Goal: Information Seeking & Learning: Learn about a topic

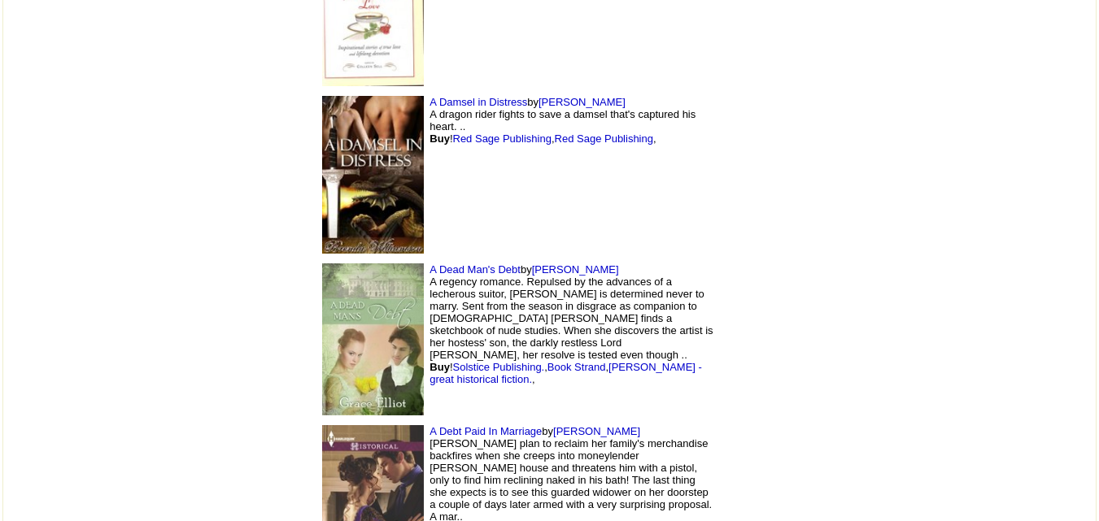
scroll to position [6685, 0]
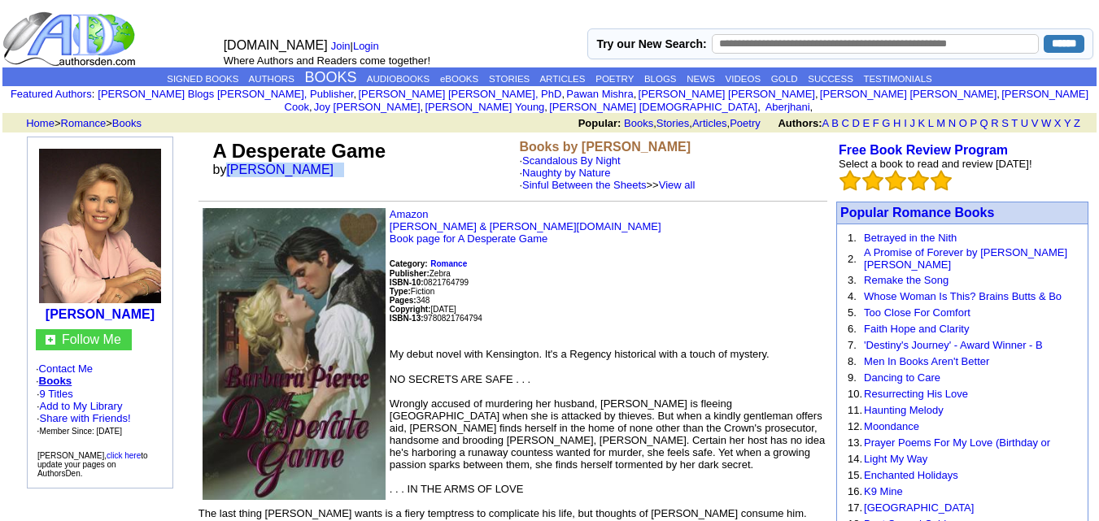
drag, startPoint x: 229, startPoint y: 158, endPoint x: 330, endPoint y: 164, distance: 101.0
click at [330, 164] on td "A Desperate Game by Barbara Pierce" at bounding box center [363, 166] width 307 height 58
copy font "Barbara Pierce"
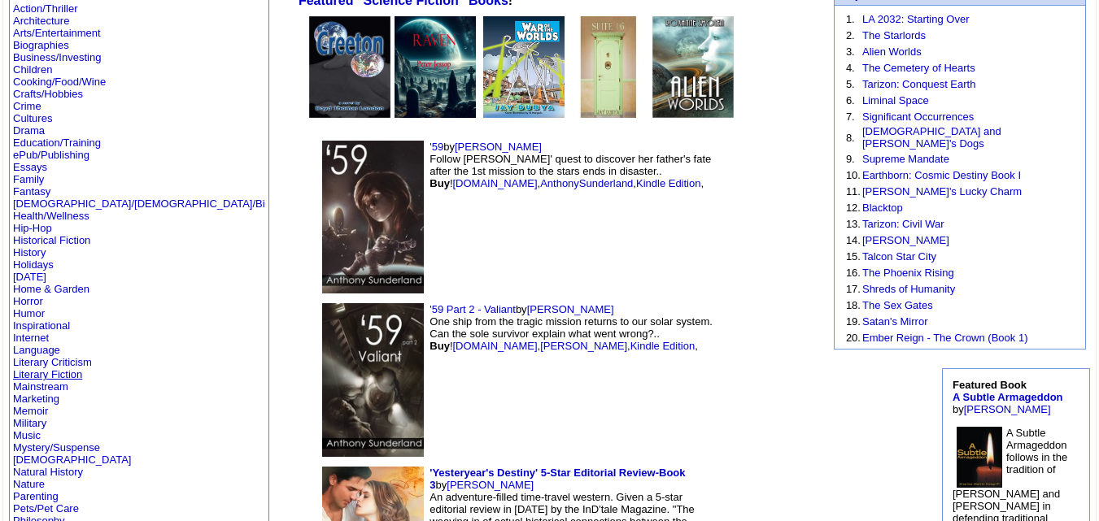
scroll to position [139, 0]
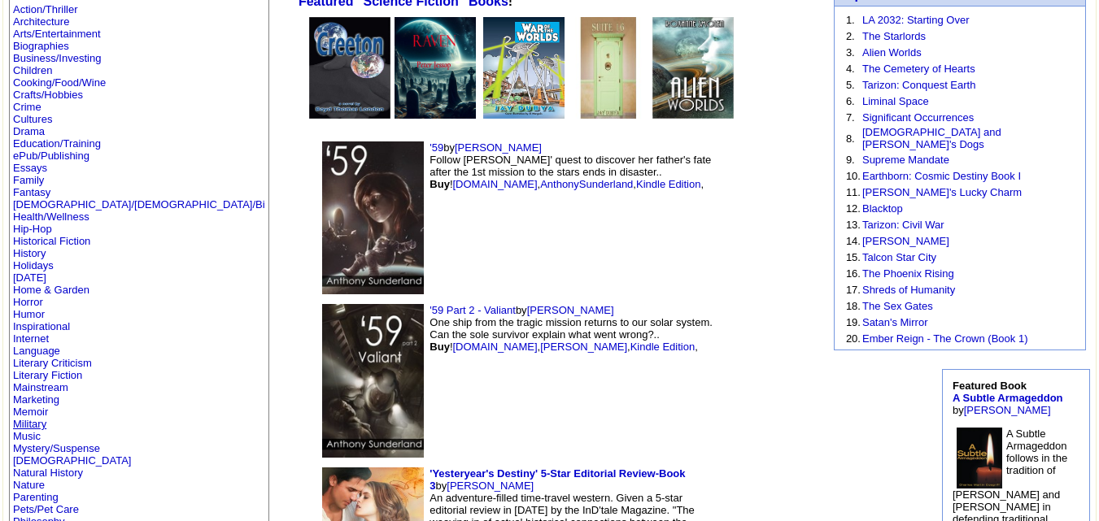
click at [29, 421] on link "Military" at bounding box center [29, 424] width 33 height 12
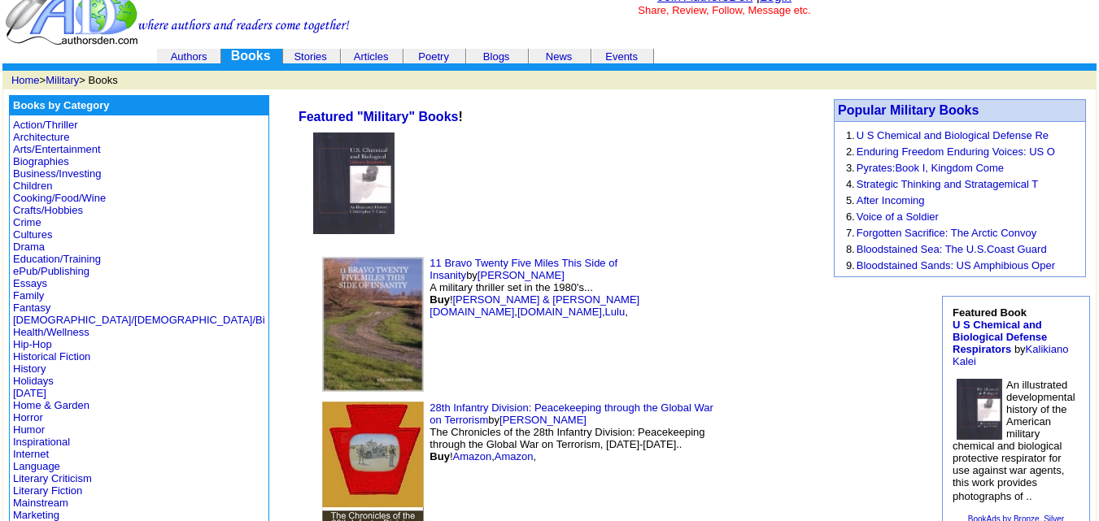
scroll to position [24, 0]
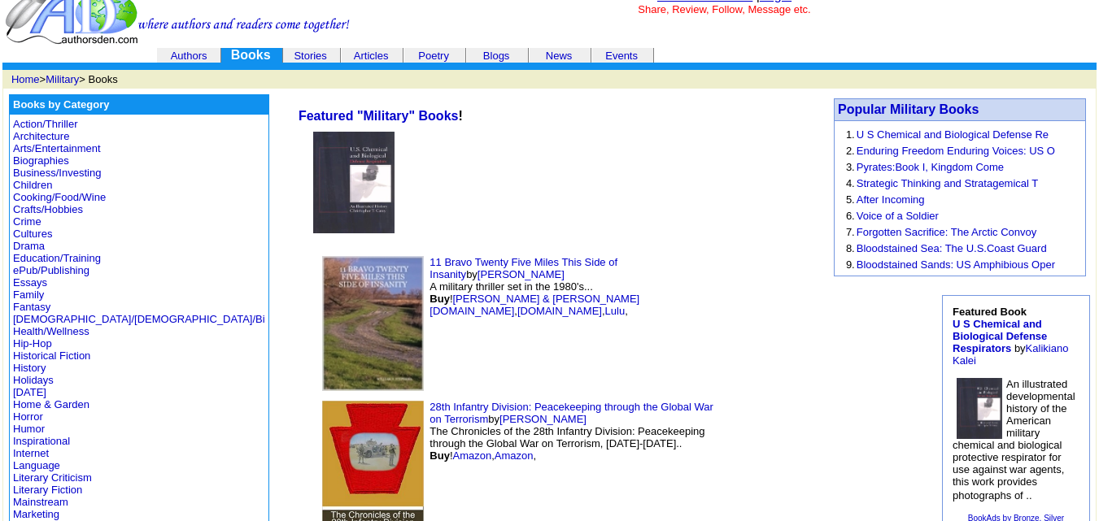
click at [322, 373] on img at bounding box center [373, 323] width 102 height 135
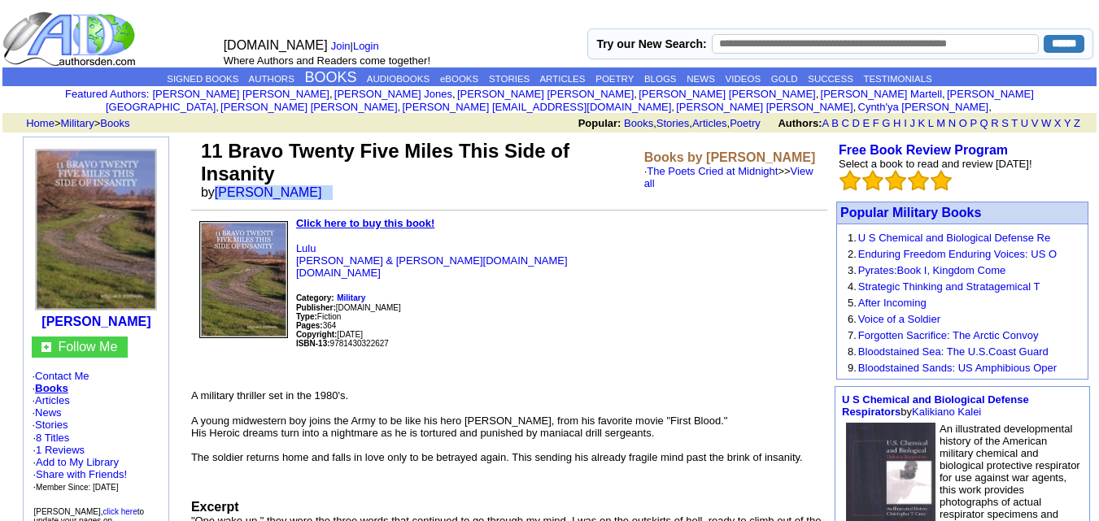
drag, startPoint x: 228, startPoint y: 177, endPoint x: 391, endPoint y: 180, distance: 162.7
click at [391, 180] on td "11 Bravo Twenty Five Miles This Side of Insanity by WILLIAM S. STEPHENS" at bounding box center [419, 170] width 443 height 67
copy font "WILLIAM S. STEPHENS"
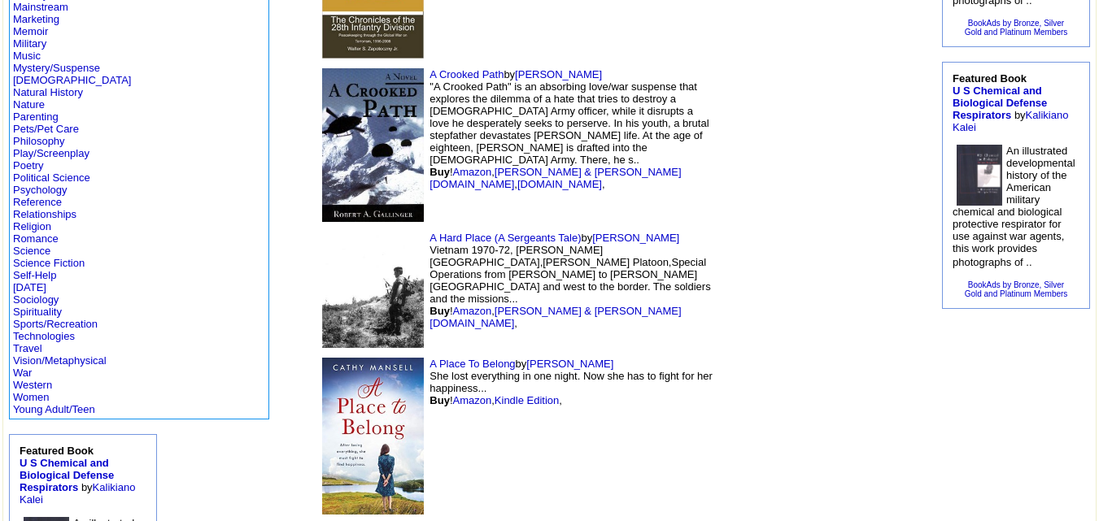
scroll to position [534, 0]
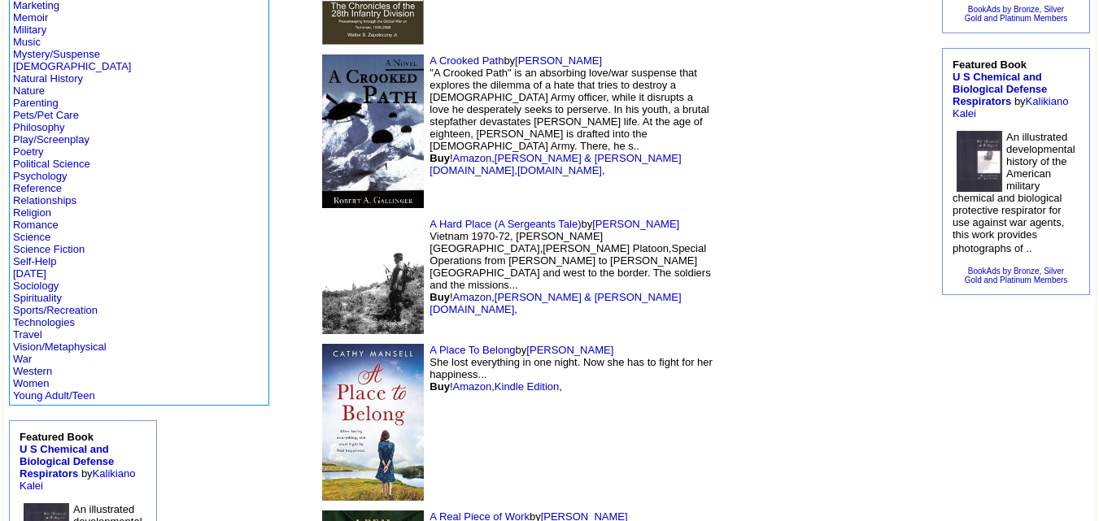
click at [322, 141] on img at bounding box center [373, 132] width 102 height 154
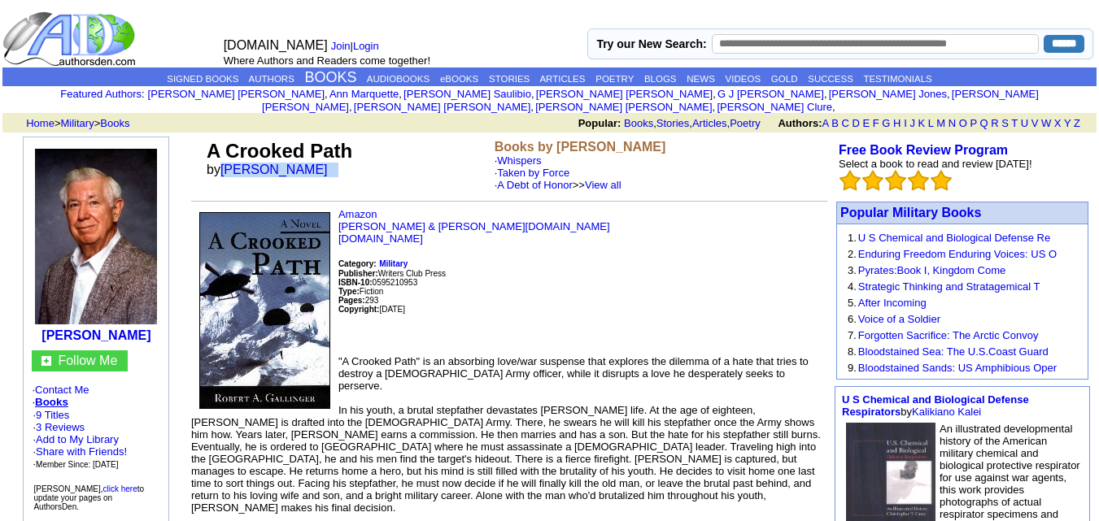
drag, startPoint x: 220, startPoint y: 155, endPoint x: 379, endPoint y: 153, distance: 159.5
click at [379, 153] on td "A Crooked Path by Robert A. Gallinger" at bounding box center [347, 166] width 288 height 58
copy font "Robert A. Gallinger"
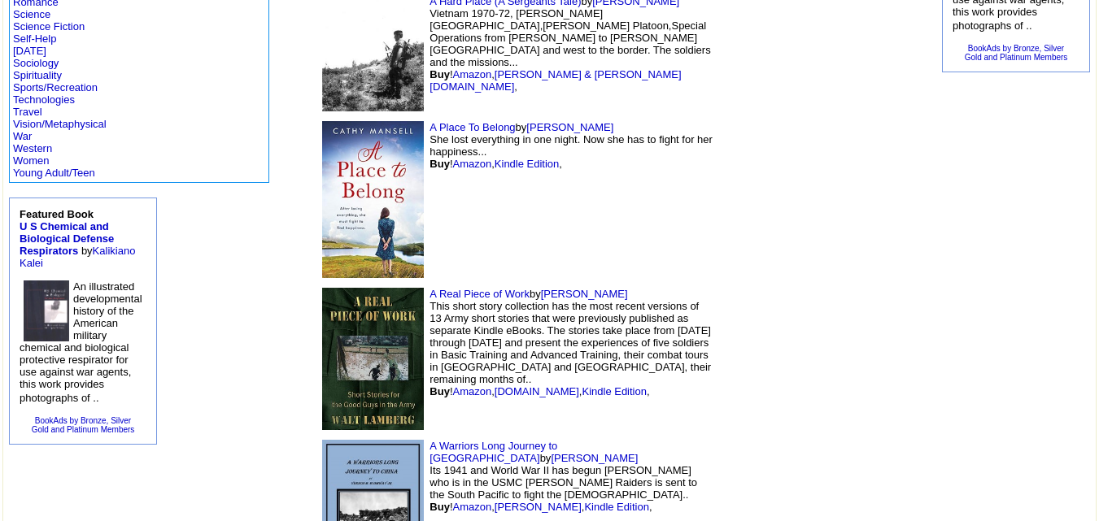
scroll to position [764, 0]
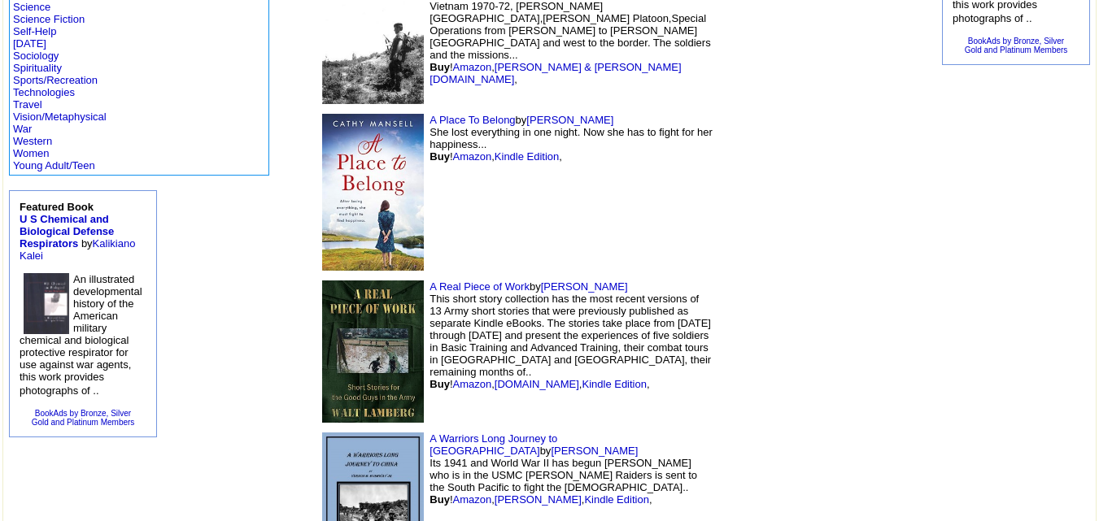
click at [322, 318] on img at bounding box center [373, 352] width 102 height 142
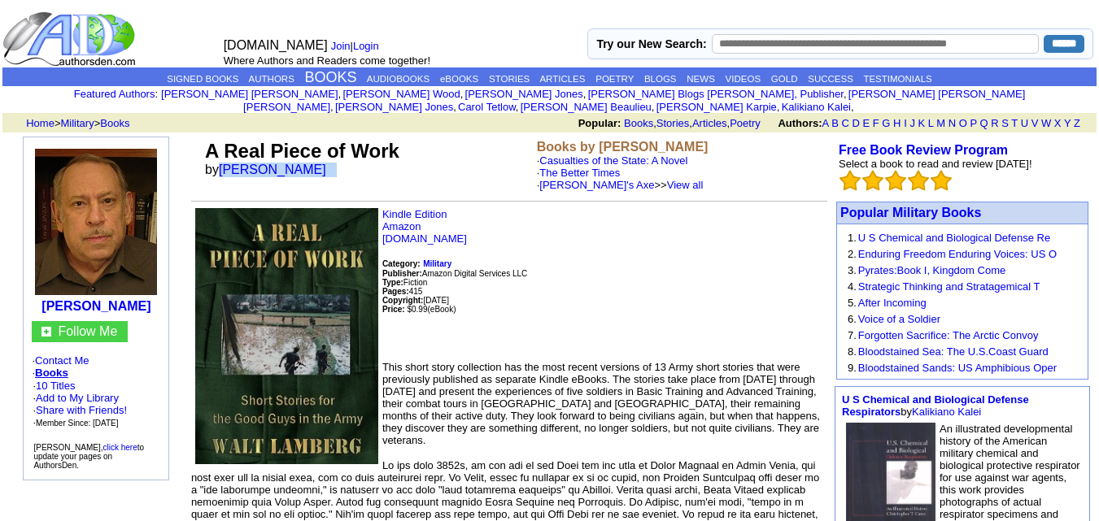
drag, startPoint x: 222, startPoint y: 156, endPoint x: 314, endPoint y: 165, distance: 92.4
click at [314, 165] on td "A Real Piece of Work by Walt Lamberg" at bounding box center [368, 166] width 332 height 58
copy font "Walt Lamberg"
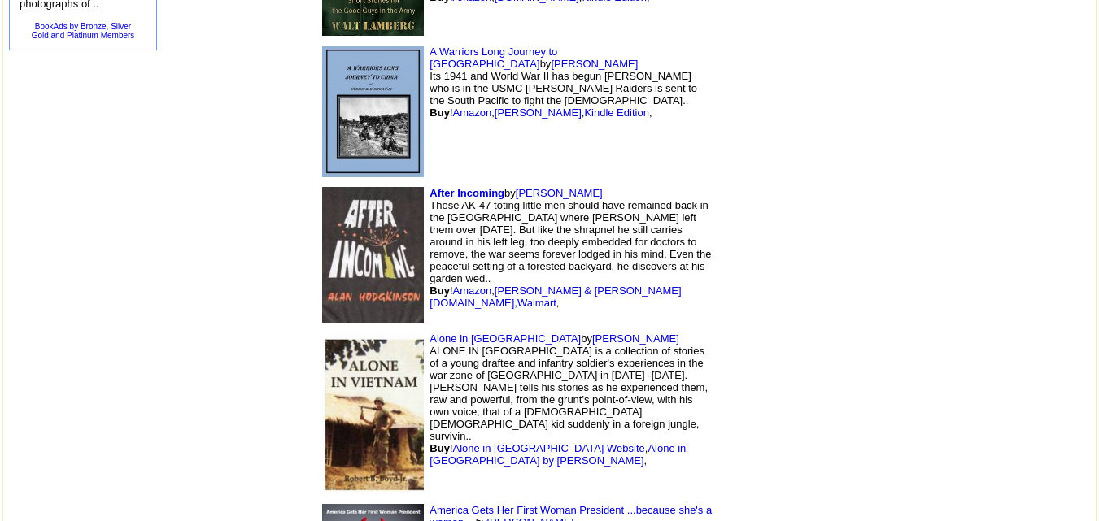
scroll to position [1158, 0]
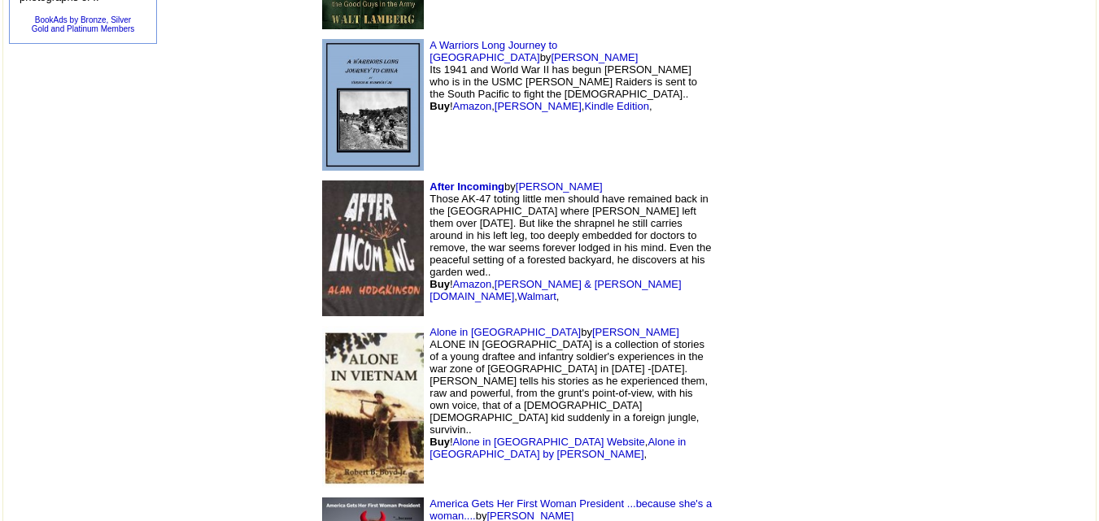
click at [322, 203] on img at bounding box center [373, 249] width 102 height 136
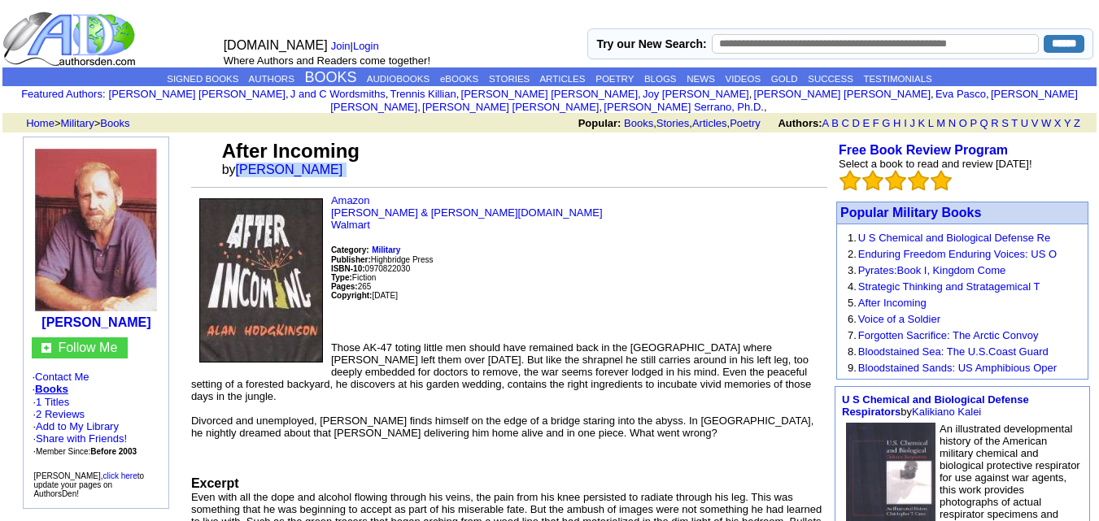
drag, startPoint x: 236, startPoint y: 156, endPoint x: 343, endPoint y: 164, distance: 106.9
click at [343, 164] on td "After Incoming by Alan Hodgkinson" at bounding box center [523, 159] width 609 height 44
copy font "Alan Hodgkinson"
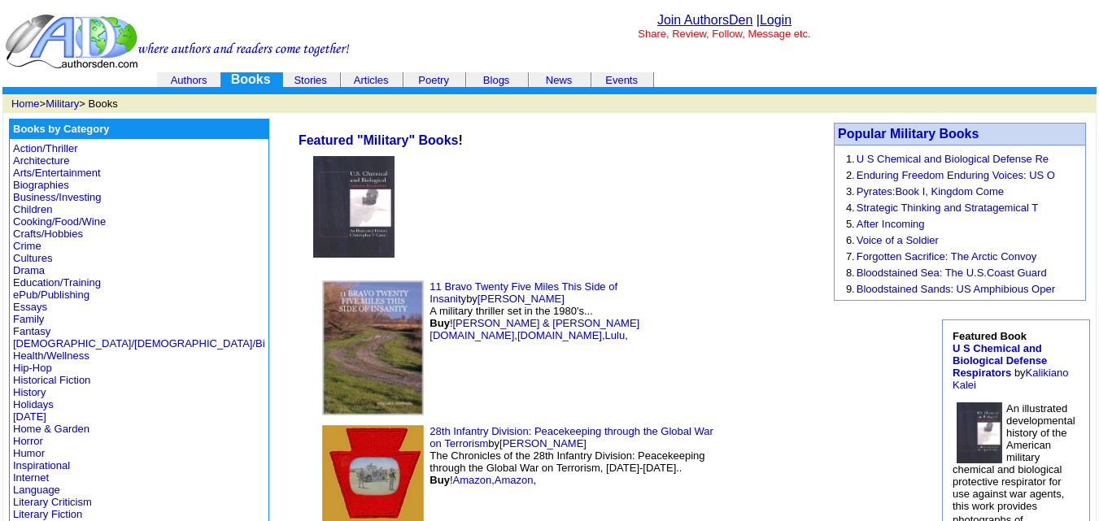
scroll to position [1371, 0]
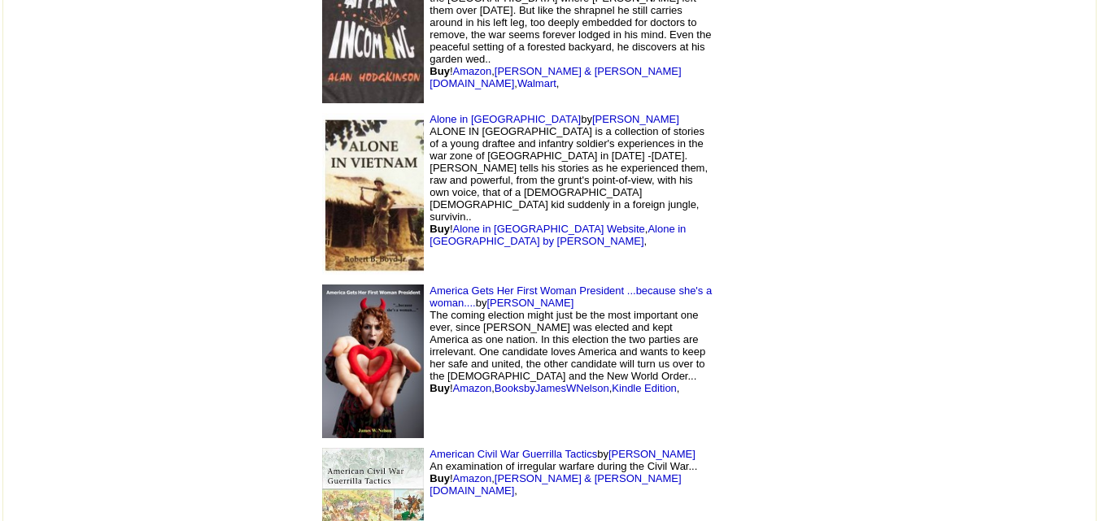
click at [322, 360] on img at bounding box center [373, 362] width 102 height 154
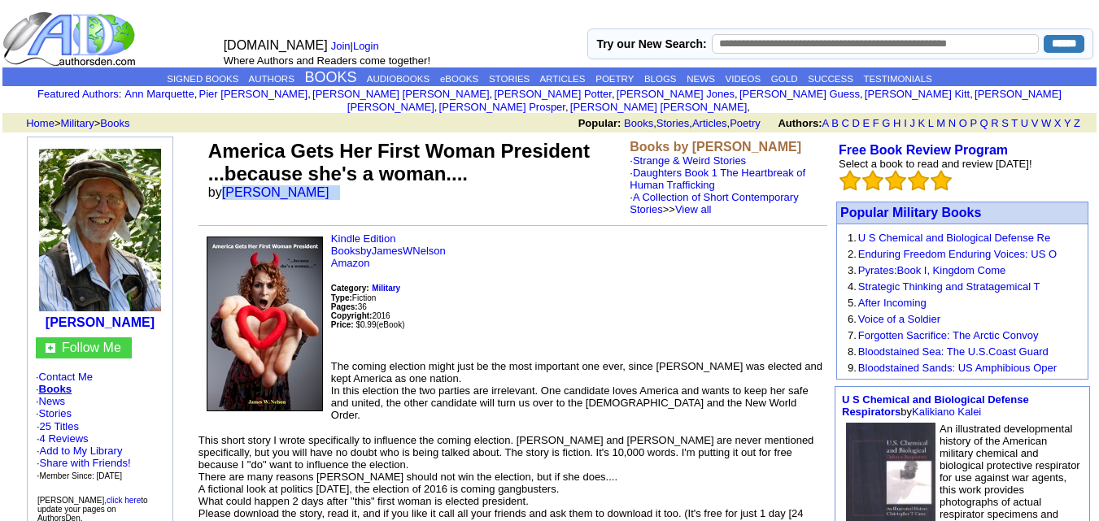
drag, startPoint x: 224, startPoint y: 179, endPoint x: 370, endPoint y: 176, distance: 146.5
click at [370, 176] on td "America Gets Her First Woman President ...because she's a woman.... by James W.…" at bounding box center [415, 178] width 421 height 82
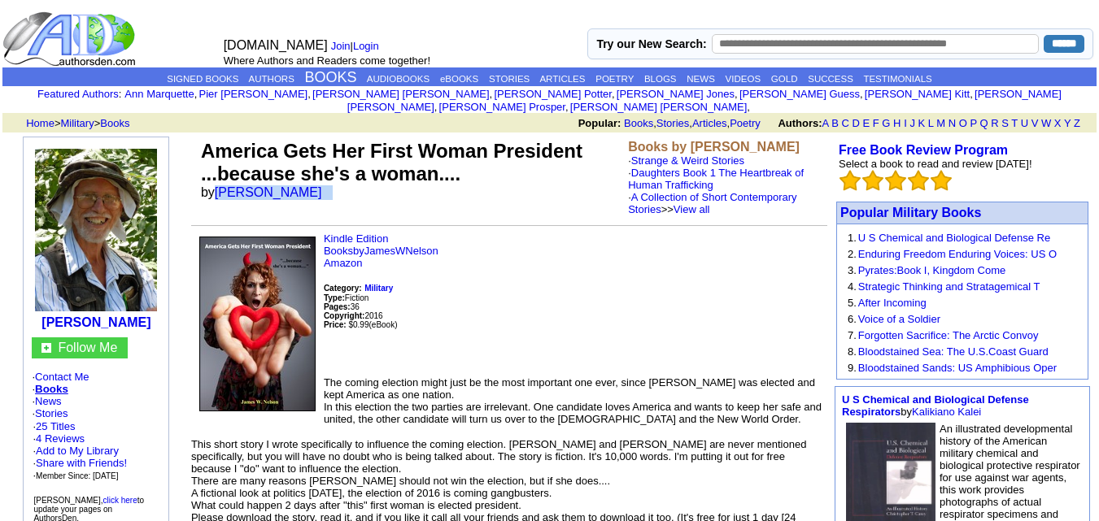
copy font "James W. Nelson"
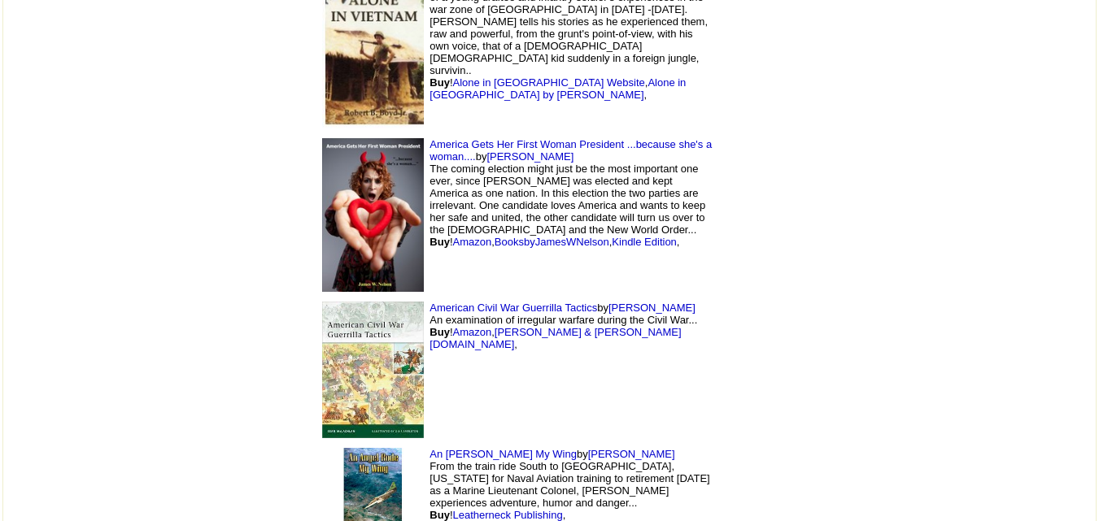
scroll to position [1538, 0]
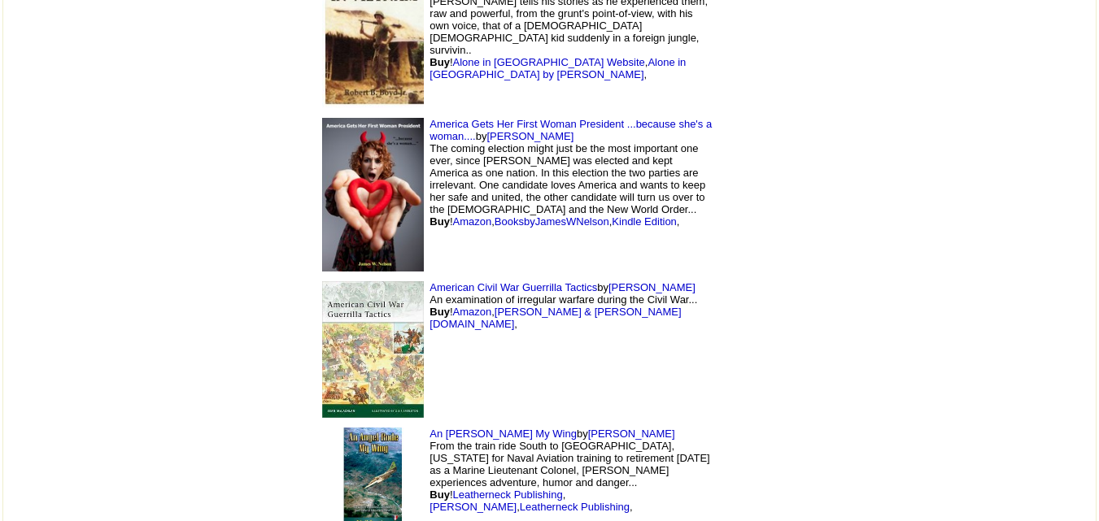
click at [322, 323] on img at bounding box center [373, 349] width 102 height 137
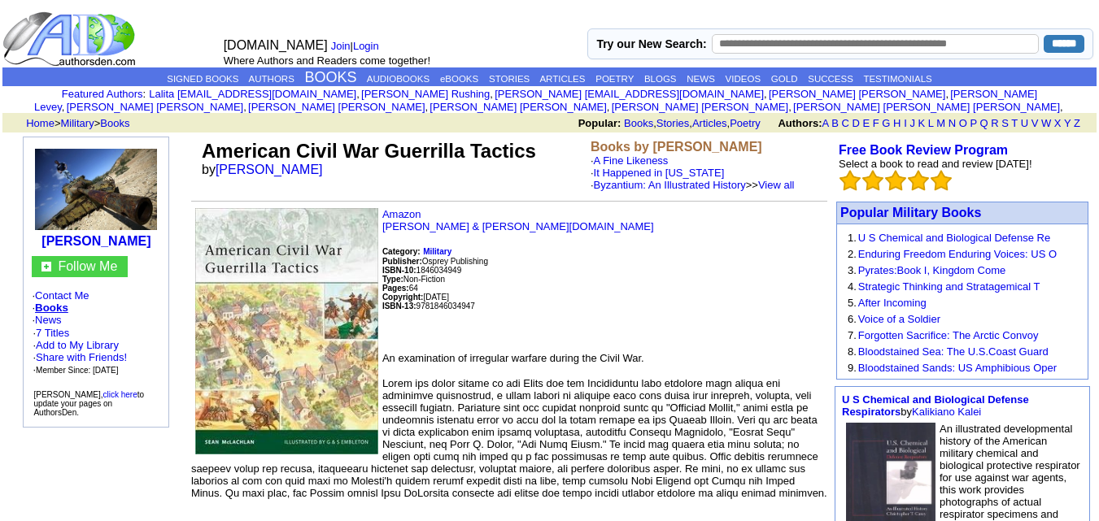
drag, startPoint x: 217, startPoint y: 156, endPoint x: 317, endPoint y: 167, distance: 100.6
click at [317, 167] on td "American Civil War Guerrilla Tactics by [PERSON_NAME]" at bounding box center [393, 166] width 389 height 58
copy link "[PERSON_NAME]"
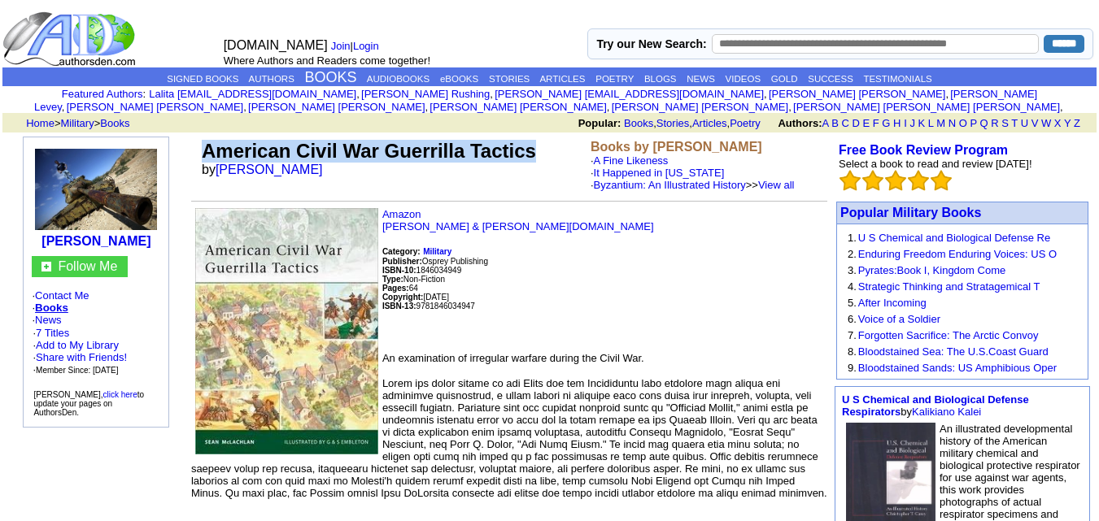
drag, startPoint x: 199, startPoint y: 142, endPoint x: 552, endPoint y: 143, distance: 353.9
click at [552, 143] on td "American Civil War Guerrilla Tactics by [PERSON_NAME]" at bounding box center [393, 166] width 389 height 58
copy font "American Civil War Guerrilla Tactics"
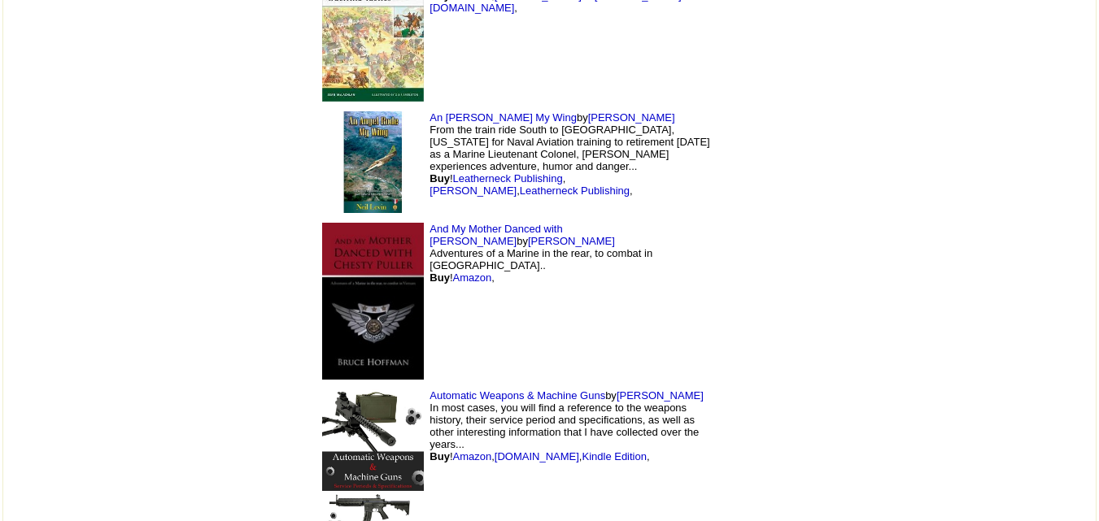
scroll to position [1855, 0]
click at [322, 324] on img at bounding box center [373, 300] width 102 height 157
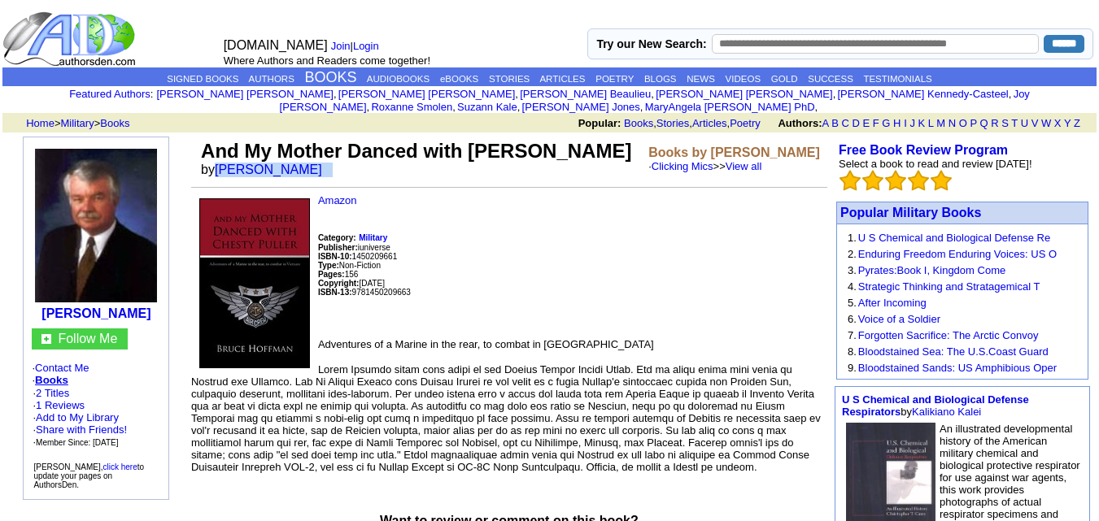
drag, startPoint x: 214, startPoint y: 157, endPoint x: 364, endPoint y: 156, distance: 149.7
click at [364, 156] on td "And My Mother Danced with [PERSON_NAME] by [PERSON_NAME]" at bounding box center [421, 159] width 447 height 44
copy font "[PERSON_NAME]"
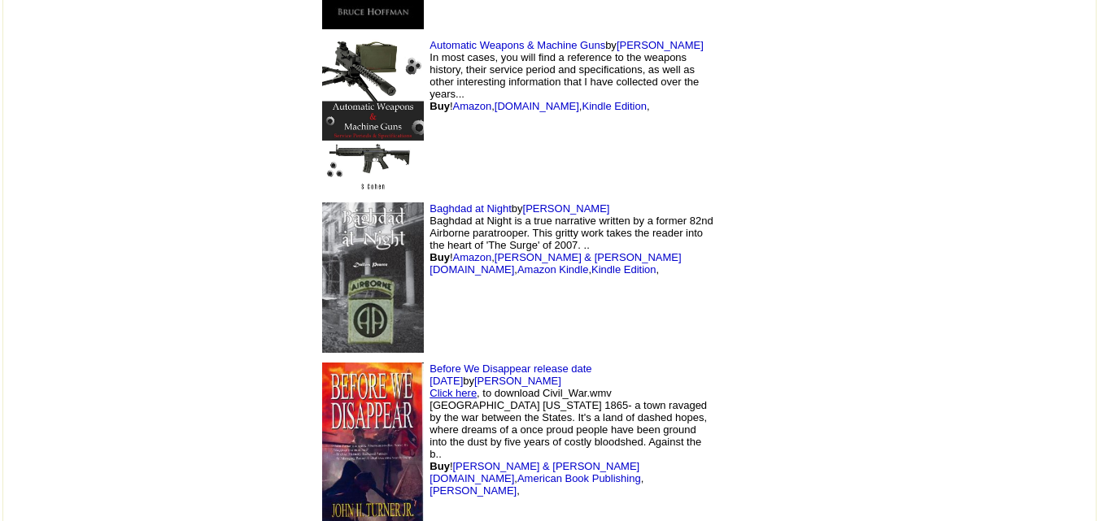
scroll to position [2208, 0]
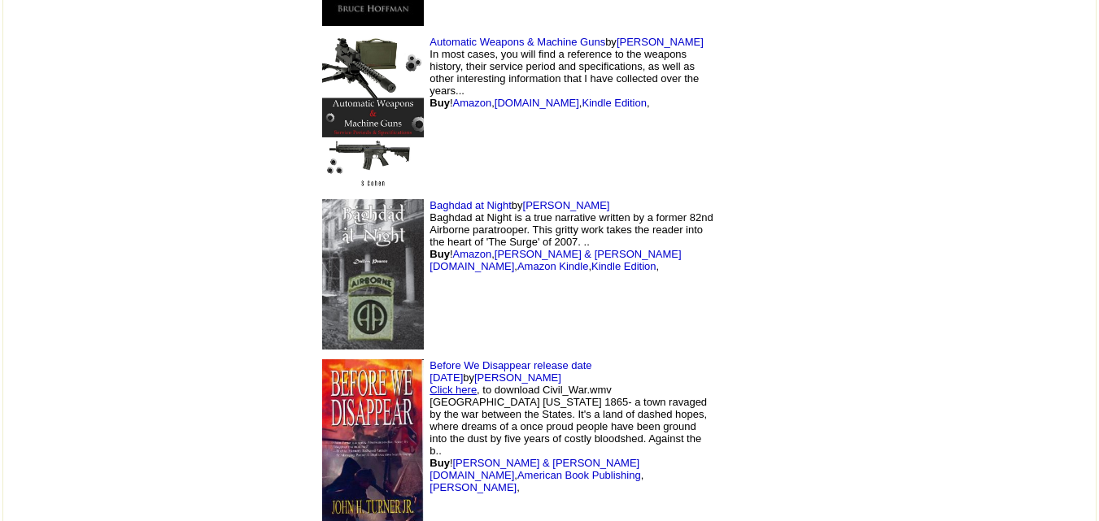
click at [322, 270] on img at bounding box center [373, 274] width 102 height 151
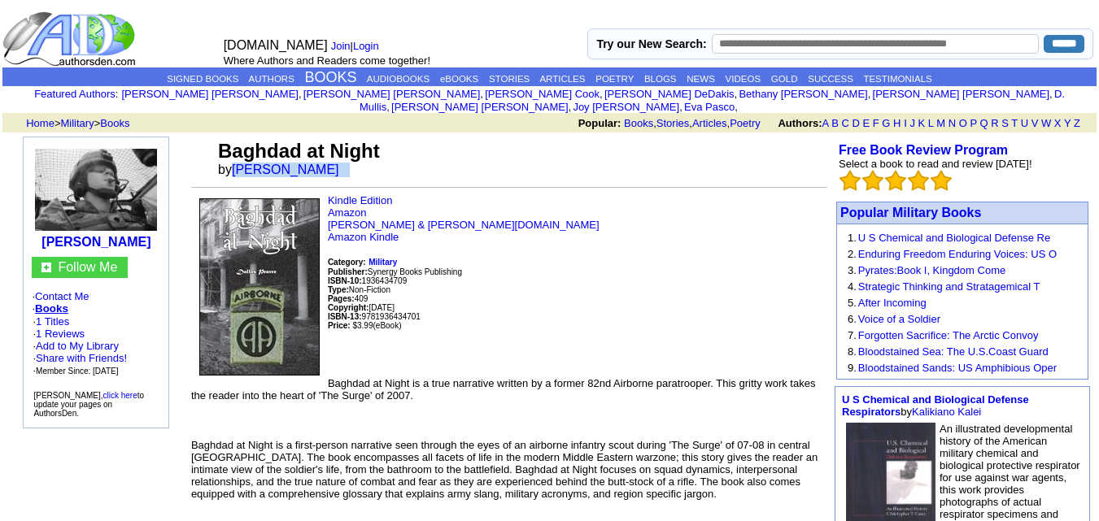
drag, startPoint x: 234, startPoint y: 158, endPoint x: 346, endPoint y: 168, distance: 112.0
click at [346, 168] on td "Baghdad at Night by [PERSON_NAME]" at bounding box center [509, 166] width 636 height 58
copy div "[PERSON_NAME]"
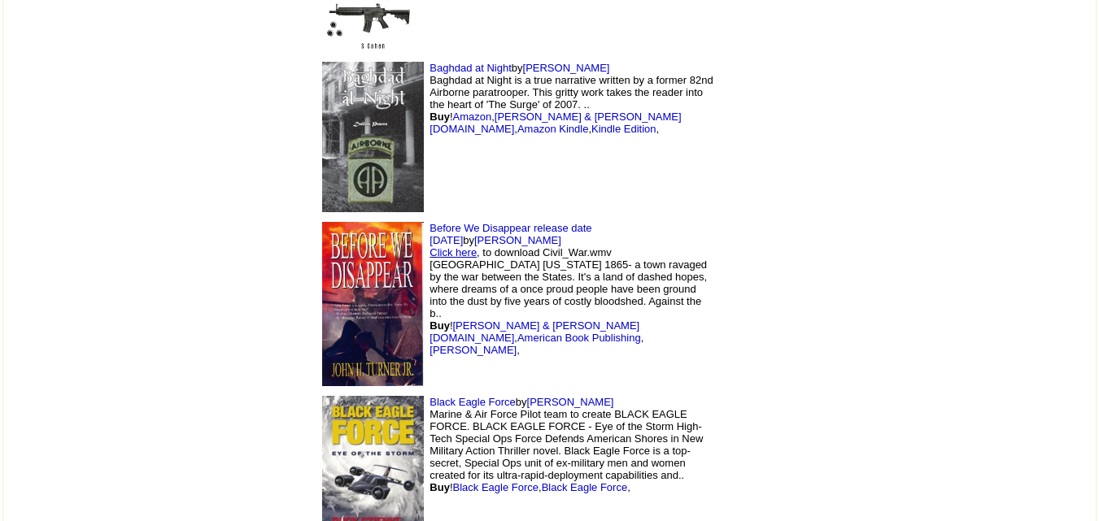
scroll to position [2346, 0]
click at [322, 347] on img at bounding box center [373, 303] width 102 height 164
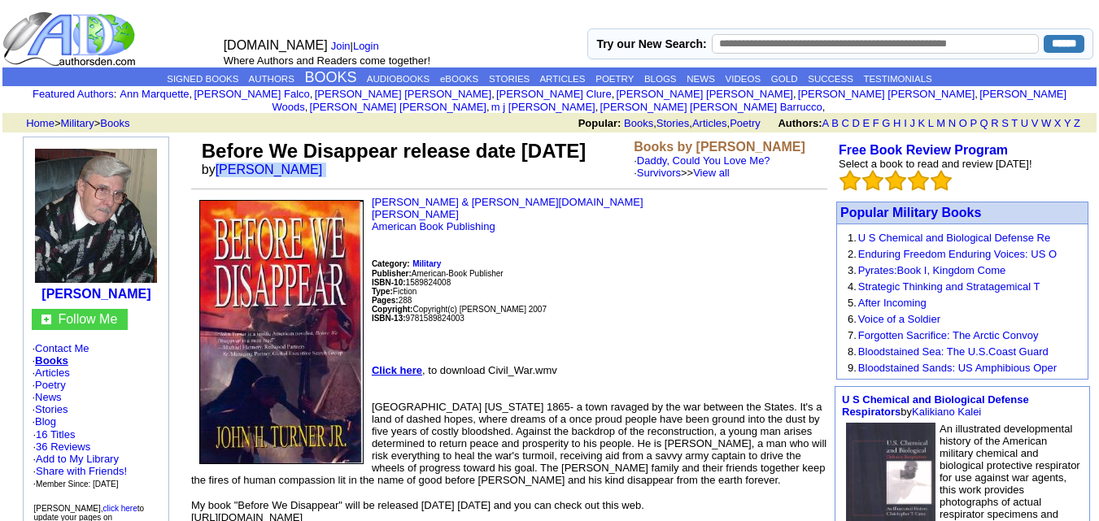
drag, startPoint x: 216, startPoint y: 155, endPoint x: 305, endPoint y: 160, distance: 88.9
click at [305, 163] on font "by John H Turner" at bounding box center [268, 170] width 132 height 14
copy font "John H Turner"
drag, startPoint x: 199, startPoint y: 136, endPoint x: 402, endPoint y: 136, distance: 202.6
click at [402, 137] on td "Before We Disappear release date May 1st '07 by John H Turner" at bounding box center [415, 160] width 432 height 46
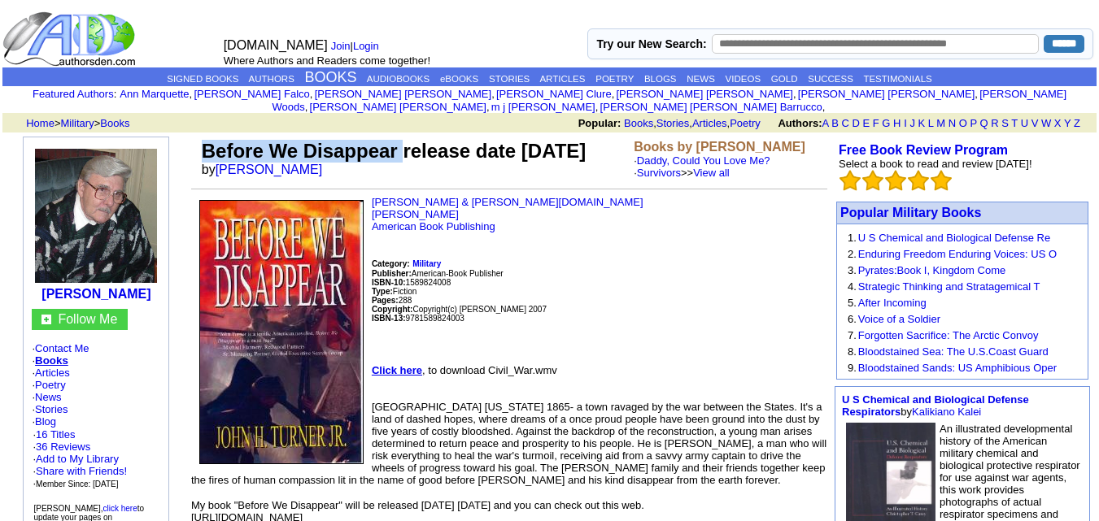
copy font "Before We Disappear"
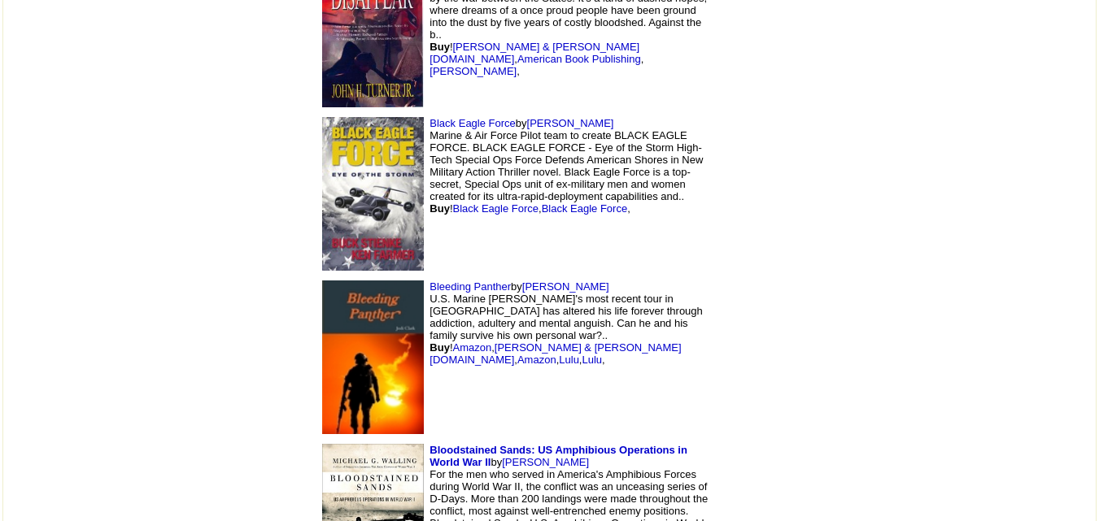
scroll to position [2630, 0]
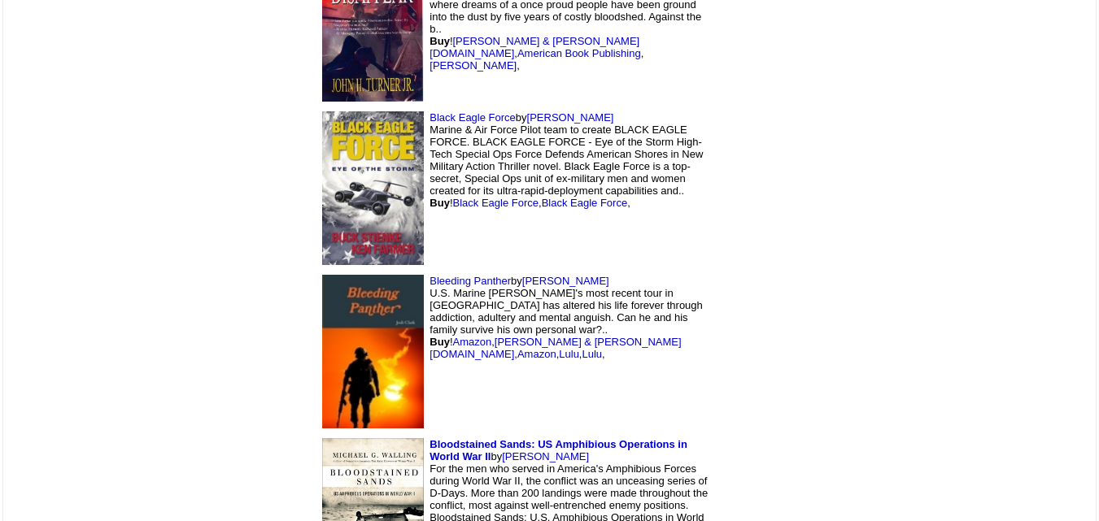
click at [322, 174] on img at bounding box center [373, 188] width 102 height 154
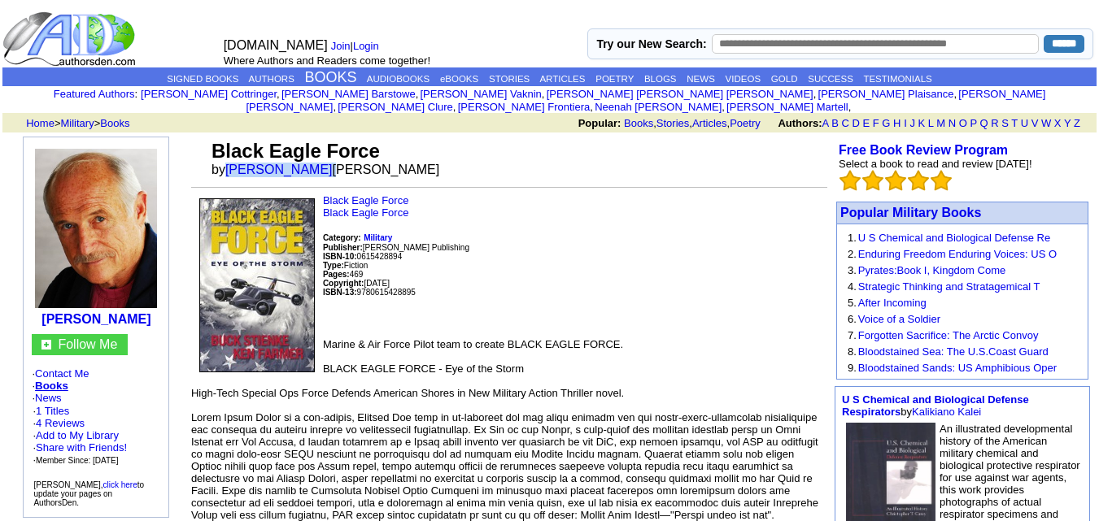
drag, startPoint x: 233, startPoint y: 154, endPoint x: 307, endPoint y: 163, distance: 74.6
click at [307, 163] on font "by [PERSON_NAME] [PERSON_NAME]" at bounding box center [326, 170] width 228 height 14
copy font "Ken Farmer"
drag, startPoint x: 212, startPoint y: 134, endPoint x: 396, endPoint y: 130, distance: 184.7
click at [396, 137] on tr "Black Eagle Force by Ken Farmer Buck Stienke" at bounding box center [509, 159] width 636 height 44
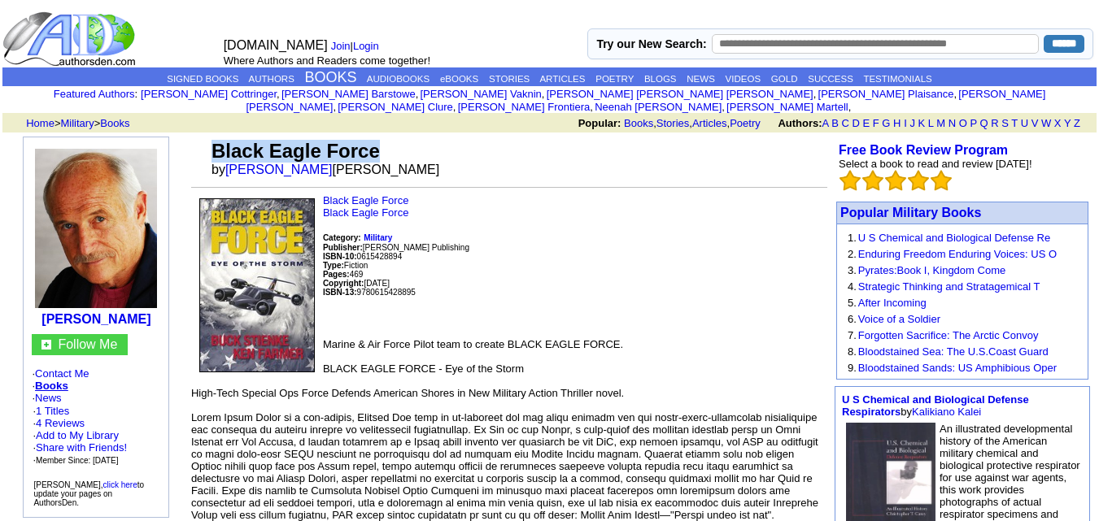
copy tr "Black Eagle Force"
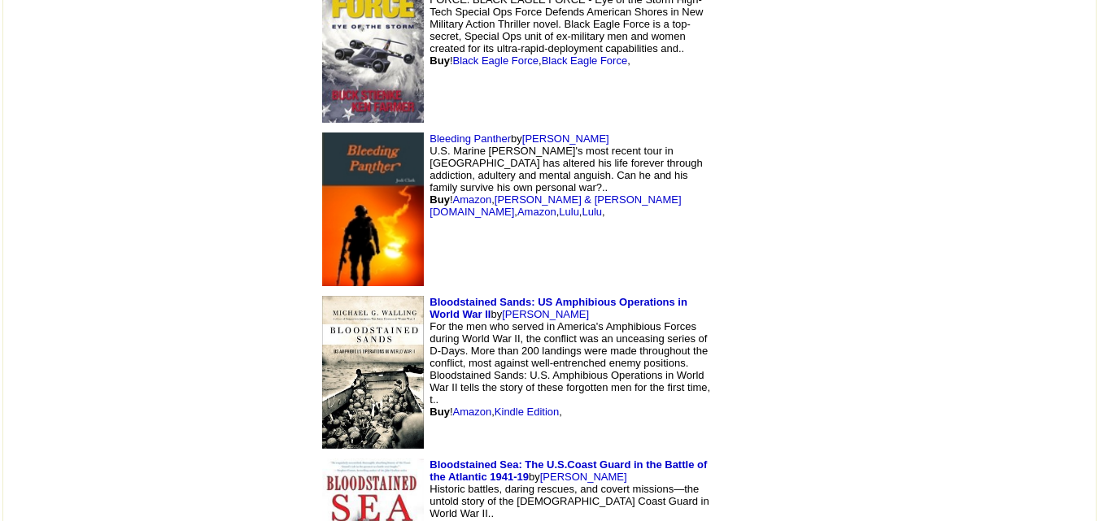
scroll to position [2777, 0]
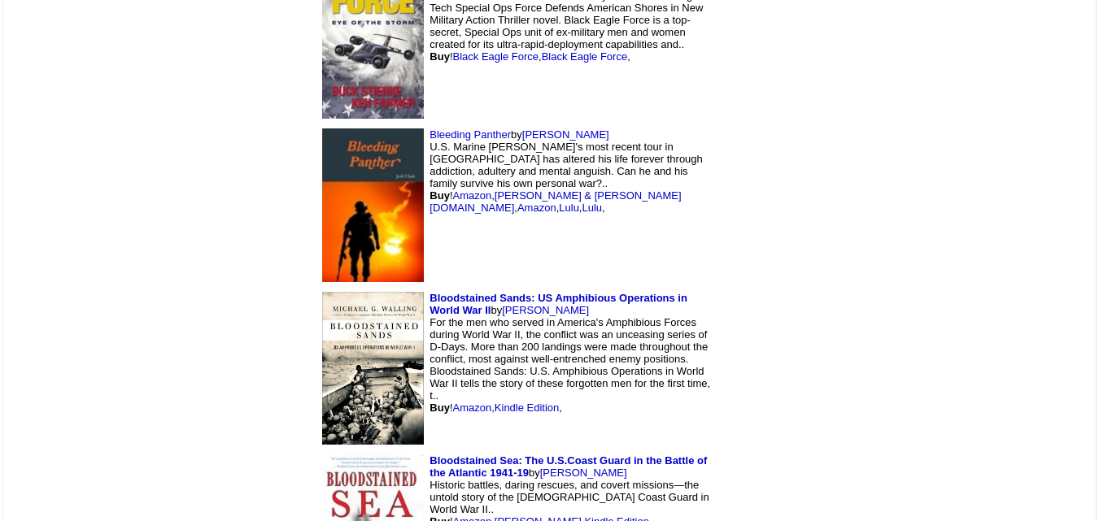
click at [322, 225] on img at bounding box center [373, 205] width 102 height 153
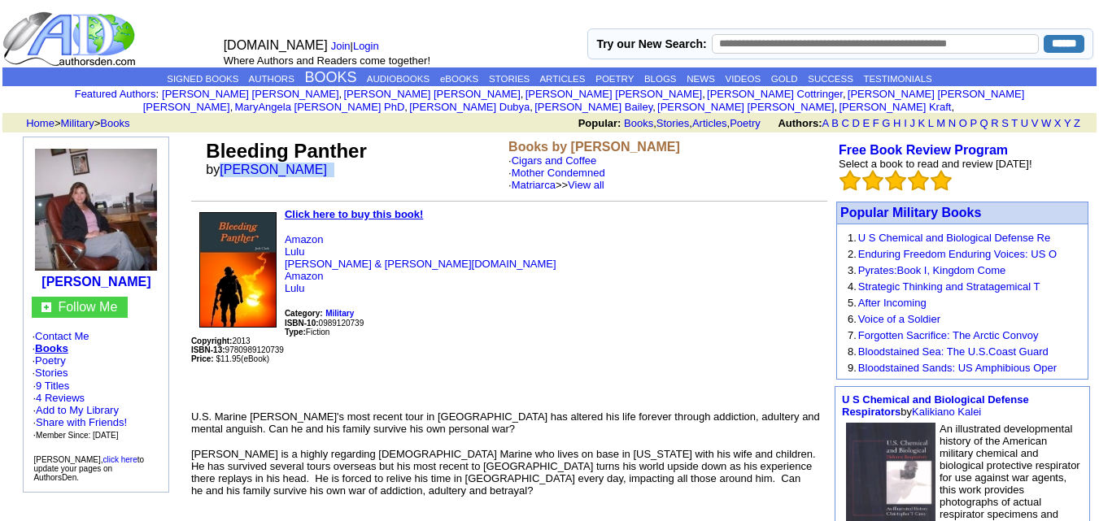
drag, startPoint x: 222, startPoint y: 156, endPoint x: 292, endPoint y: 167, distance: 70.8
click at [292, 167] on td "Bleeding Panther by [PERSON_NAME]" at bounding box center [354, 166] width 303 height 58
copy font "[PERSON_NAME]"
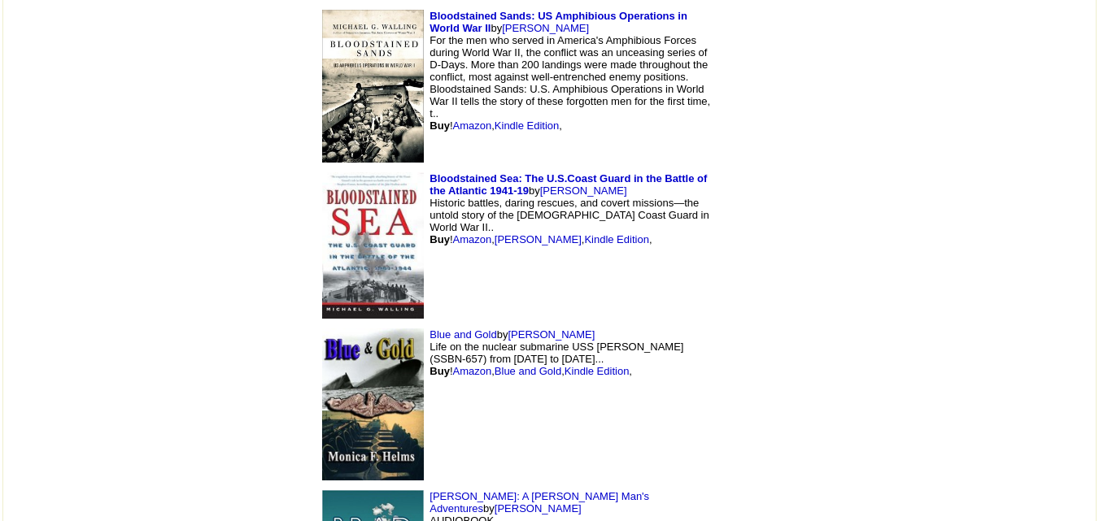
scroll to position [3062, 0]
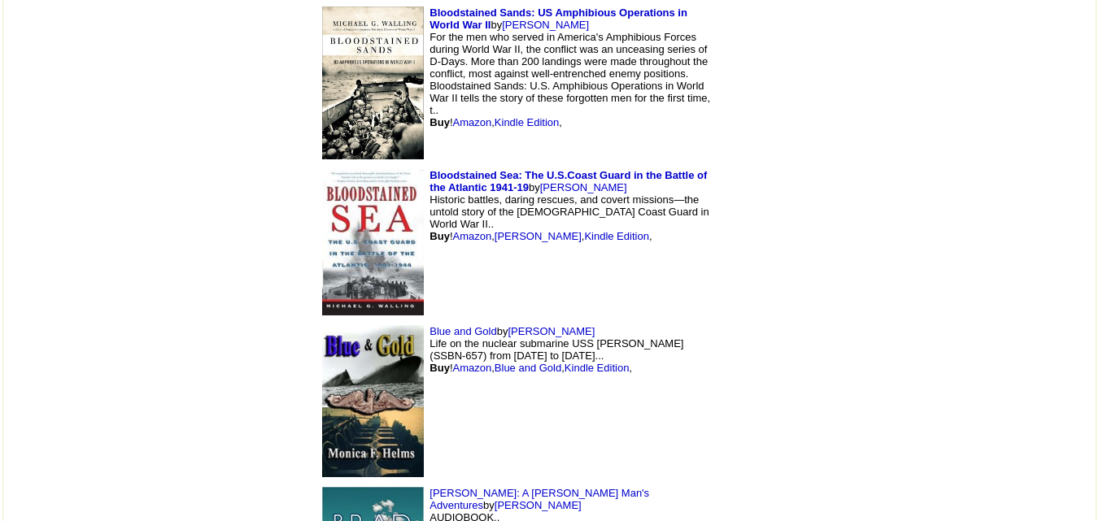
click at [322, 224] on img at bounding box center [373, 242] width 102 height 146
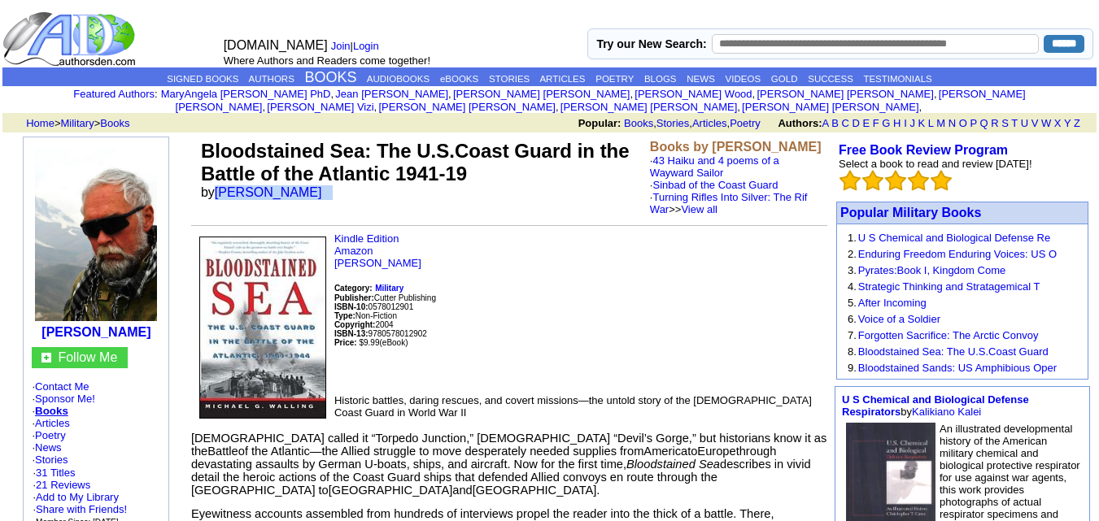
drag, startPoint x: 216, startPoint y: 177, endPoint x: 339, endPoint y: 177, distance: 123.7
click at [339, 177] on td "Bloodstained Sea: The U.S.Coast Guard in the Battle of the Atlantic 1941-19 by …" at bounding box center [422, 178] width 449 height 82
copy font "Michael G Walling"
drag, startPoint x: 199, startPoint y: 142, endPoint x: 367, endPoint y: 146, distance: 168.5
click at [367, 146] on td "Bloodstained Sea: The U.S.Coast Guard in the Battle of the Atlantic 1941-19 by …" at bounding box center [422, 178] width 449 height 82
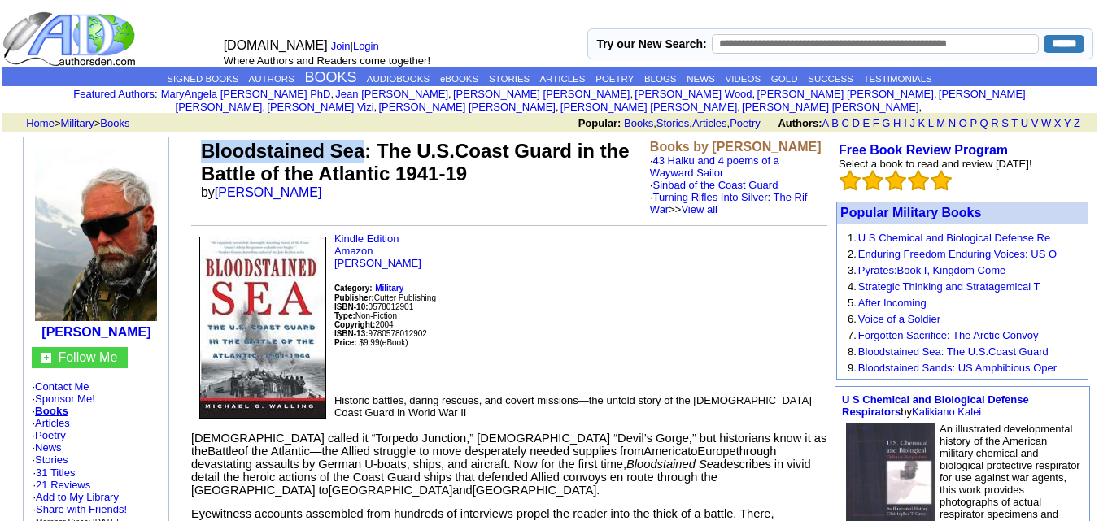
copy font "Bloodstained Sea"
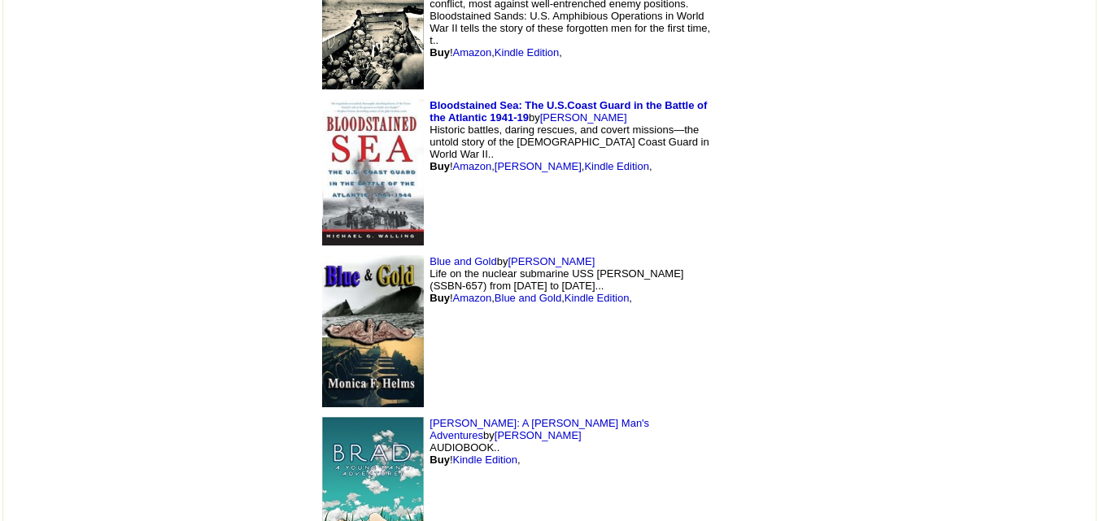
scroll to position [3133, 0]
click at [322, 322] on img at bounding box center [373, 331] width 102 height 153
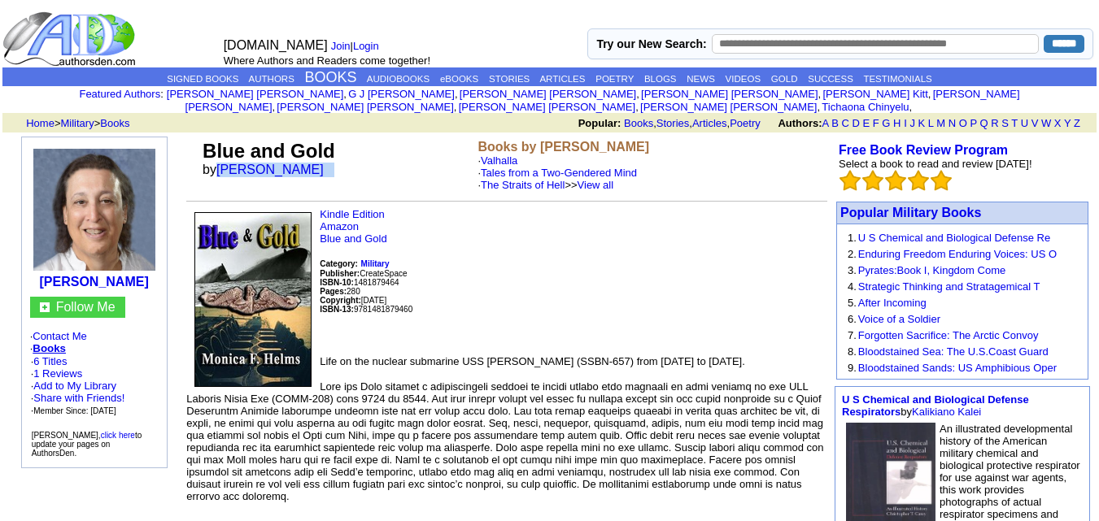
drag, startPoint x: 216, startPoint y: 153, endPoint x: 342, endPoint y: 163, distance: 125.7
click at [342, 163] on td "Blue and Gold by [PERSON_NAME]" at bounding box center [336, 166] width 275 height 58
copy font "Monica F. Helms"
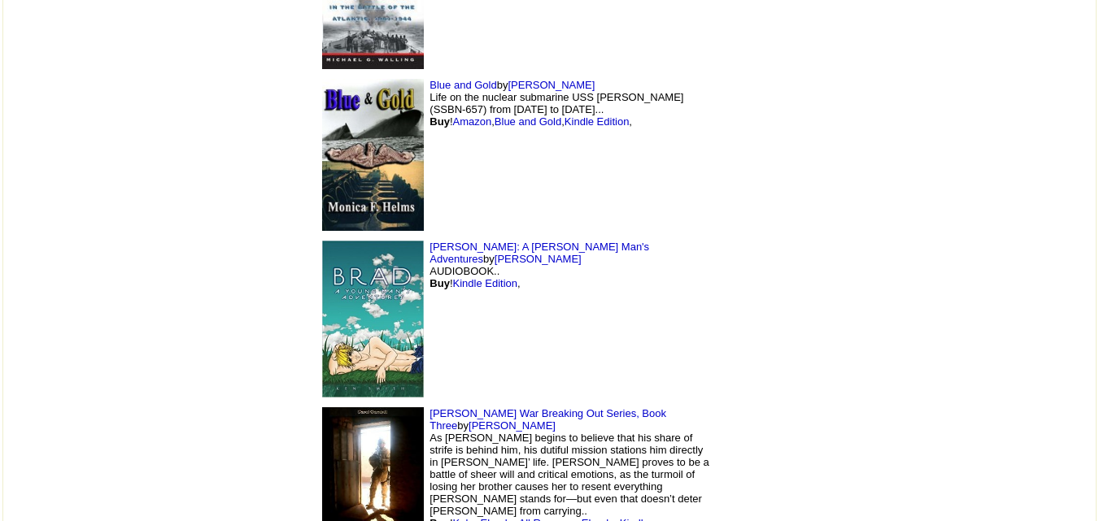
scroll to position [3310, 0]
click at [322, 339] on img at bounding box center [373, 318] width 102 height 157
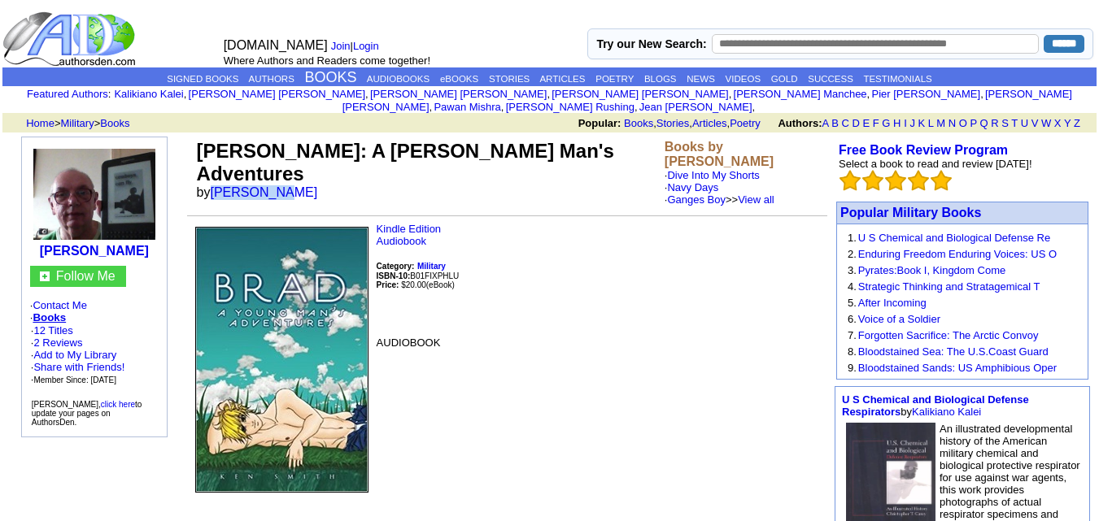
drag, startPoint x: 215, startPoint y: 159, endPoint x: 277, endPoint y: 166, distance: 63.1
click at [277, 166] on td "Brad: A Young Man's Adventures by Ken Smith" at bounding box center [428, 173] width 468 height 72
copy font "Ken Smith"
drag, startPoint x: 191, startPoint y: 142, endPoint x: 245, endPoint y: 142, distance: 53.7
click at [245, 142] on tr "Brad: A Young Man's Adventures by Ken Smith Books by Ken Smith · Dive Into My S…" at bounding box center [507, 173] width 640 height 72
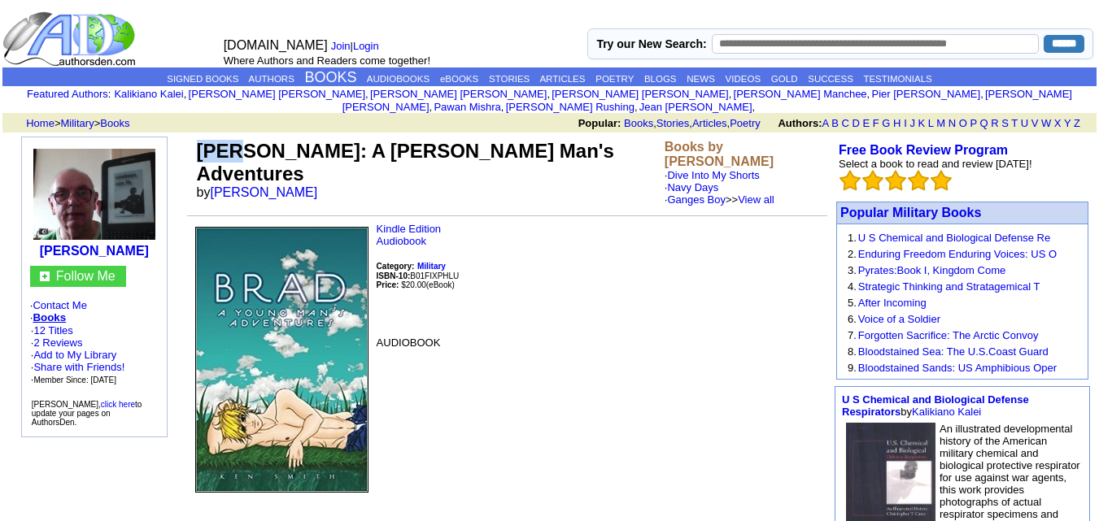
copy tr "Brad"
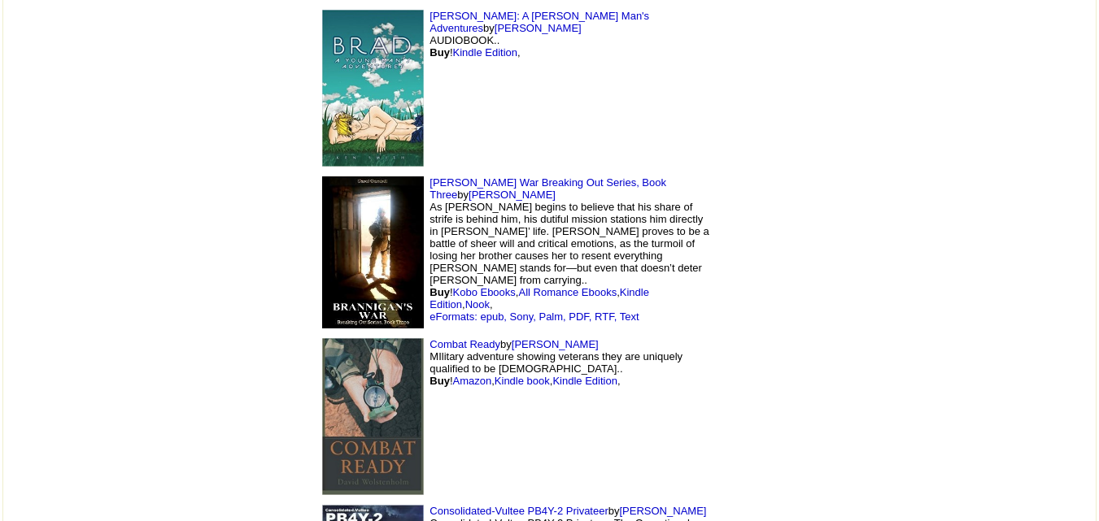
scroll to position [3540, 0]
click at [322, 264] on img at bounding box center [373, 253] width 102 height 153
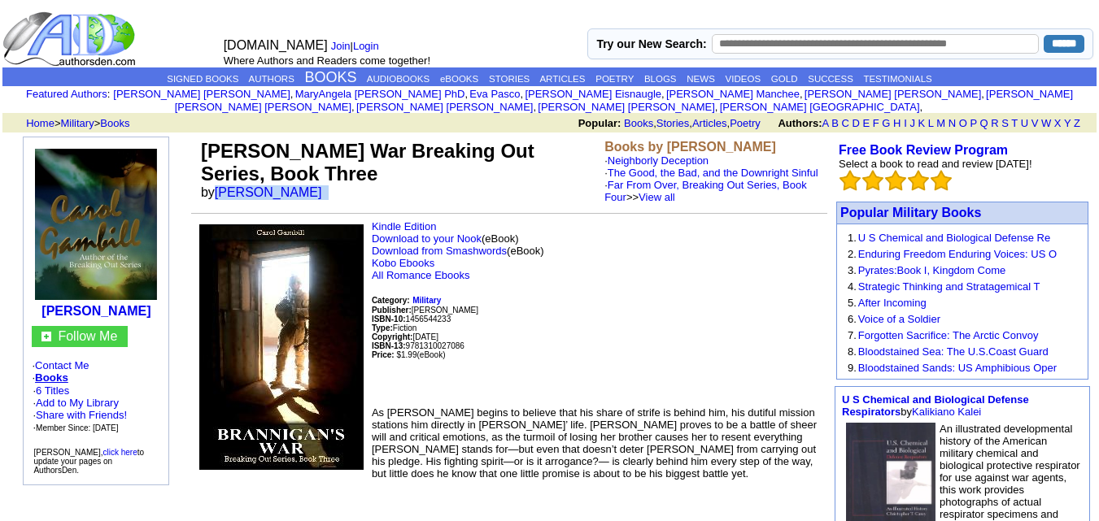
drag, startPoint x: 219, startPoint y: 177, endPoint x: 303, endPoint y: 185, distance: 84.2
click at [303, 185] on font "by [PERSON_NAME]" at bounding box center [267, 192] width 132 height 14
copy font "[PERSON_NAME]"
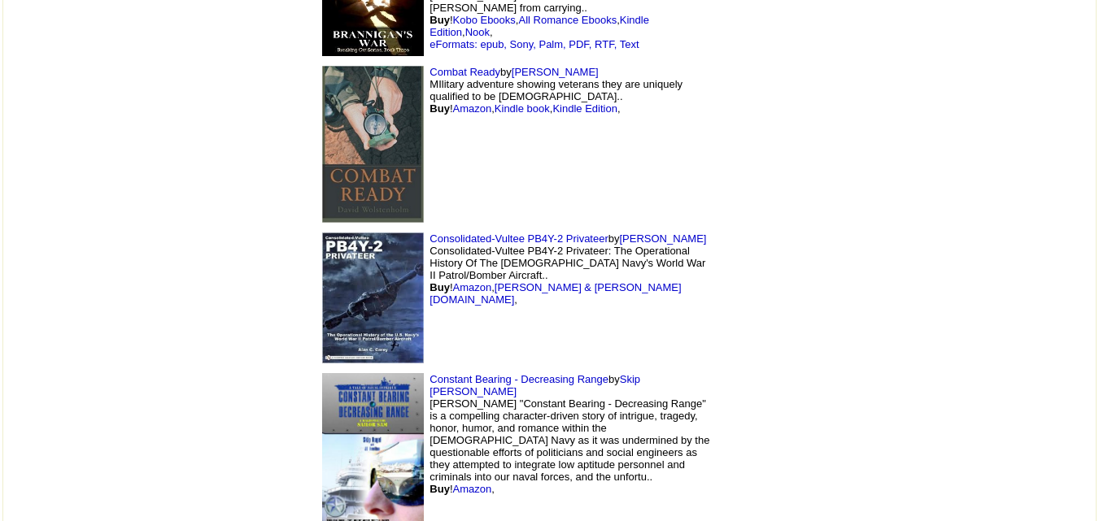
scroll to position [3813, 0]
click at [322, 152] on img at bounding box center [373, 143] width 102 height 157
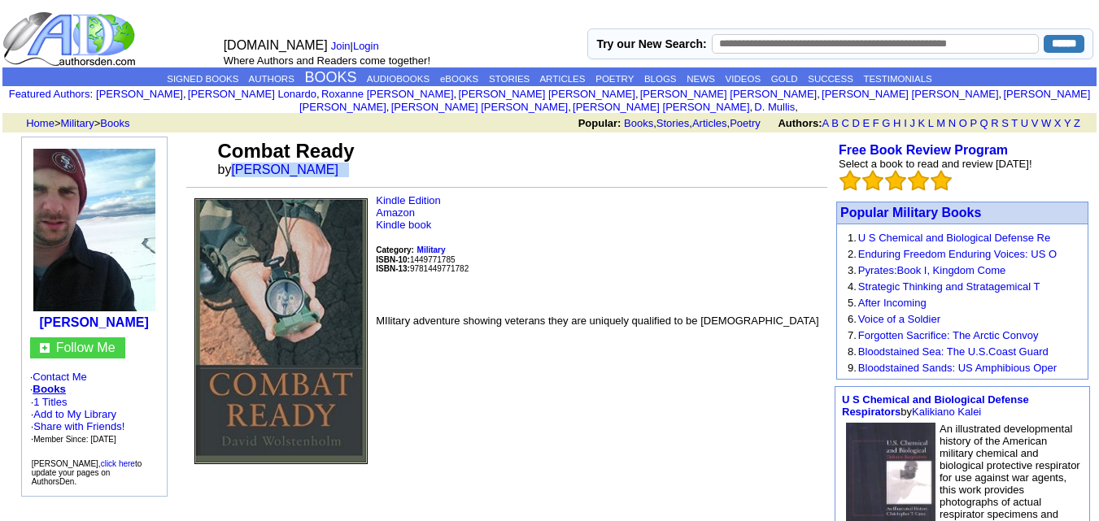
drag, startPoint x: 232, startPoint y: 156, endPoint x: 369, endPoint y: 156, distance: 137.5
click at [369, 156] on td "Combat Ready by David Wolstenholm" at bounding box center [520, 159] width 613 height 44
copy font "David Wolstenholm"
drag, startPoint x: 211, startPoint y: 142, endPoint x: 364, endPoint y: 146, distance: 153.8
click at [364, 146] on tr "Combat Ready by David Wolstenholm" at bounding box center [506, 159] width 641 height 44
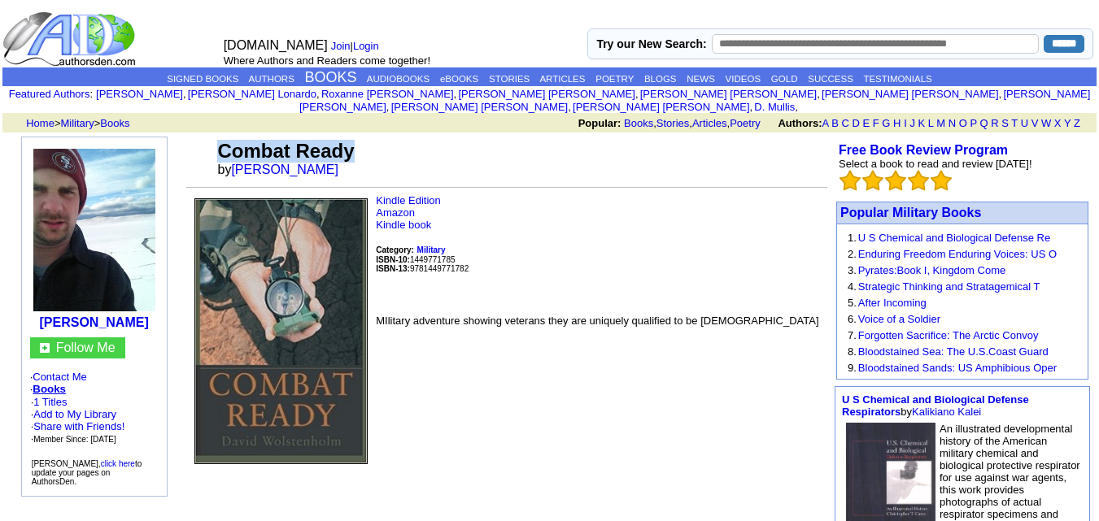
copy tr "Combat Ready"
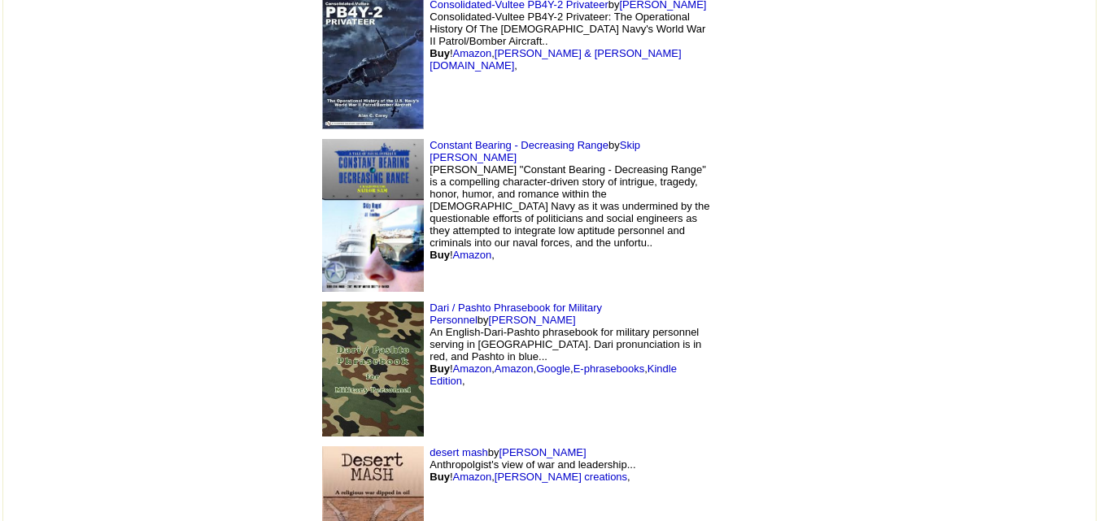
scroll to position [4047, 0]
click at [322, 63] on img at bounding box center [373, 63] width 102 height 131
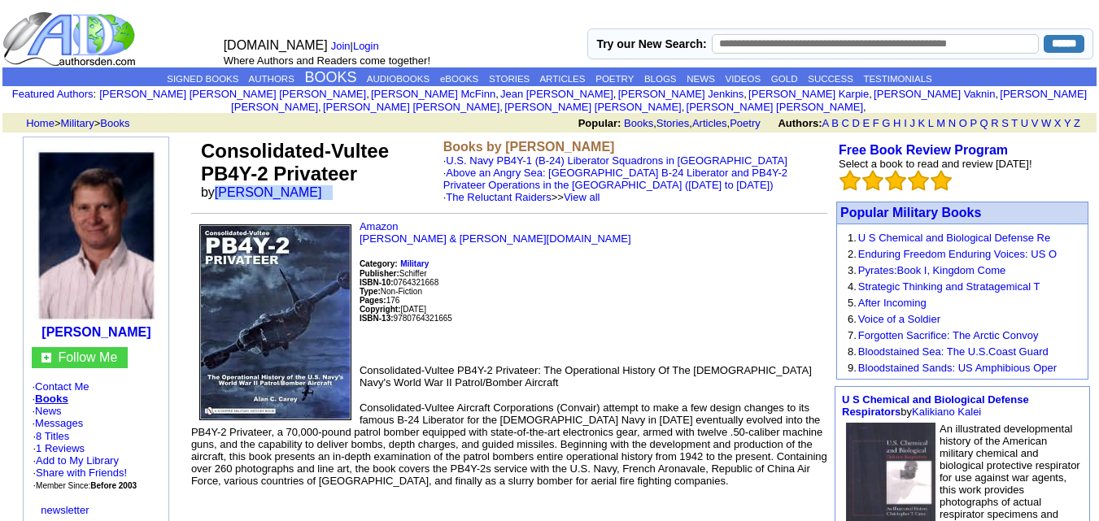
drag, startPoint x: 216, startPoint y: 180, endPoint x: 310, endPoint y: 180, distance: 93.6
click at [310, 180] on td "Consolidated-Vultee PB4Y-2 Privateer by [PERSON_NAME]" at bounding box center [319, 172] width 242 height 70
copy font "[PERSON_NAME]"
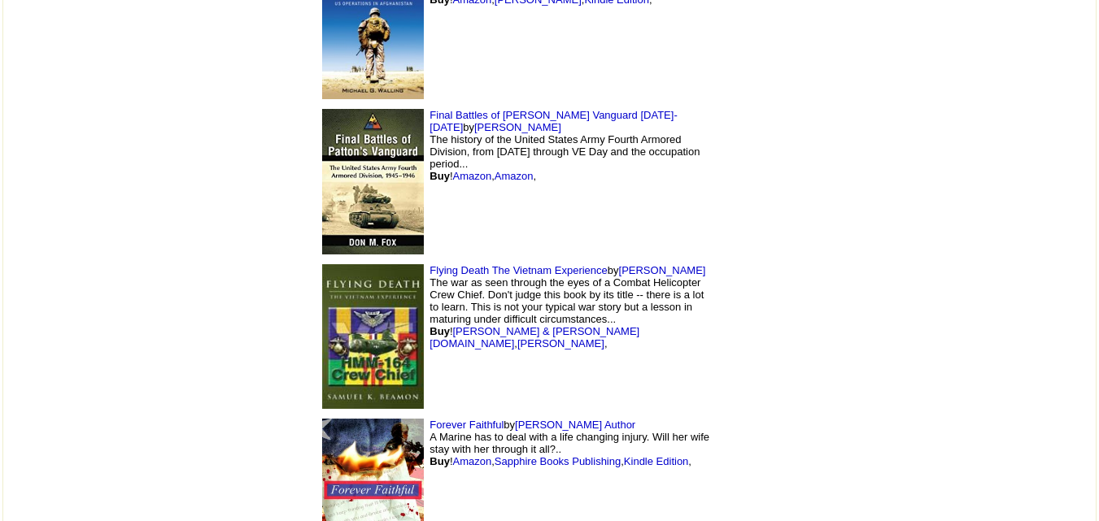
scroll to position [4943, 0]
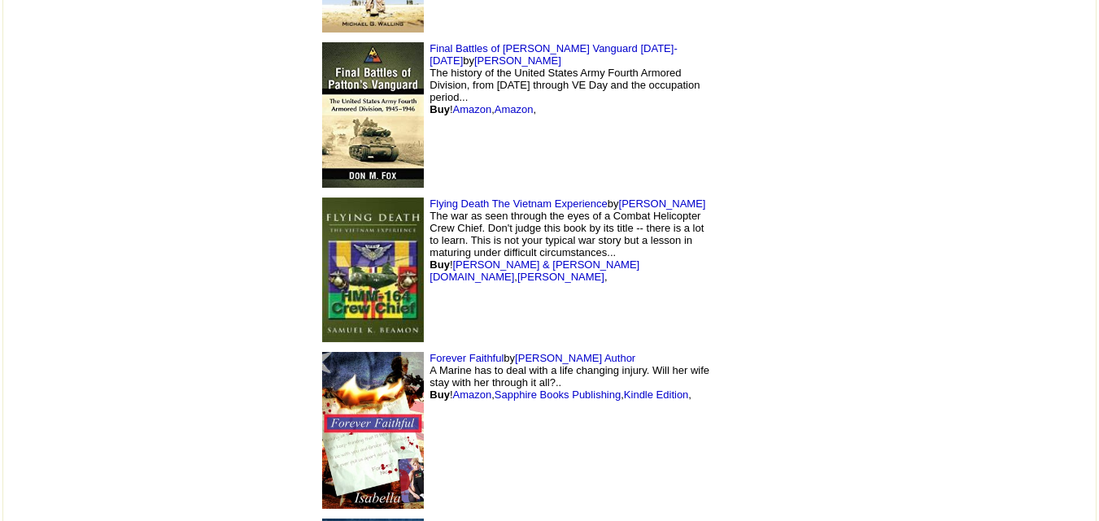
click at [322, 141] on img at bounding box center [373, 115] width 102 height 146
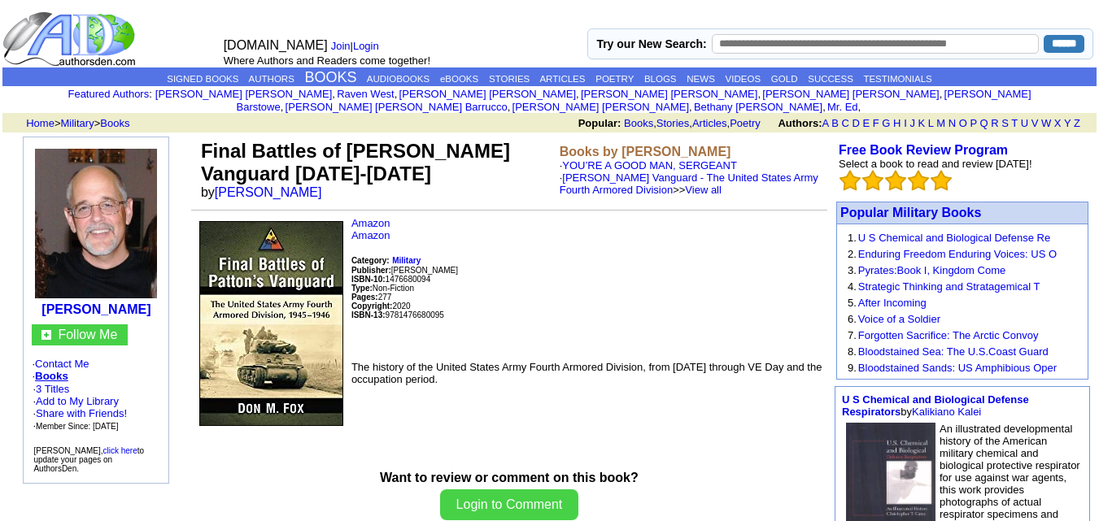
click at [215, 185] on font "by [PERSON_NAME]" at bounding box center [267, 192] width 132 height 14
drag, startPoint x: 215, startPoint y: 177, endPoint x: 309, endPoint y: 184, distance: 94.7
click at [309, 184] on td "Final Battles of Patton's Vanguard 1945-1946 by Don M Fox" at bounding box center [377, 170] width 359 height 67
copy font "Don M Fox"
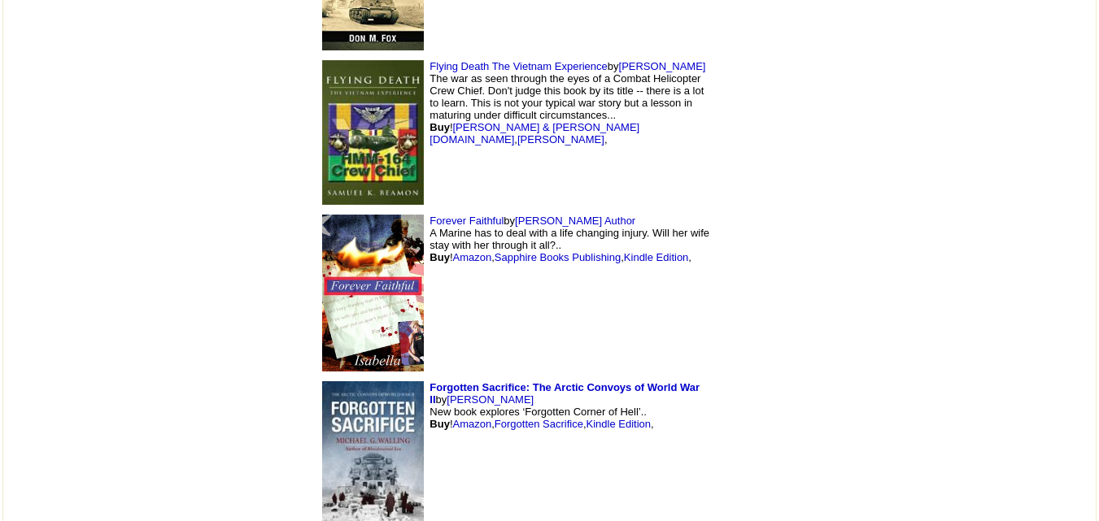
scroll to position [5097, 0]
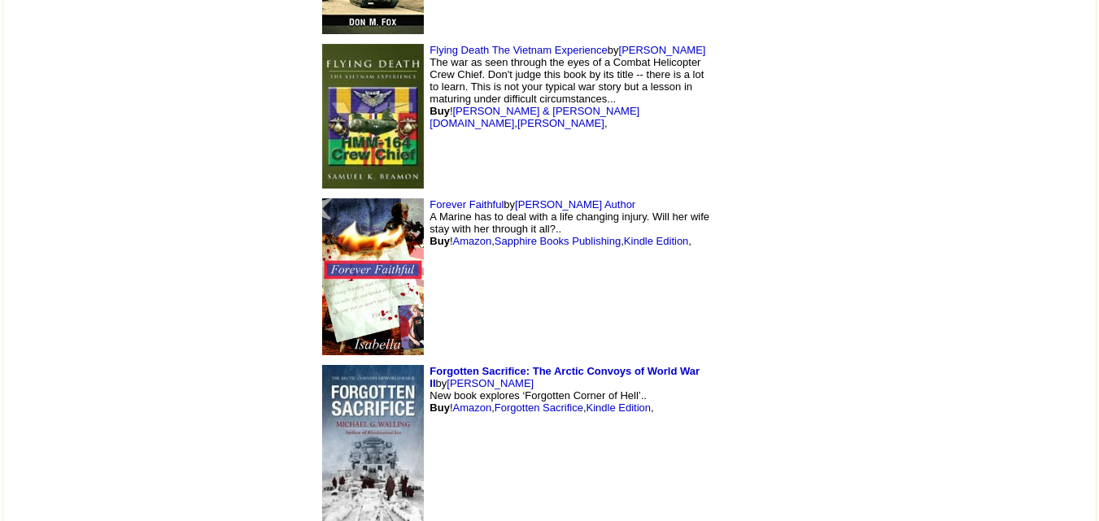
click at [324, 259] on td "Forever Faithful by Isabella Author A Marine has to deal with a life changing i…" at bounding box center [515, 277] width 407 height 167
click at [322, 260] on img at bounding box center [373, 277] width 102 height 157
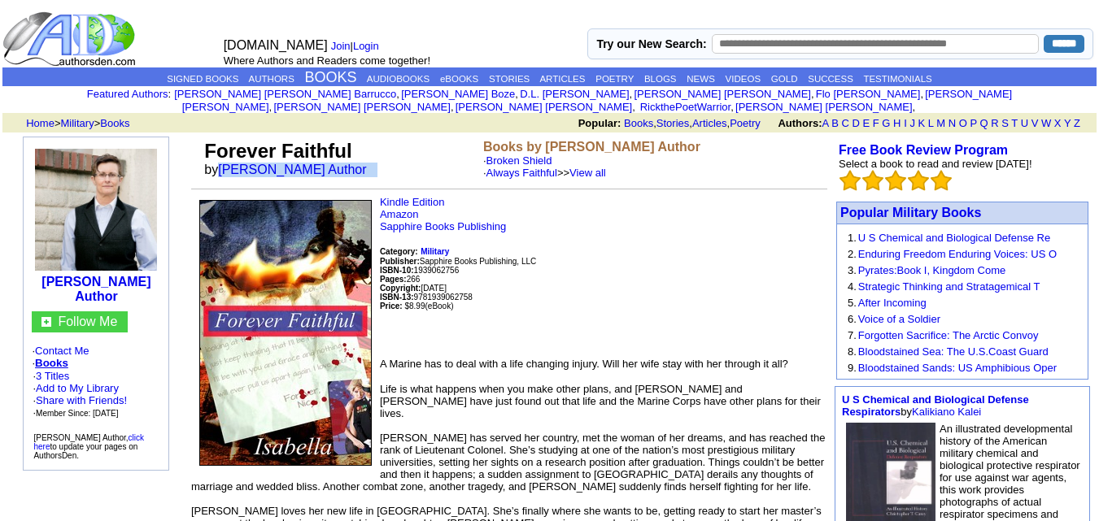
drag, startPoint x: 224, startPoint y: 155, endPoint x: 334, endPoint y: 155, distance: 109.8
click at [334, 155] on td "Forever Faithful by Isabella Author" at bounding box center [340, 160] width 279 height 46
copy font "Isabella Author"
drag, startPoint x: 202, startPoint y: 136, endPoint x: 353, endPoint y: 130, distance: 151.4
click at [353, 137] on tr "Forever Faithful by Isabella Author Books by Isabella Author · Broken Shield · …" at bounding box center [509, 160] width 636 height 46
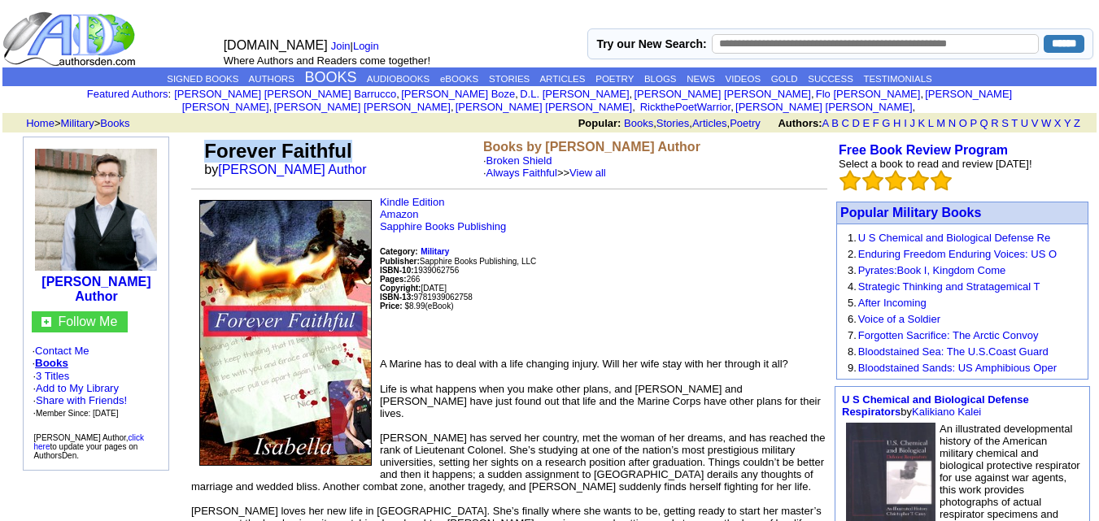
copy tr "Forever Faithful"
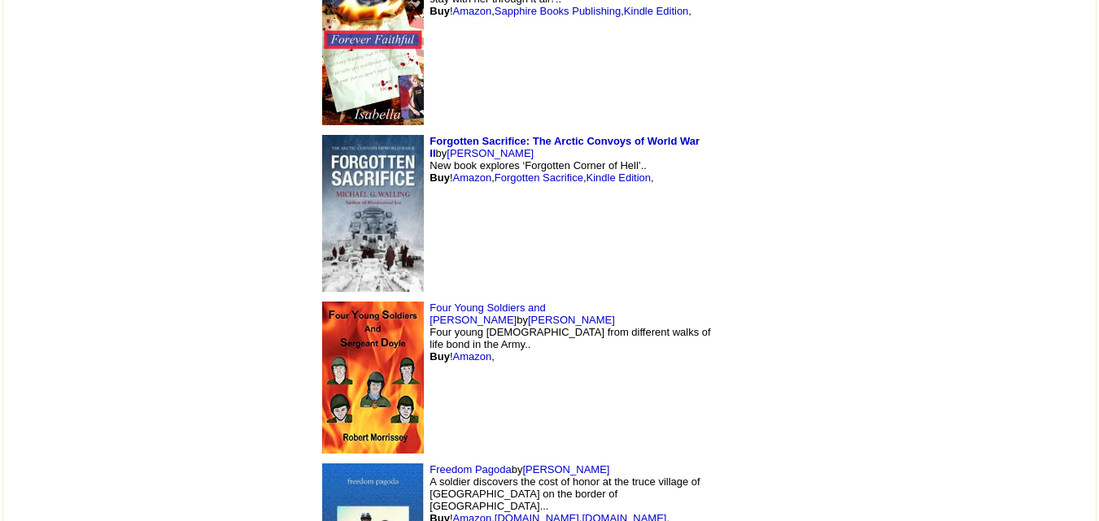
scroll to position [5328, 0]
click at [322, 201] on img at bounding box center [373, 212] width 102 height 156
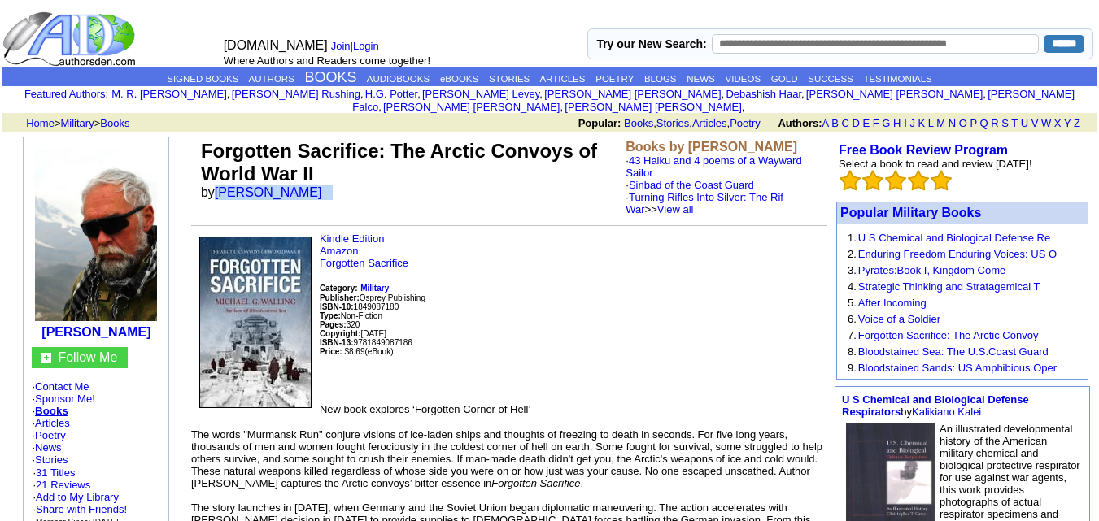
drag, startPoint x: 216, startPoint y: 177, endPoint x: 338, endPoint y: 177, distance: 122.0
click at [338, 177] on td "Forgotten Sacrifice: The Arctic Convoys of World War II by Michael G Walling" at bounding box center [410, 178] width 425 height 82
copy font "Michael G Walling"
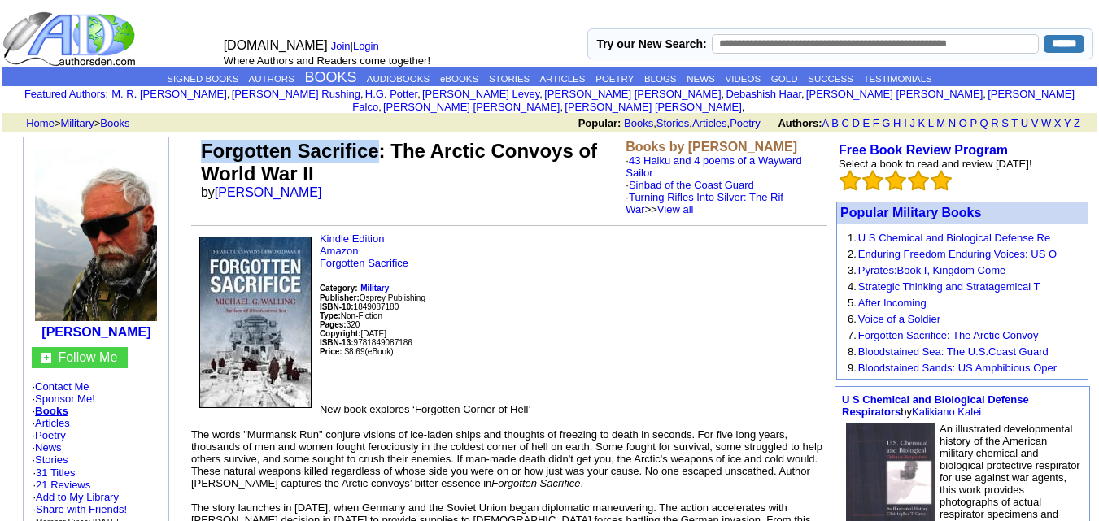
drag, startPoint x: 195, startPoint y: 137, endPoint x: 377, endPoint y: 142, distance: 181.5
click at [377, 142] on tr "Forgotten Sacrifice: The Arctic Convoys of World War II by Michael G Walling Bo…" at bounding box center [509, 178] width 636 height 82
copy tr "Forgotten Sacrifice"
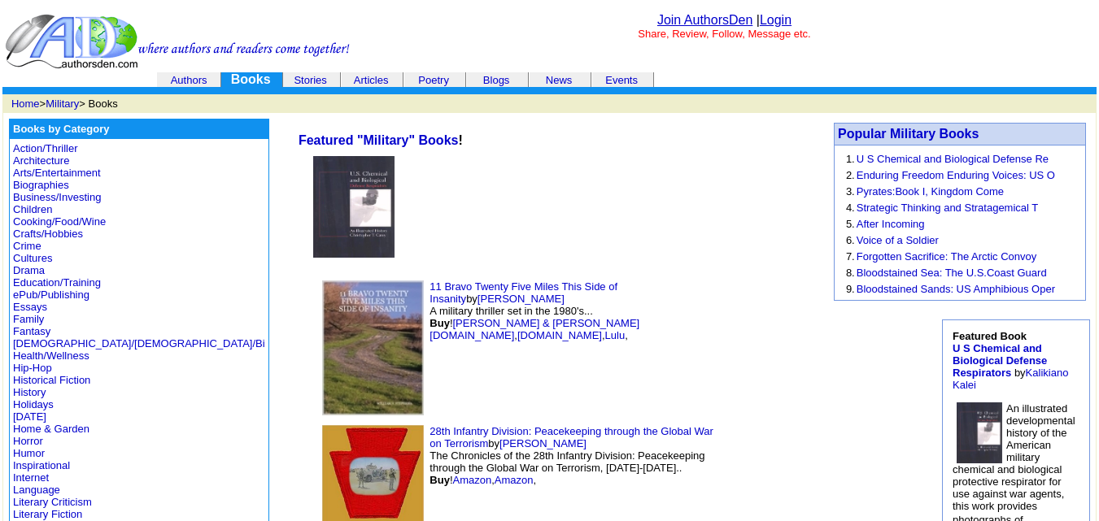
scroll to position [5499, 0]
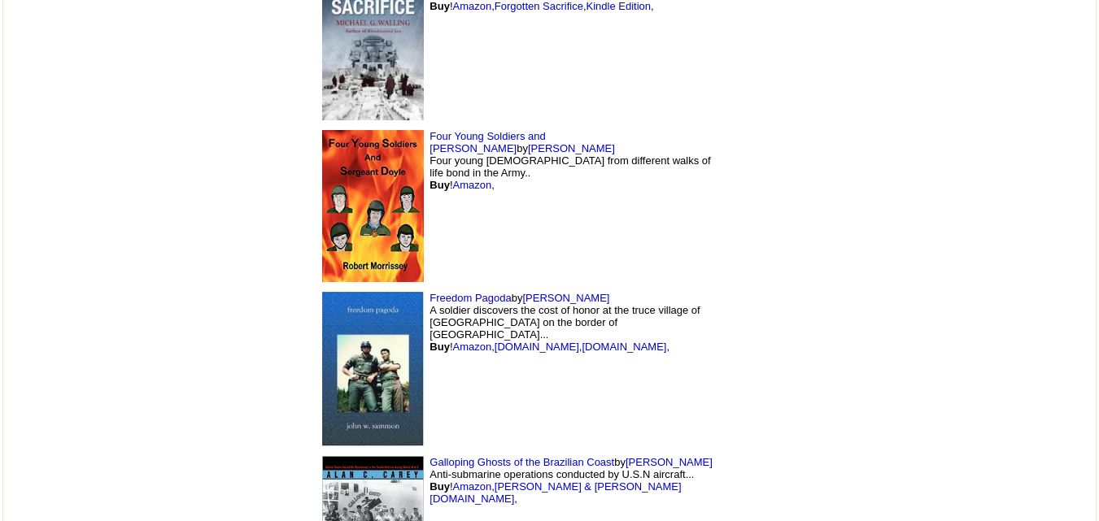
click at [322, 193] on img at bounding box center [373, 206] width 102 height 152
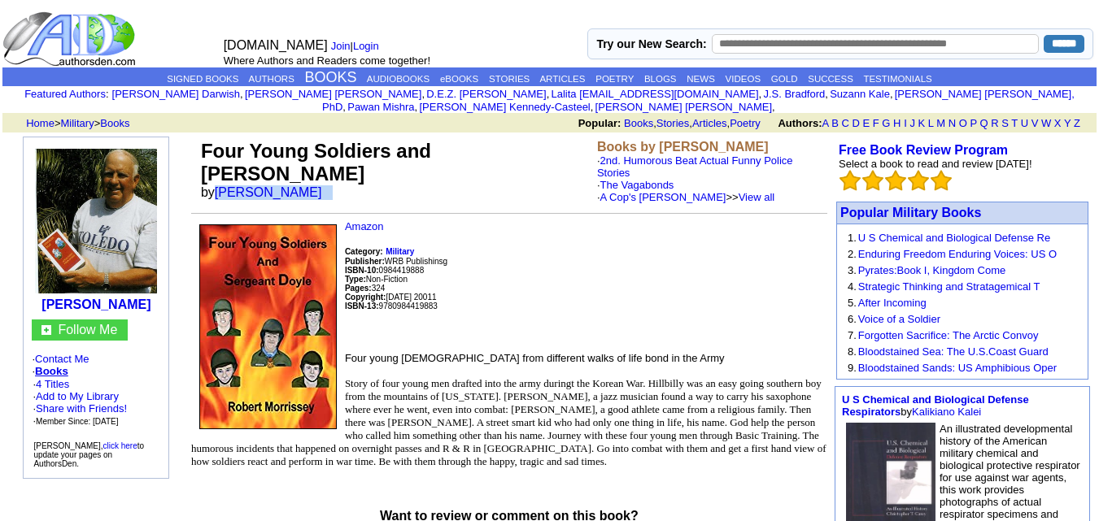
drag, startPoint x: 215, startPoint y: 156, endPoint x: 357, endPoint y: 153, distance: 142.4
click at [357, 153] on td "Four Young Soldiers and Sergeant Doyle by Robert J Morrissey" at bounding box center [396, 172] width 396 height 70
copy font "Robert J Morrissey"
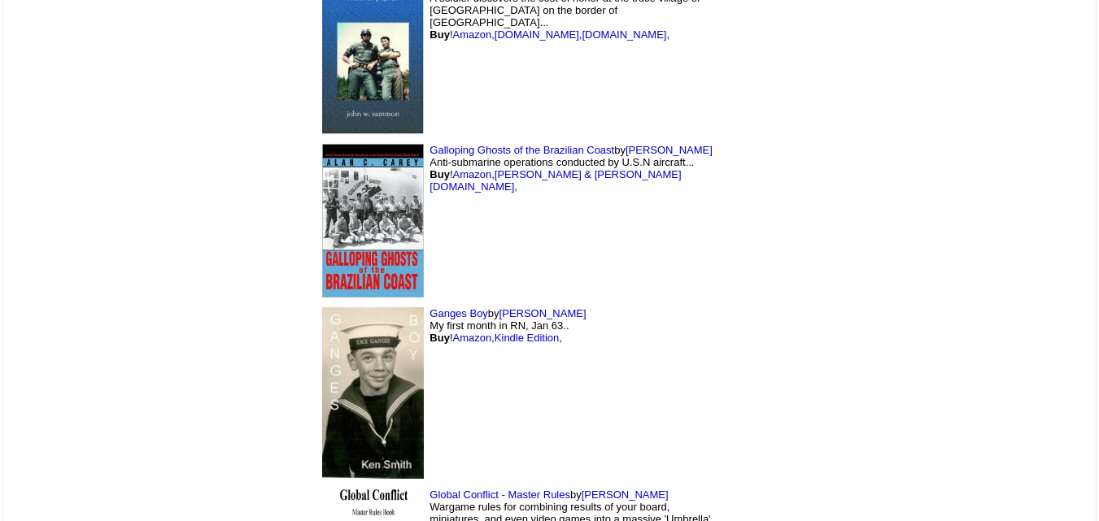
scroll to position [5815, 0]
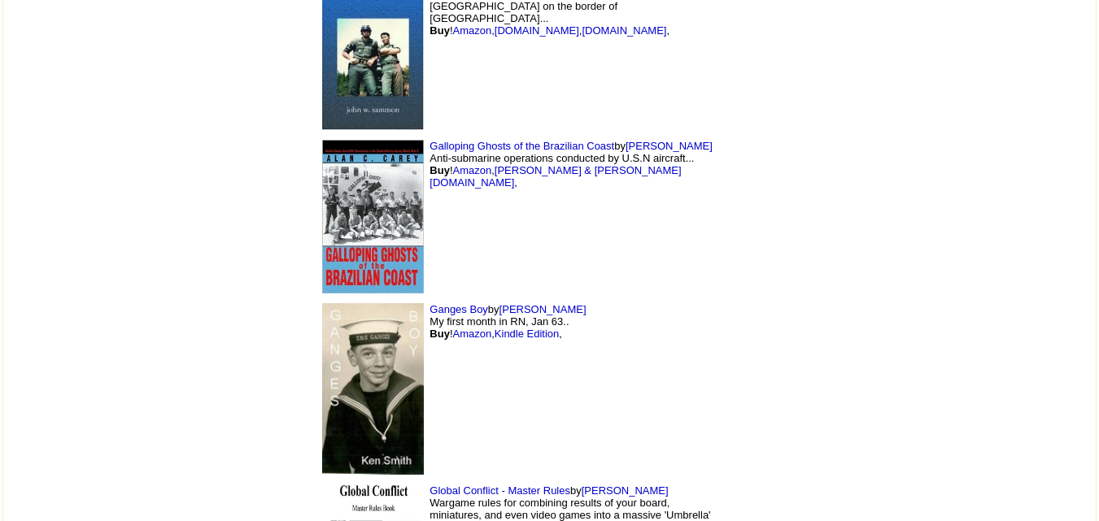
click at [322, 396] on img at bounding box center [373, 389] width 102 height 172
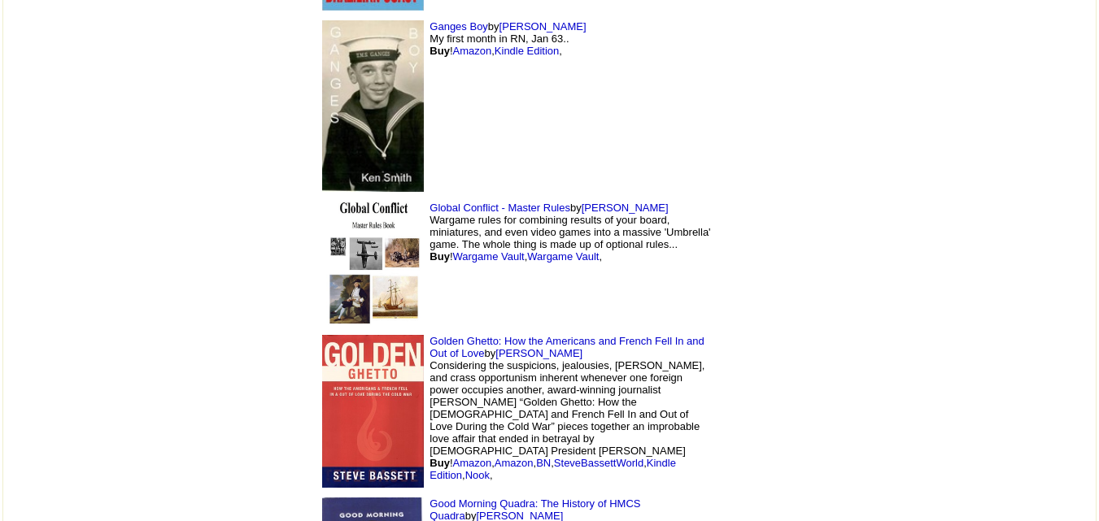
scroll to position [6101, 0]
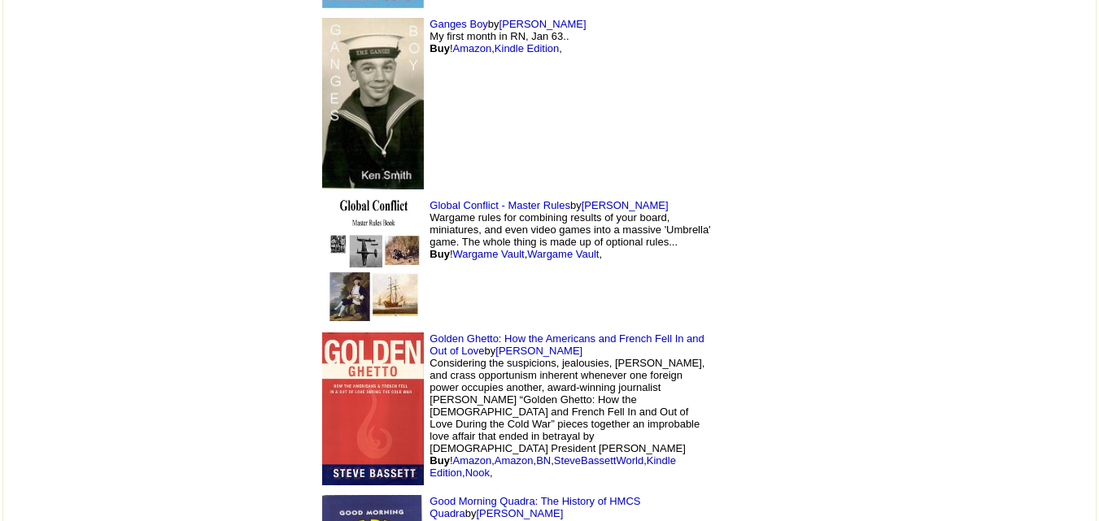
click at [322, 380] on img at bounding box center [373, 409] width 102 height 152
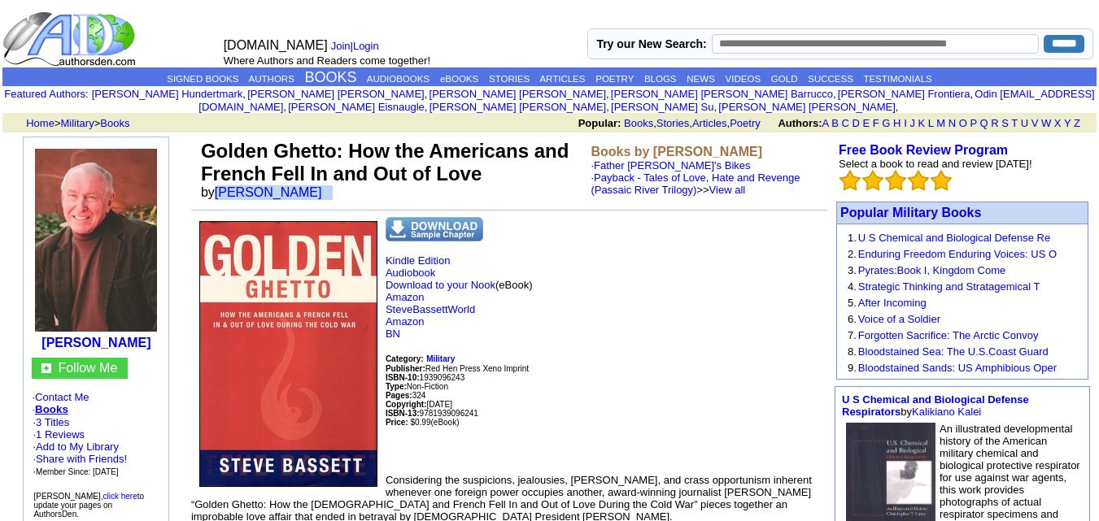
drag, startPoint x: 217, startPoint y: 181, endPoint x: 315, endPoint y: 186, distance: 97.7
click at [315, 186] on td "Golden Ghetto: How the Americans and French Fell In and Out of Love by Steve Ba…" at bounding box center [393, 170] width 391 height 67
copy font "Steve Bassett"
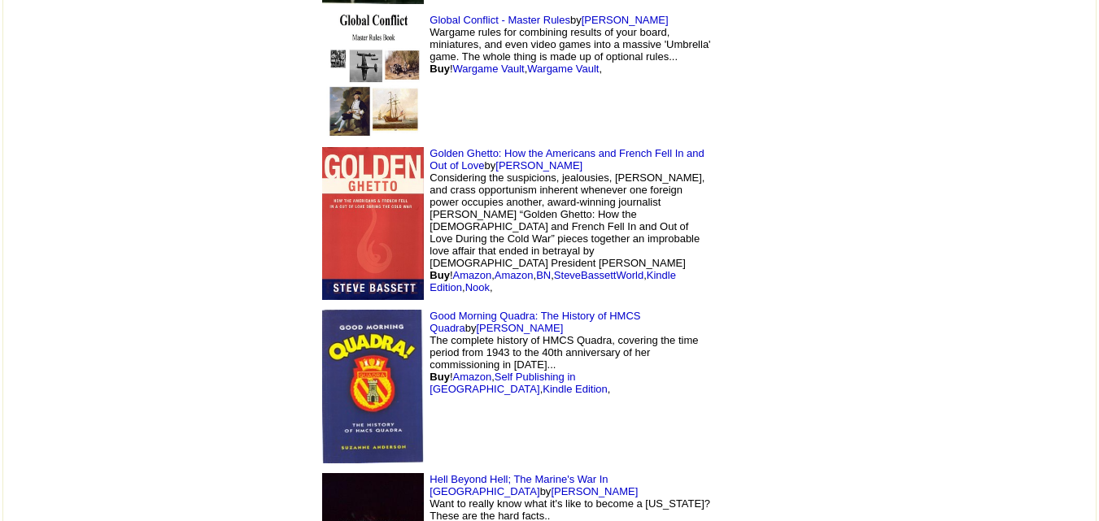
scroll to position [6286, 0]
click at [322, 400] on img at bounding box center [373, 387] width 102 height 154
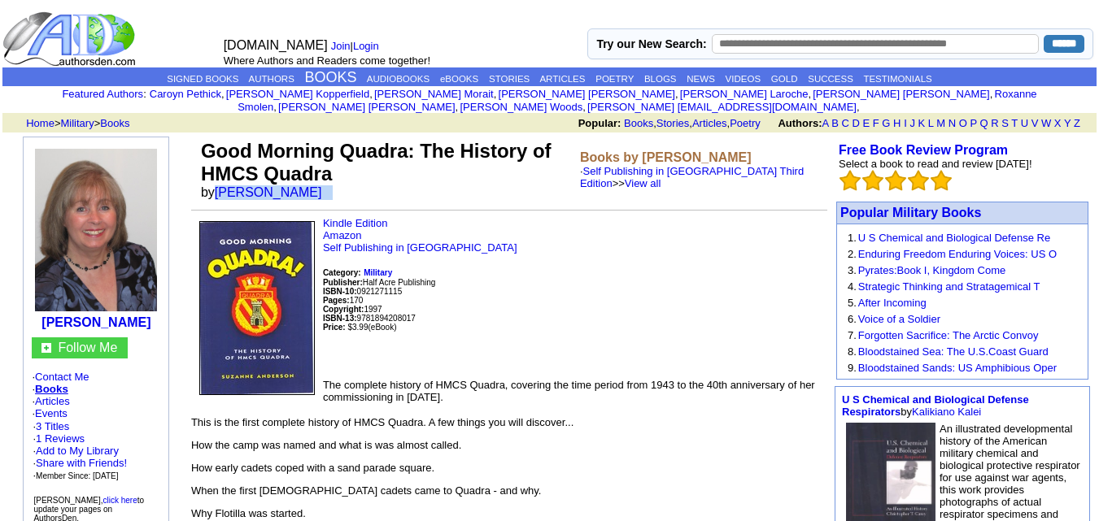
drag, startPoint x: 215, startPoint y: 177, endPoint x: 338, endPoint y: 187, distance: 123.3
click at [338, 187] on td "Good Morning Quadra: The History of HMCS Quadra by Suzanne Anderson" at bounding box center [387, 170] width 379 height 67
copy font "Suzanne Anderson"
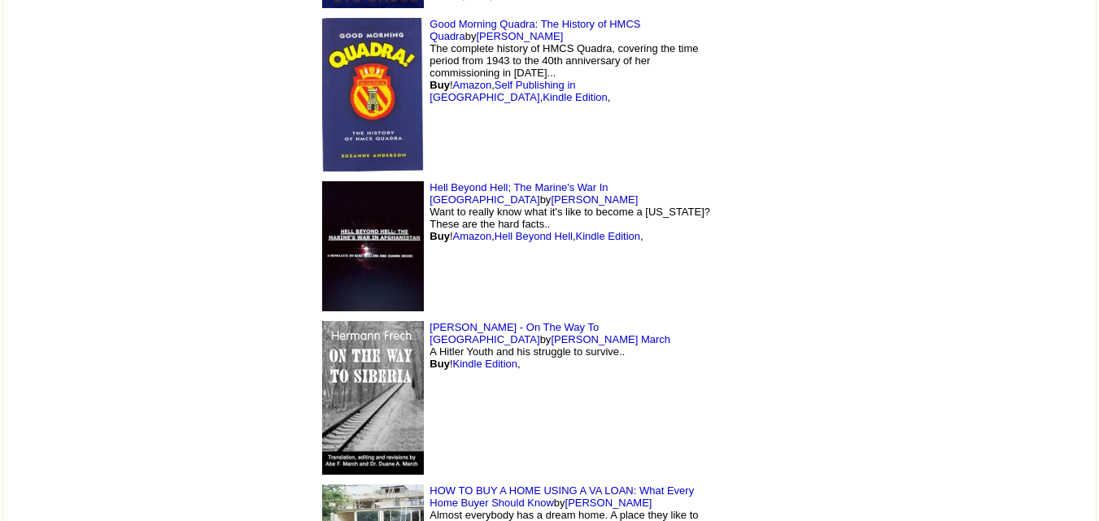
scroll to position [6579, 0]
click at [322, 242] on img at bounding box center [373, 246] width 102 height 130
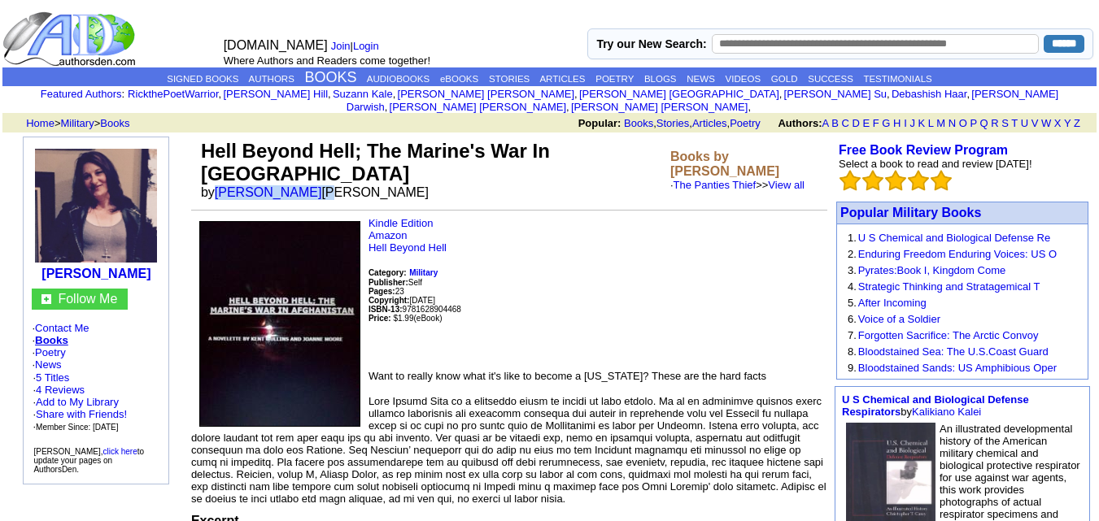
drag, startPoint x: 216, startPoint y: 177, endPoint x: 309, endPoint y: 174, distance: 92.8
click at [309, 185] on font "by Joanne Moore Kent Mullins" at bounding box center [315, 192] width 228 height 14
copy font "Joanne Moore"
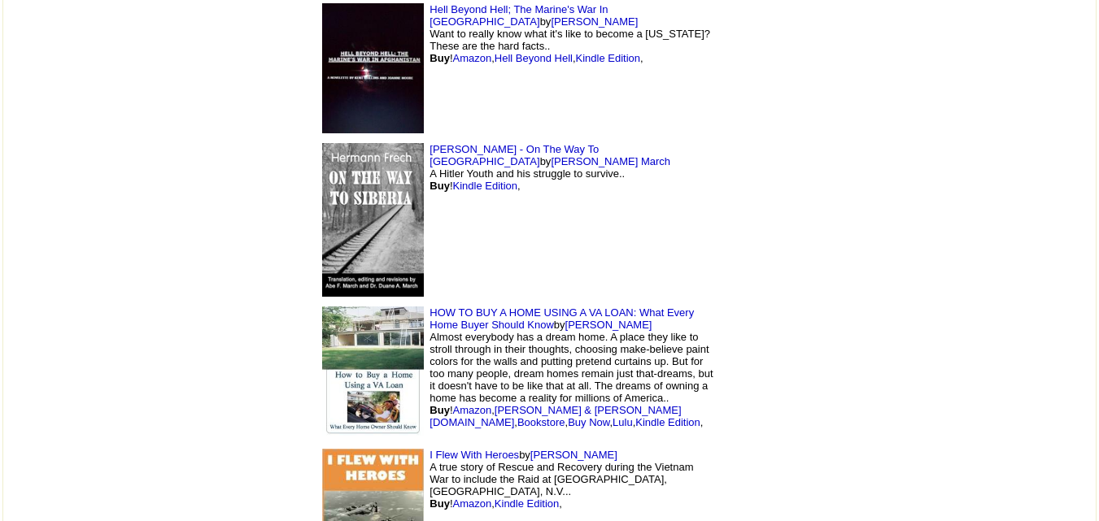
scroll to position [6757, 0]
click at [322, 250] on img at bounding box center [373, 219] width 102 height 154
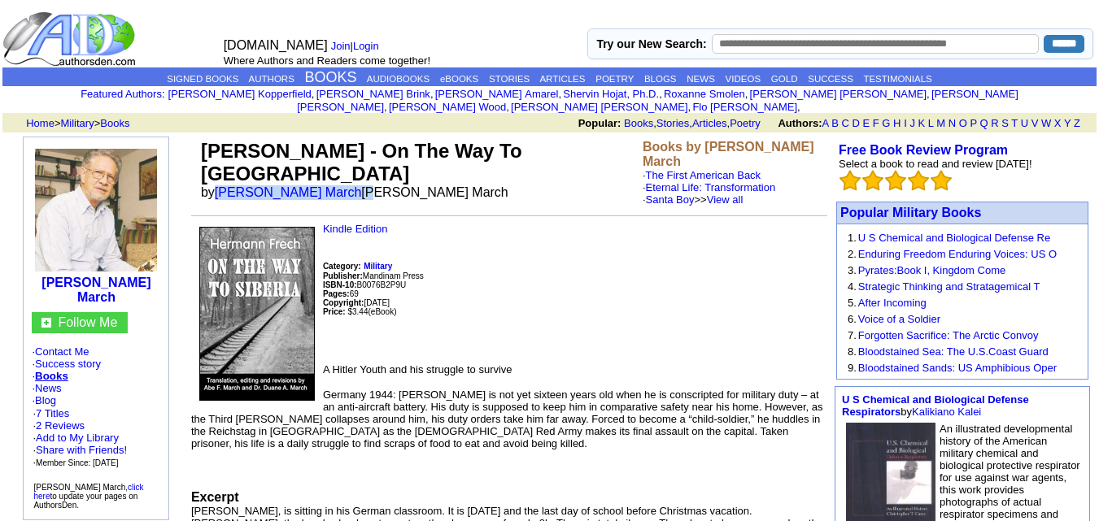
drag, startPoint x: 216, startPoint y: 153, endPoint x: 304, endPoint y: 166, distance: 89.6
click at [304, 166] on td "Hermann Frech - On The Way To Siberia by Abe F. March Dr. Duane A. March" at bounding box center [419, 173] width 442 height 72
copy font "Abe F. March"
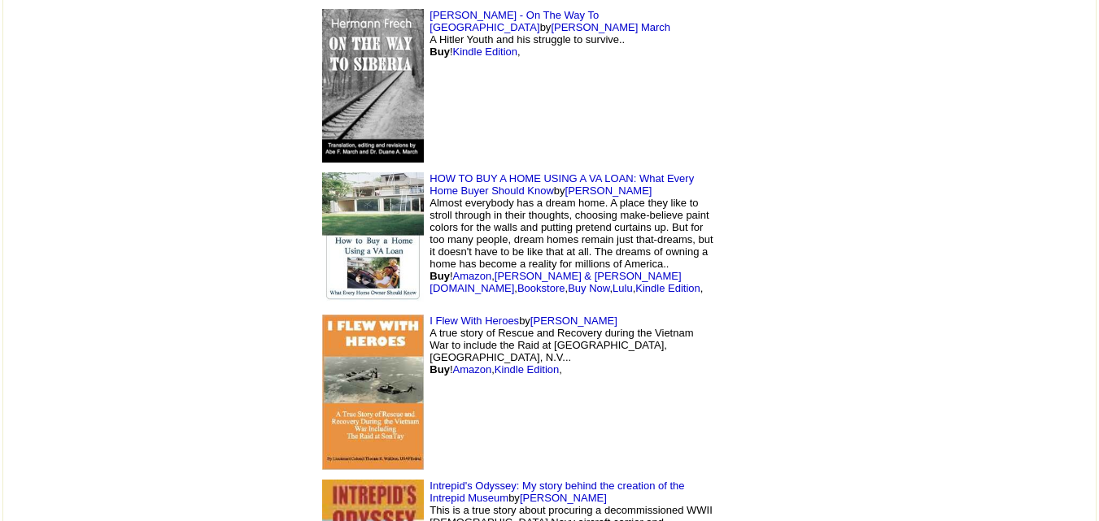
scroll to position [6892, 0]
click at [322, 262] on img at bounding box center [373, 238] width 102 height 133
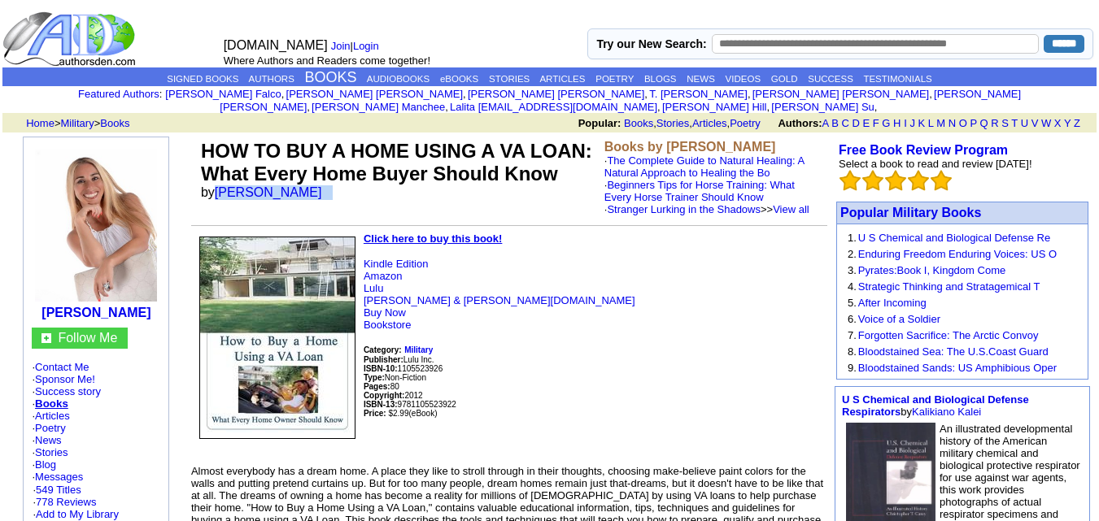
drag, startPoint x: 216, startPoint y: 177, endPoint x: 318, endPoint y: 179, distance: 101.7
click at [318, 185] on font "by Stacey Chillemi" at bounding box center [267, 192] width 132 height 14
copy font "Stacey Chillemi"
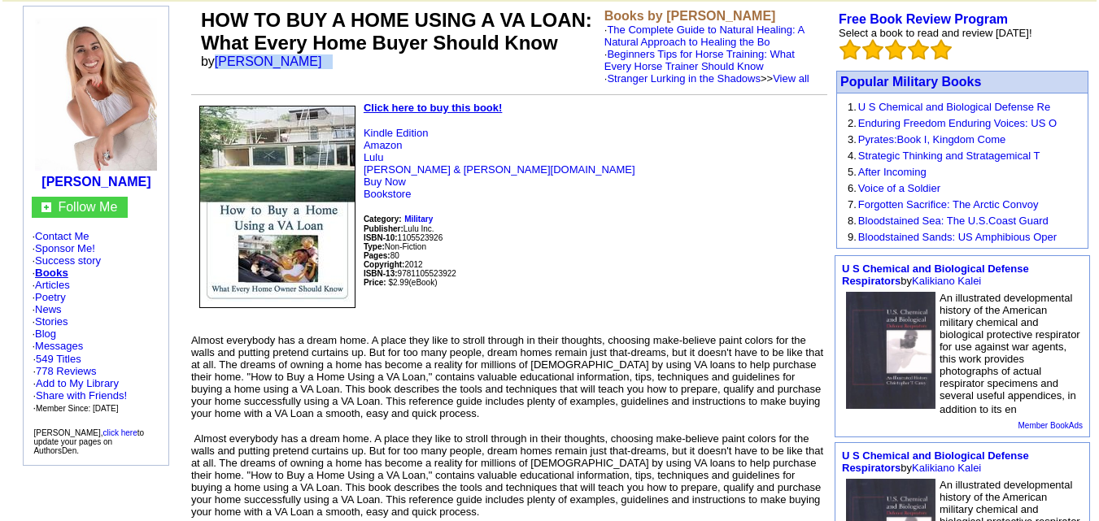
scroll to position [132, 0]
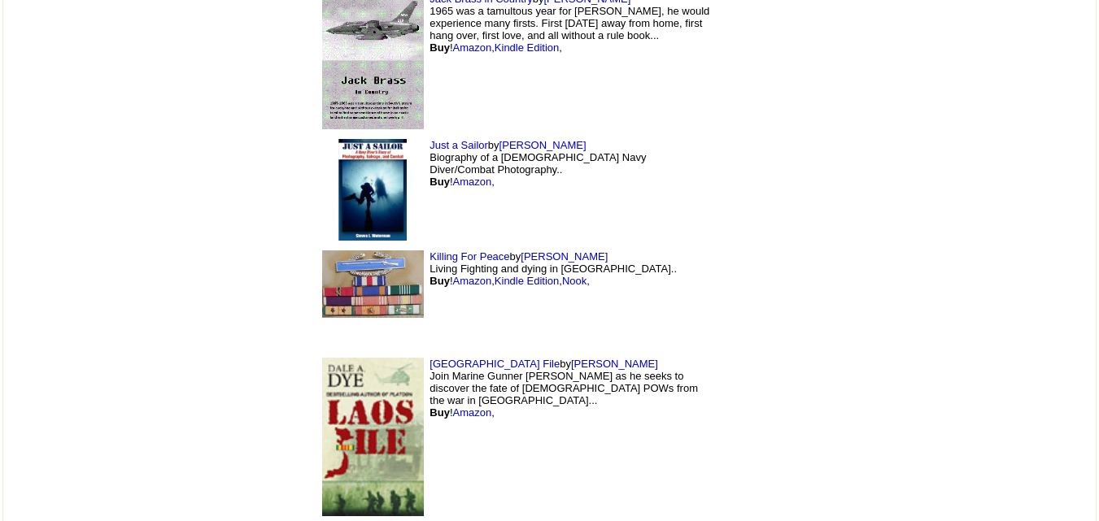
scroll to position [7536, 0]
click at [322, 255] on img at bounding box center [373, 284] width 102 height 68
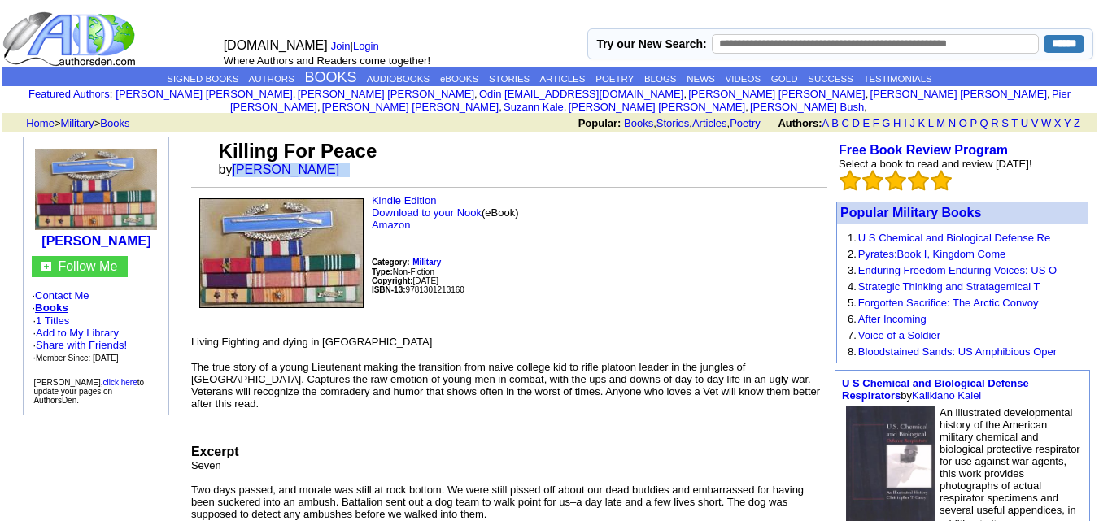
drag, startPoint x: 233, startPoint y: 158, endPoint x: 334, endPoint y: 162, distance: 101.0
click at [334, 163] on font "by garry farrington" at bounding box center [285, 170] width 132 height 14
copy font "garry farrington"
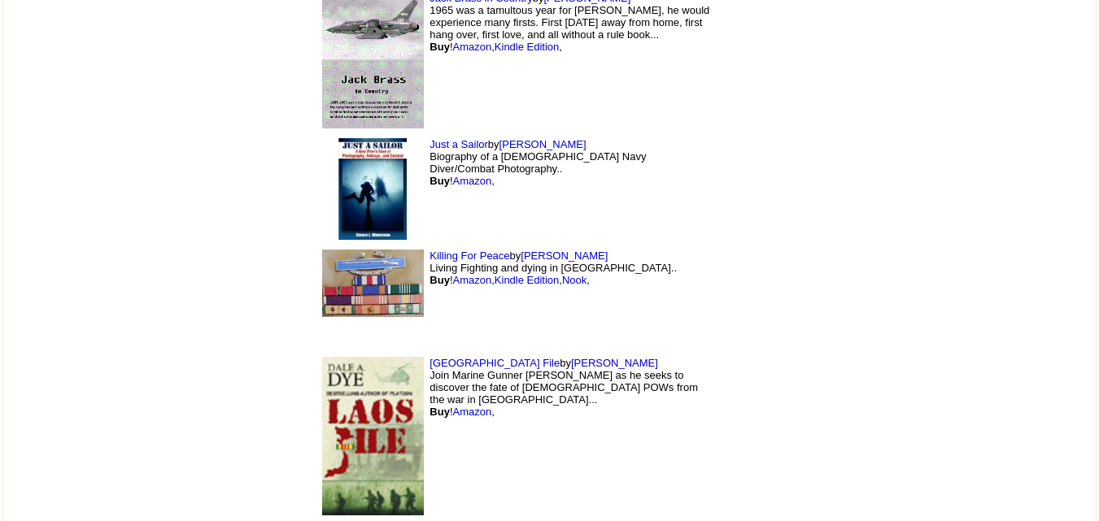
scroll to position [7790, 0]
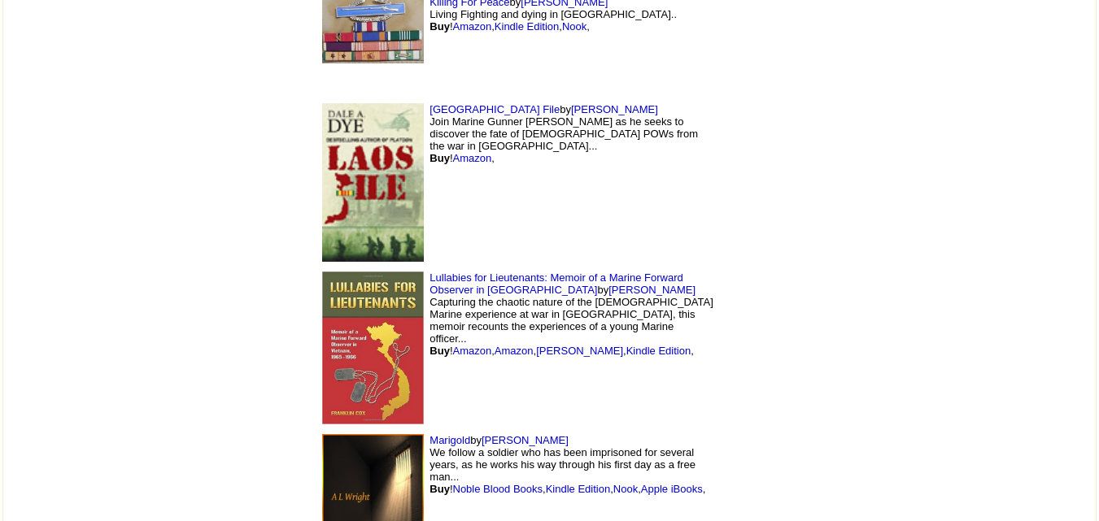
click at [322, 350] on img at bounding box center [373, 348] width 102 height 153
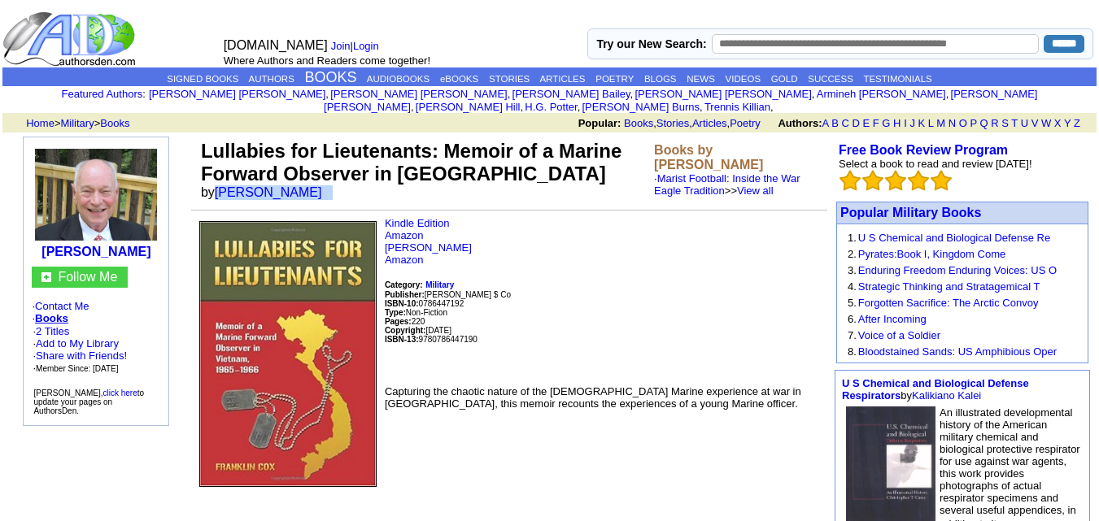
drag, startPoint x: 214, startPoint y: 180, endPoint x: 305, endPoint y: 188, distance: 91.5
click at [305, 188] on td "Lullabies for Lieutenants: Memoir of a Marine Forward Observer in [GEOGRAPHIC_D…" at bounding box center [424, 170] width 453 height 67
copy font "[PERSON_NAME]"
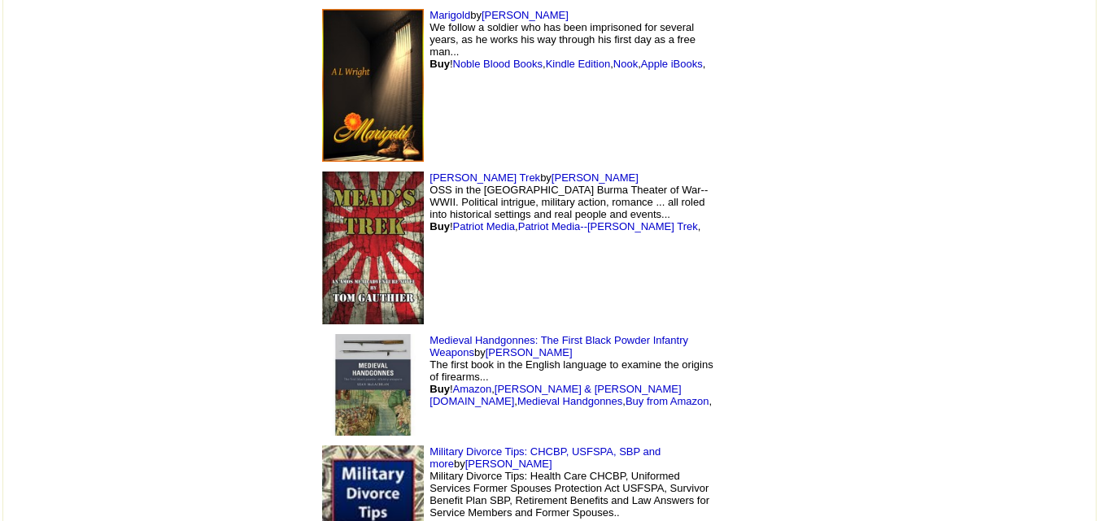
scroll to position [8216, 0]
click at [322, 247] on img at bounding box center [373, 248] width 102 height 154
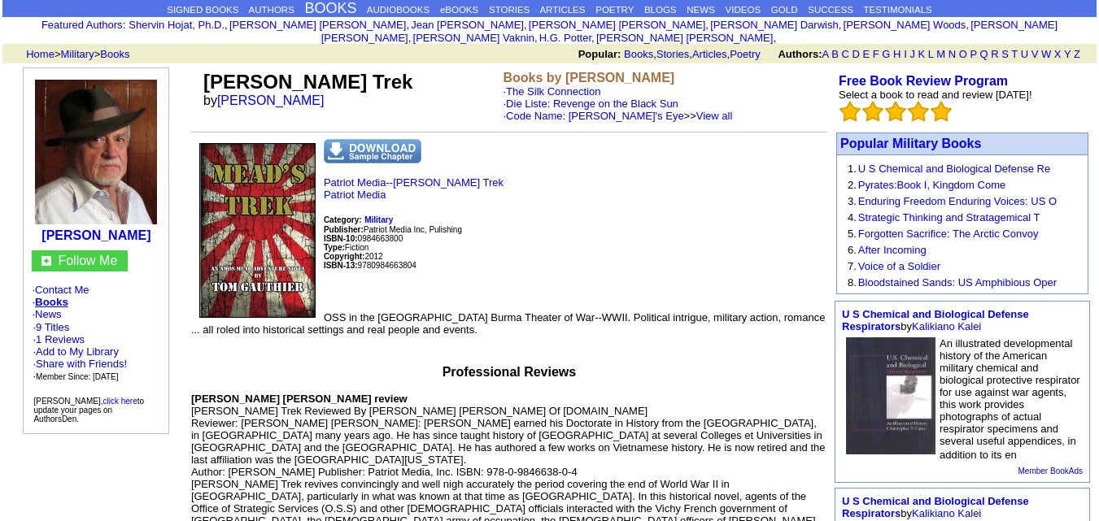
scroll to position [72, 0]
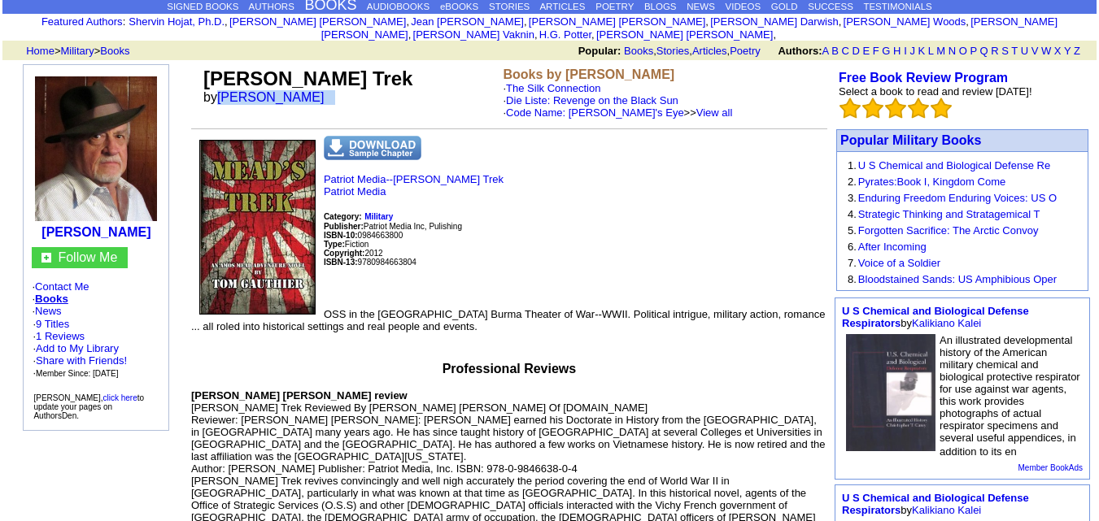
drag, startPoint x: 222, startPoint y: 83, endPoint x: 327, endPoint y: 87, distance: 105.0
click at [327, 87] on td "Mead's Trek by Tom Gauthier" at bounding box center [350, 93] width 300 height 58
copy font "Tom Gauthier"
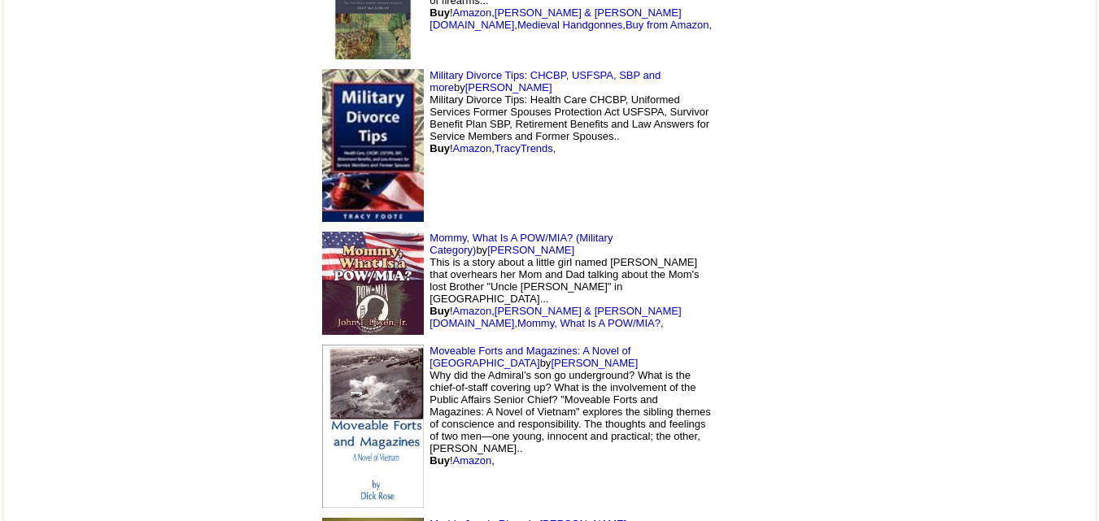
scroll to position [8603, 0]
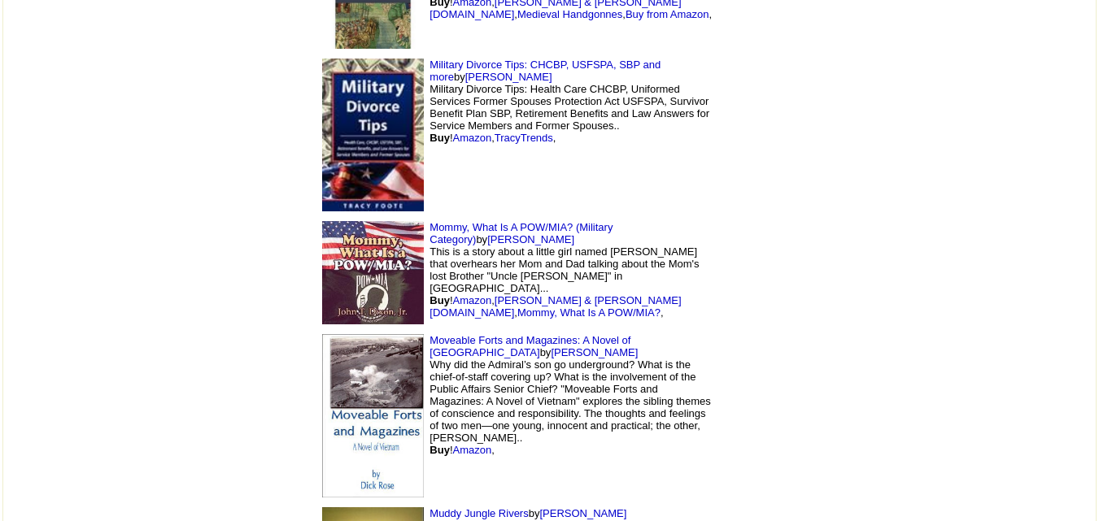
click at [322, 139] on img at bounding box center [373, 135] width 102 height 153
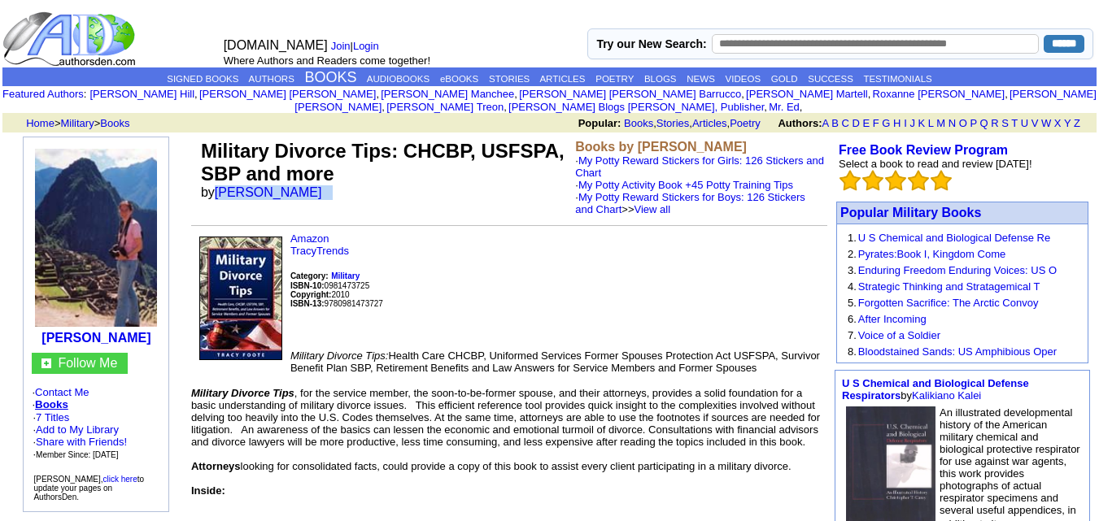
drag, startPoint x: 216, startPoint y: 179, endPoint x: 303, endPoint y: 180, distance: 87.1
click at [303, 180] on td "Military Divorce Tips: CHCBP, USFSPA, SBP and more by [PERSON_NAME]" at bounding box center [385, 178] width 374 height 82
copy font "Tracy Foote"
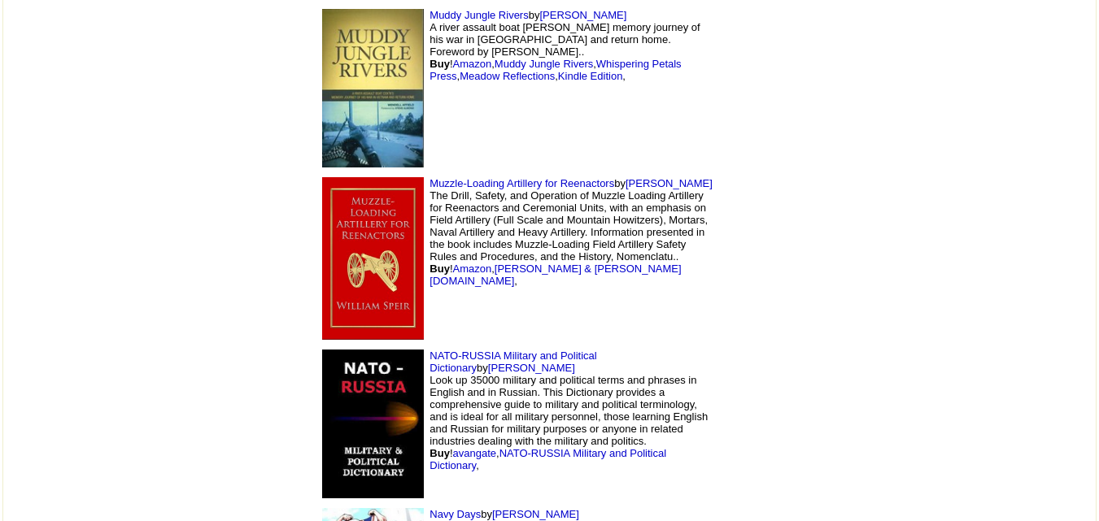
scroll to position [9102, 0]
click at [322, 270] on img at bounding box center [373, 258] width 102 height 163
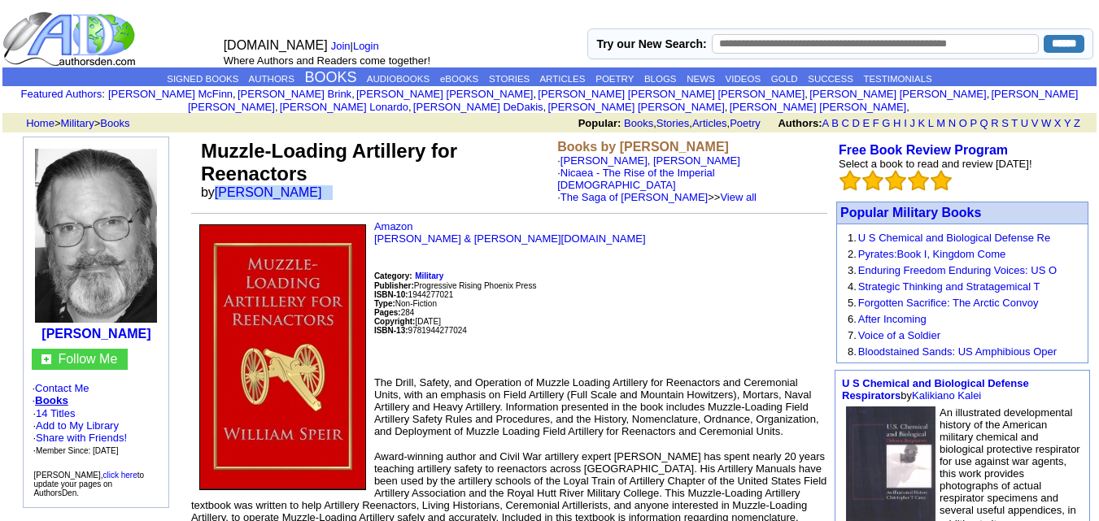
drag, startPoint x: 216, startPoint y: 155, endPoint x: 316, endPoint y: 158, distance: 99.3
click at [316, 158] on td "Muzzle-Loading Artillery for Reenactors by [PERSON_NAME]" at bounding box center [376, 172] width 356 height 70
copy font "[PERSON_NAME]"
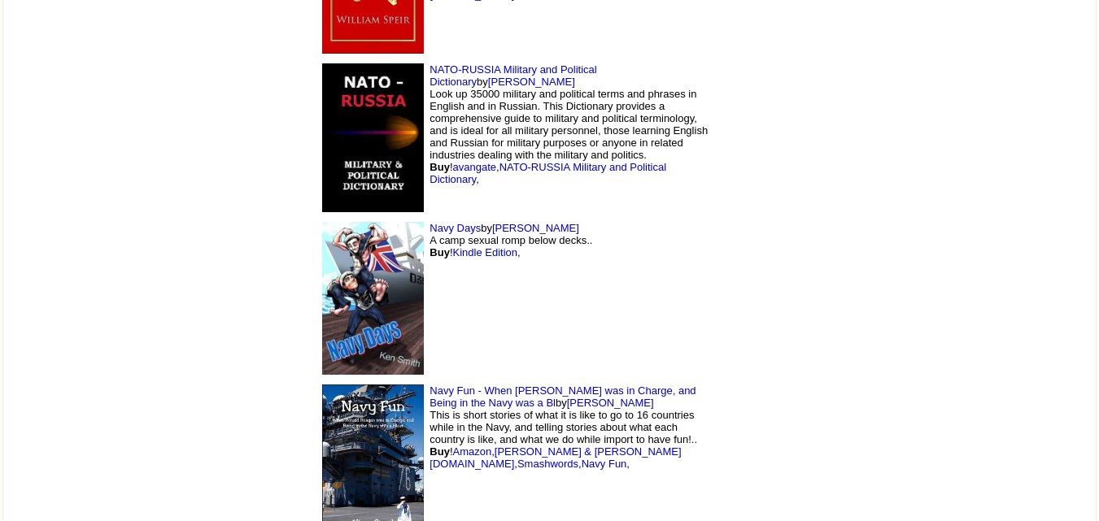
scroll to position [9389, 0]
click at [322, 248] on img at bounding box center [373, 297] width 102 height 153
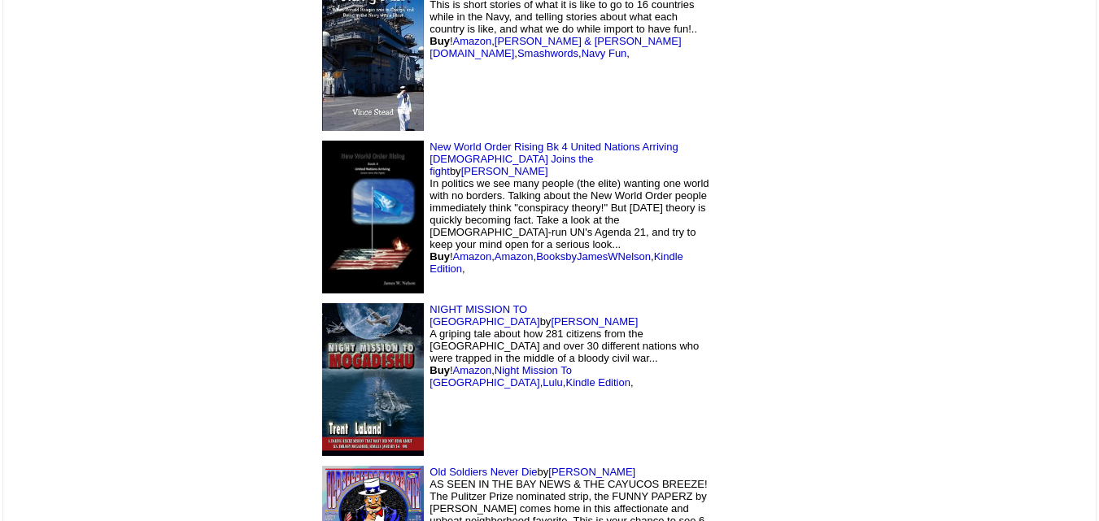
scroll to position [9799, 0]
click at [322, 385] on img at bounding box center [373, 379] width 102 height 153
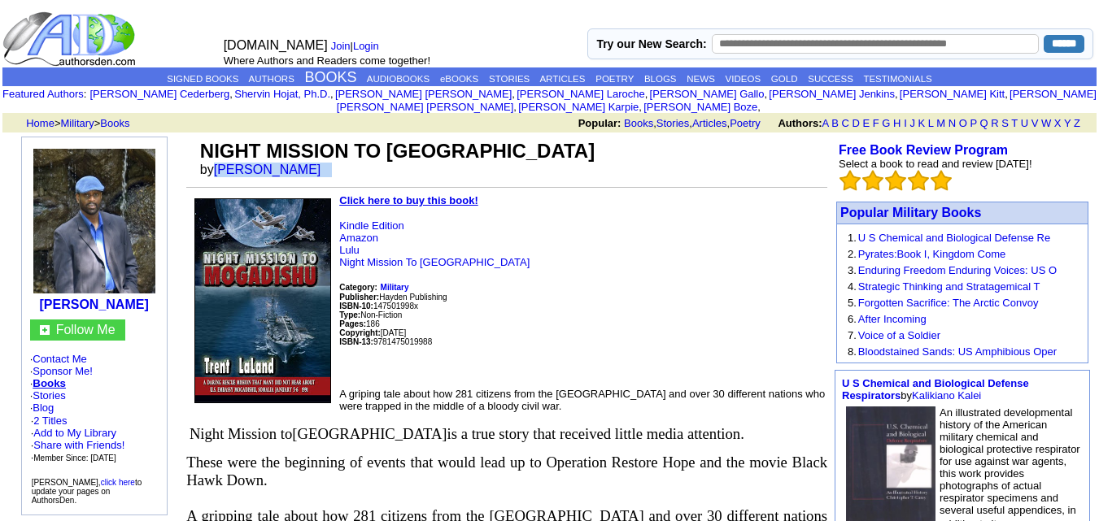
drag, startPoint x: 218, startPoint y: 155, endPoint x: 315, endPoint y: 156, distance: 96.8
click at [315, 156] on td "NIGHT MISSION TO MOGADISHU by Trent LaLand" at bounding box center [512, 159] width 631 height 44
copy font "Trent LaLand"
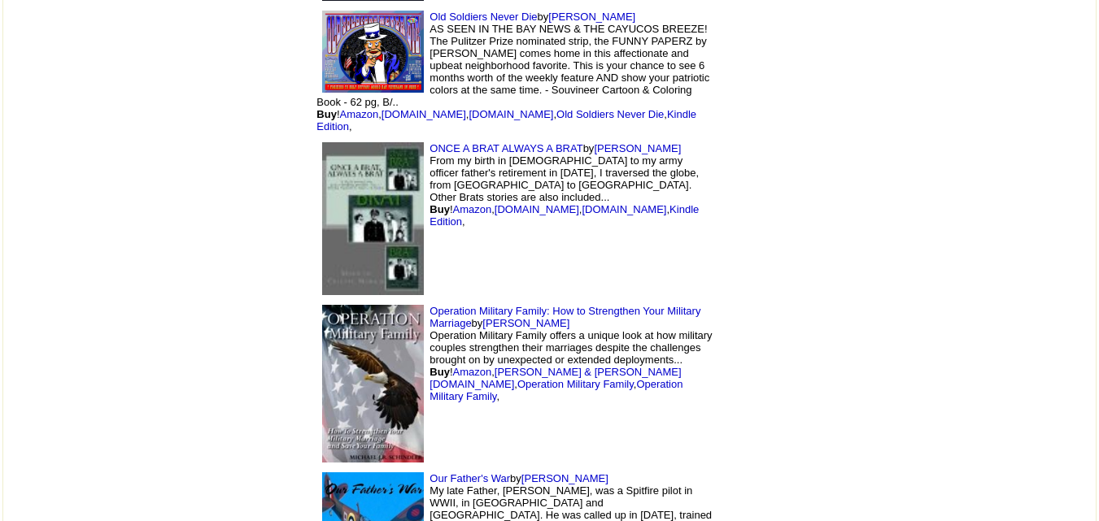
scroll to position [10256, 0]
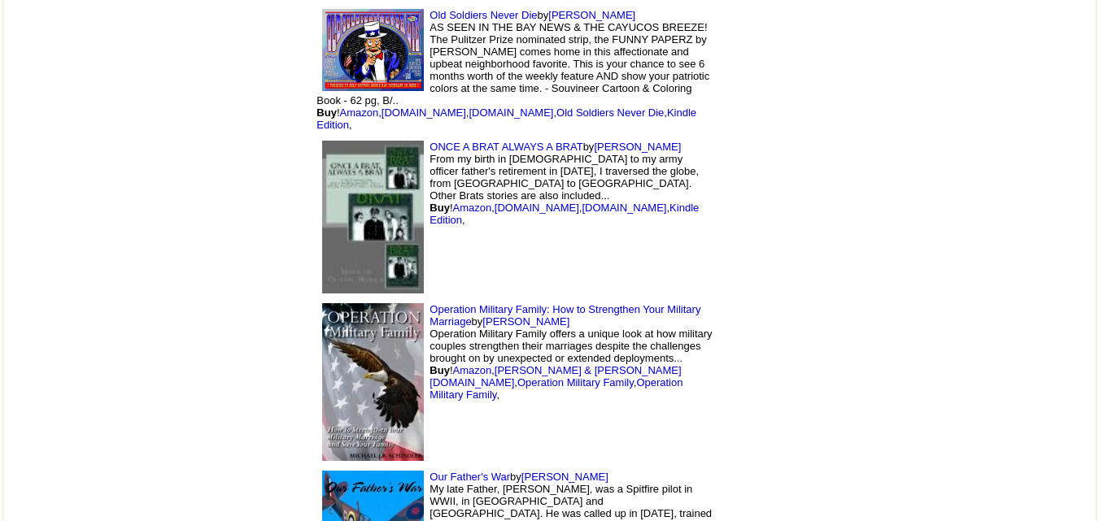
click at [322, 314] on img at bounding box center [373, 382] width 102 height 158
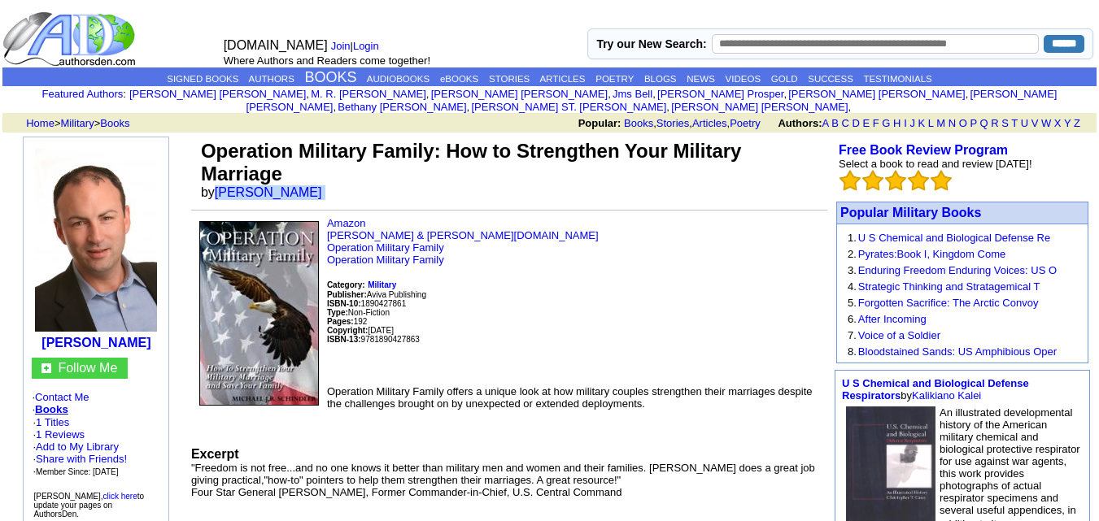
drag, startPoint x: 216, startPoint y: 181, endPoint x: 326, endPoint y: 177, distance: 109.9
click at [326, 185] on font "by Michael Schindler" at bounding box center [267, 192] width 132 height 14
copy font "Michael Schindler"
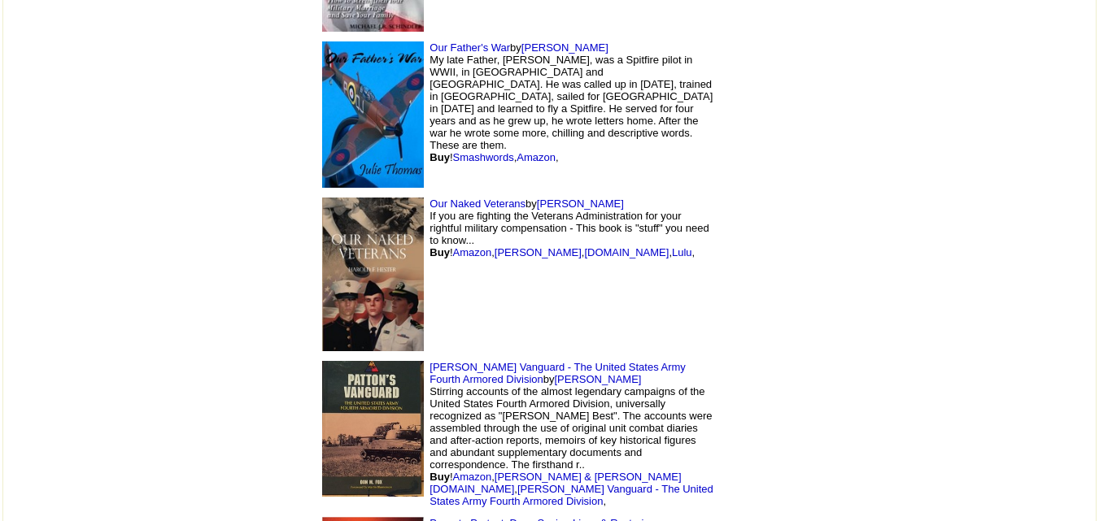
scroll to position [10686, 0]
click at [322, 273] on img at bounding box center [373, 274] width 102 height 154
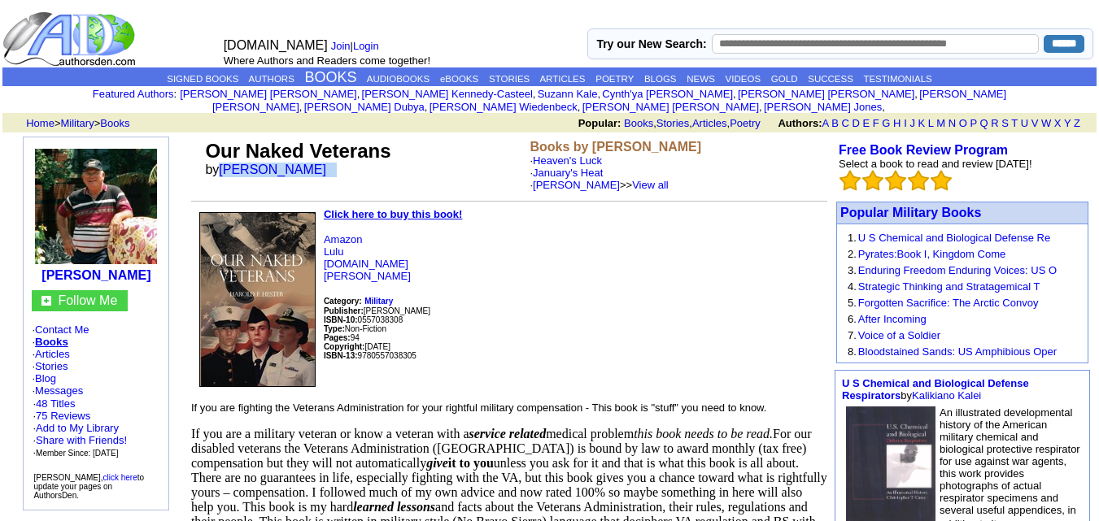
drag, startPoint x: 221, startPoint y: 155, endPoint x: 335, endPoint y: 157, distance: 113.9
click at [335, 157] on td "Our Naked Veterans by [PERSON_NAME]" at bounding box center [364, 166] width 325 height 58
copy font "[PERSON_NAME]"
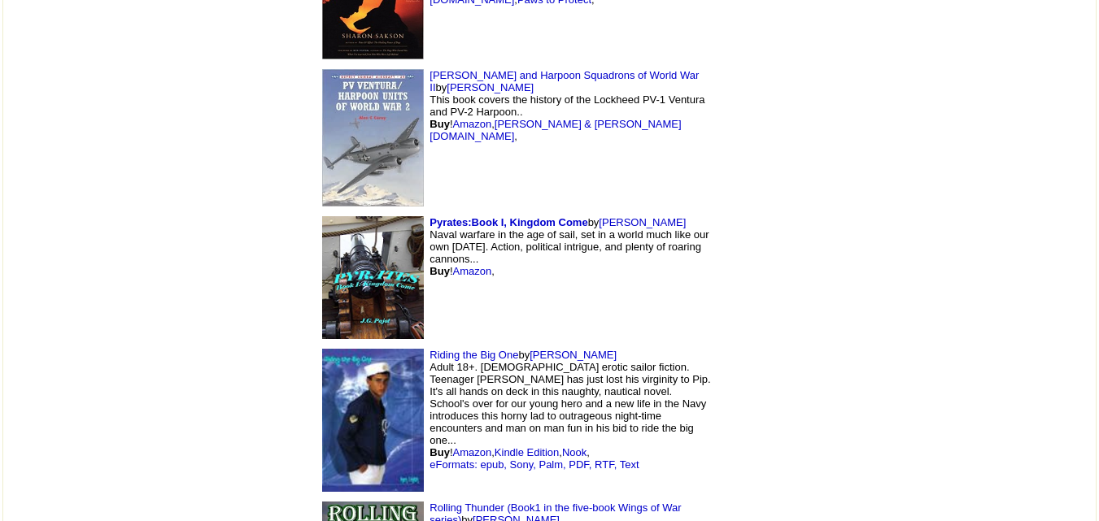
scroll to position [11296, 0]
click at [322, 277] on img at bounding box center [373, 277] width 102 height 123
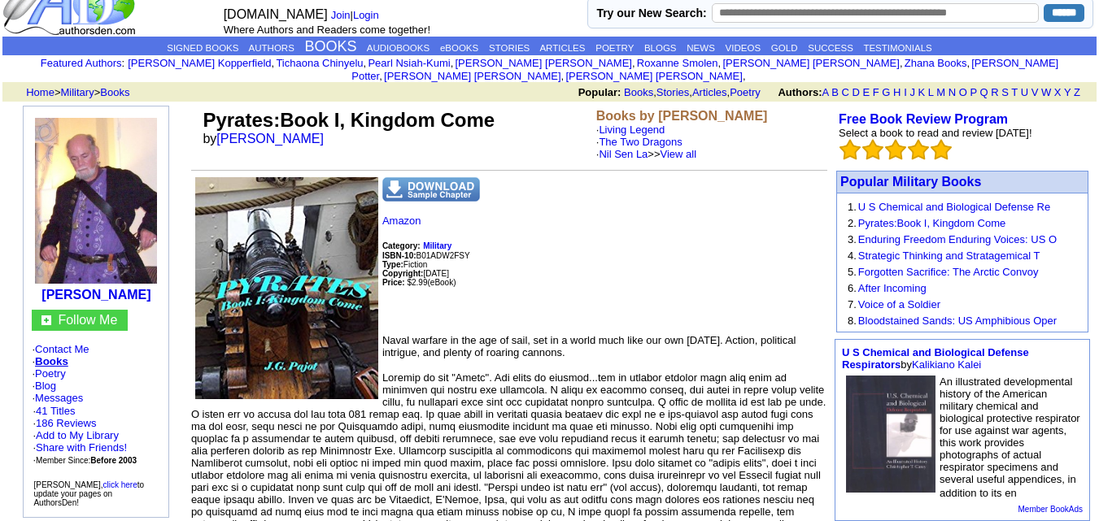
scroll to position [41, 0]
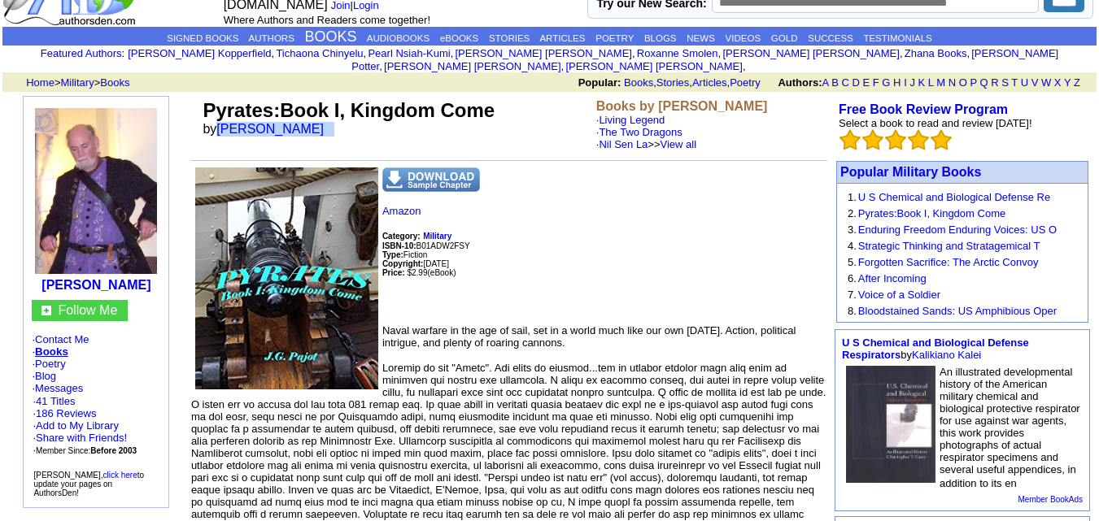
drag, startPoint x: 219, startPoint y: 115, endPoint x: 303, endPoint y: 116, distance: 84.6
click at [303, 116] on td "Pyrates:Book I, Kingdom Come by J. G. Pajot" at bounding box center [395, 125] width 393 height 58
copy font "J. G. Pajot"
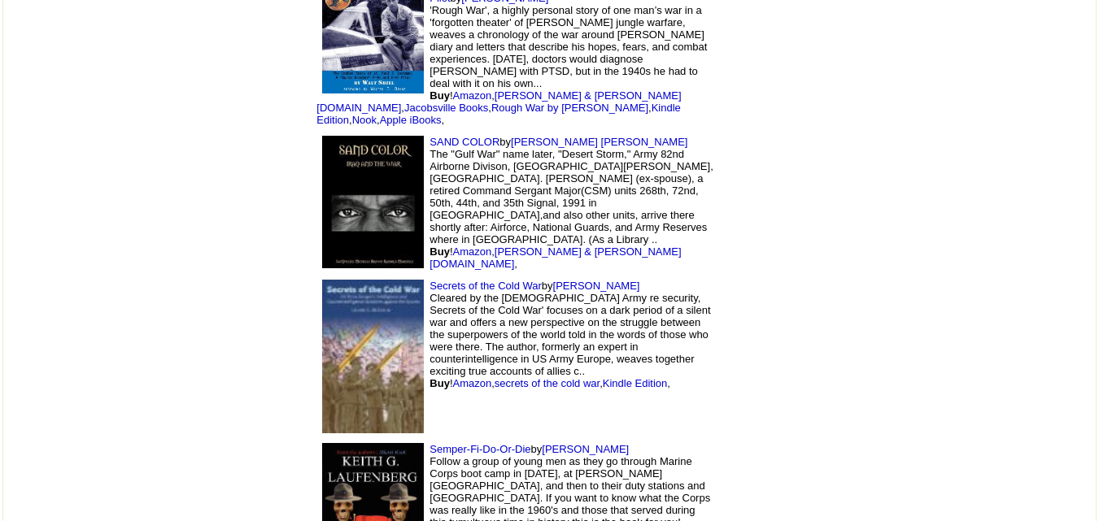
scroll to position [11994, 0]
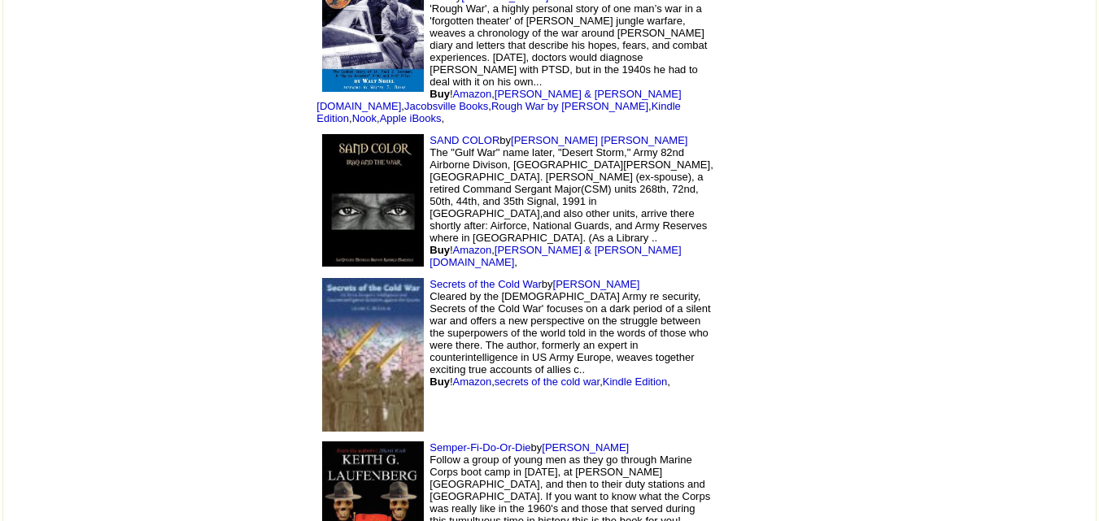
click at [322, 442] on img at bounding box center [373, 518] width 102 height 152
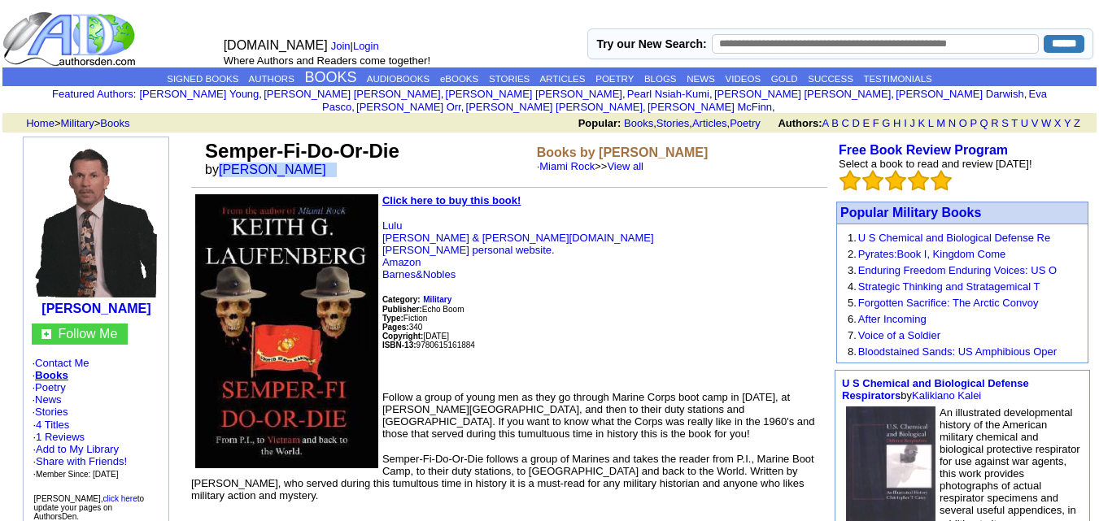
drag, startPoint x: 217, startPoint y: 157, endPoint x: 354, endPoint y: 162, distance: 136.8
click at [354, 162] on td "Semper-Fi-Do-Or-Die by Keith G Laufenberg" at bounding box center [368, 159] width 332 height 44
copy font "Keith G Laufenberg"
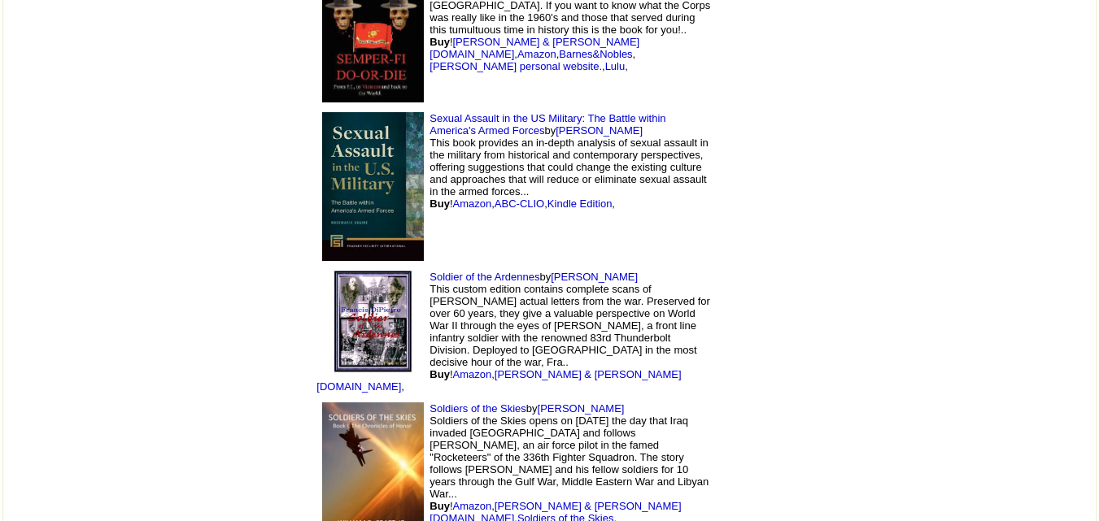
scroll to position [12486, 0]
click at [322, 402] on img at bounding box center [373, 480] width 102 height 157
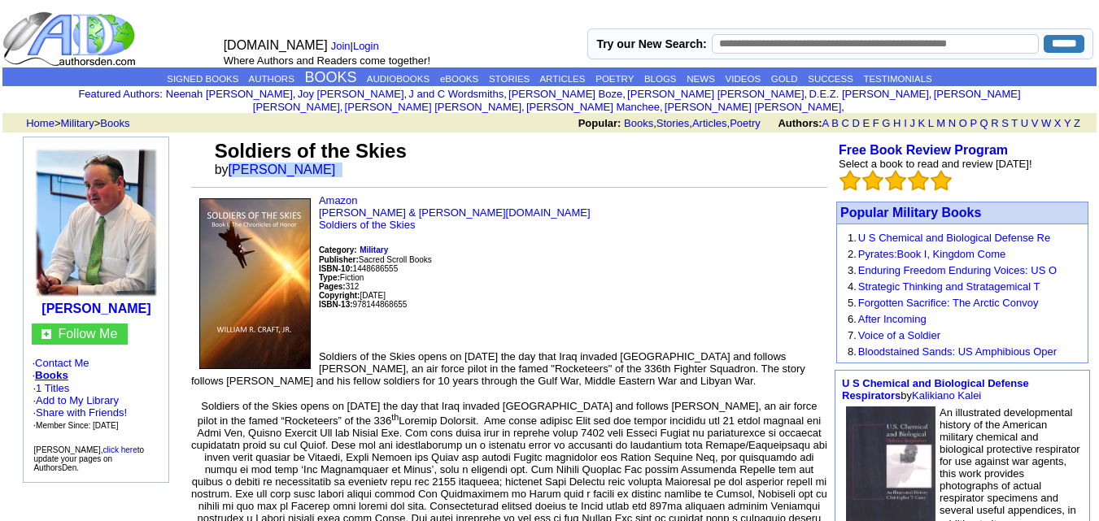
drag, startPoint x: 229, startPoint y: 157, endPoint x: 312, endPoint y: 151, distance: 83.2
click at [312, 163] on font "by William Craft" at bounding box center [281, 170] width 132 height 14
copy font "William Craft"
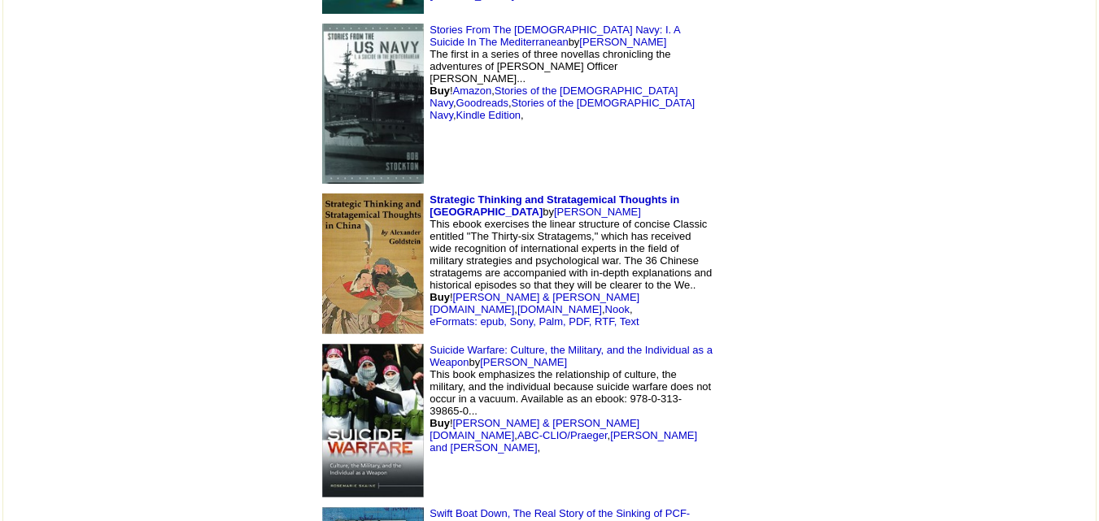
scroll to position [13200, 0]
click at [322, 343] on img at bounding box center [373, 420] width 102 height 154
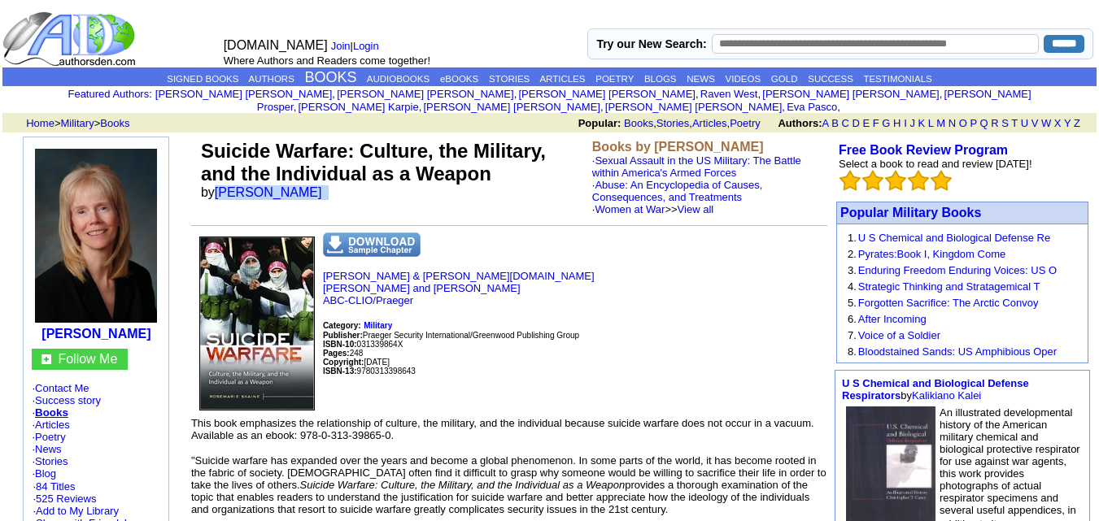
drag, startPoint x: 216, startPoint y: 178, endPoint x: 331, endPoint y: 180, distance: 114.7
click at [331, 185] on font "by Rosemarie Skaine" at bounding box center [267, 192] width 132 height 14
copy font "Rosemarie Skaine"
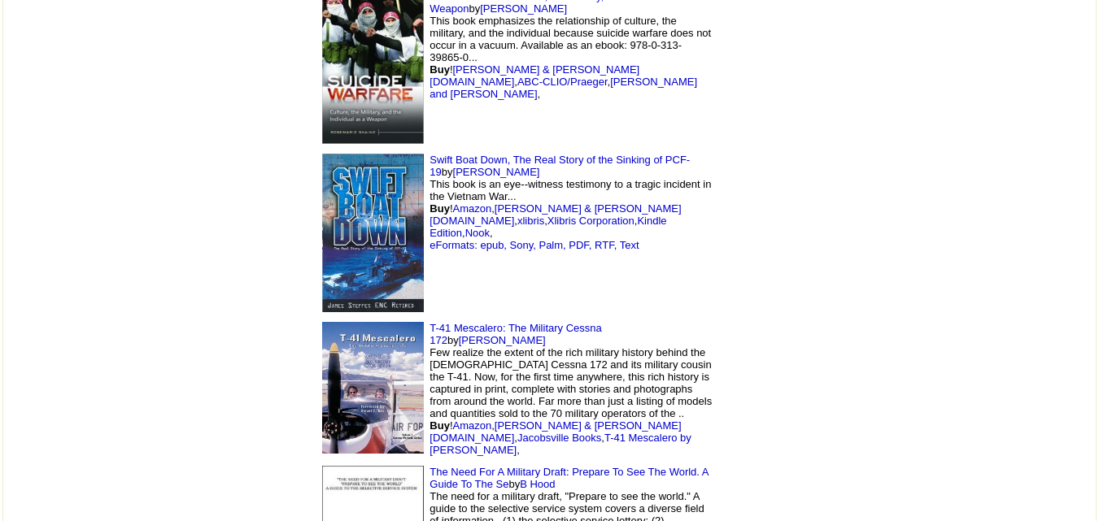
scroll to position [13554, 0]
click at [322, 189] on img at bounding box center [373, 232] width 102 height 159
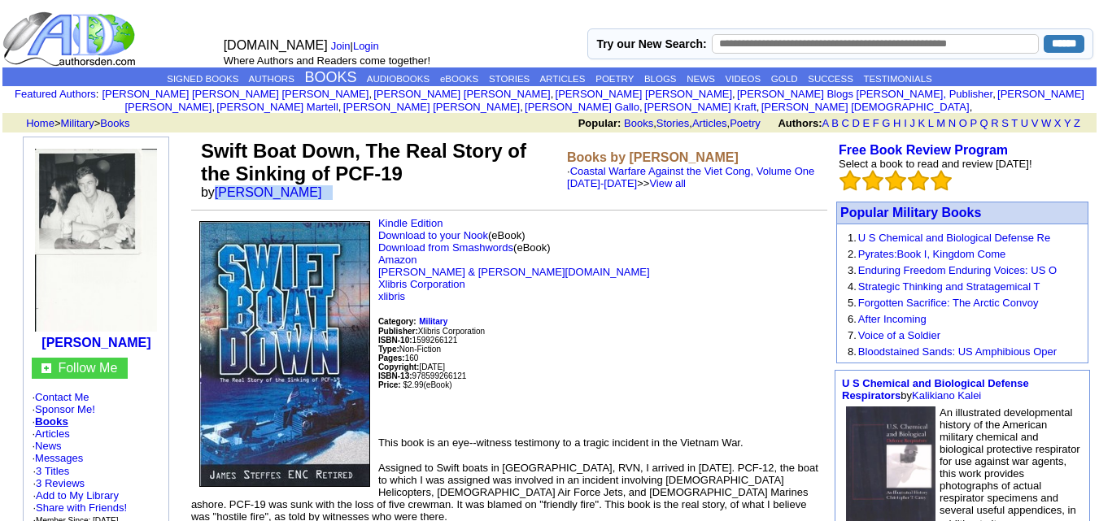
drag, startPoint x: 216, startPoint y: 177, endPoint x: 343, endPoint y: 187, distance: 127.4
click at [343, 187] on td "Swift Boat Down, The Real Story of the Sinking of PCF-19 by [PERSON_NAME]" at bounding box center [381, 170] width 366 height 67
copy font "[PERSON_NAME]"
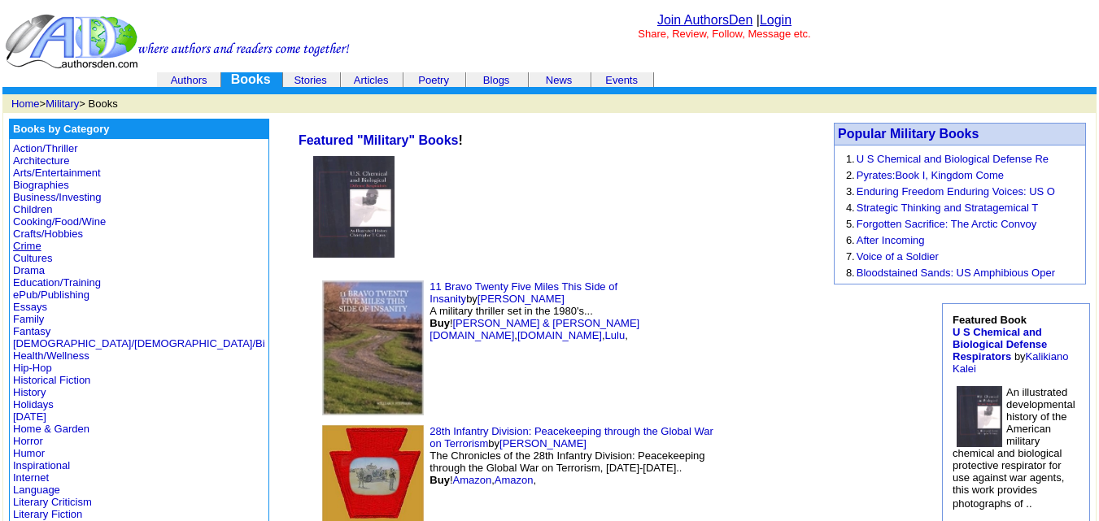
click at [21, 244] on link "Crime" at bounding box center [27, 246] width 28 height 12
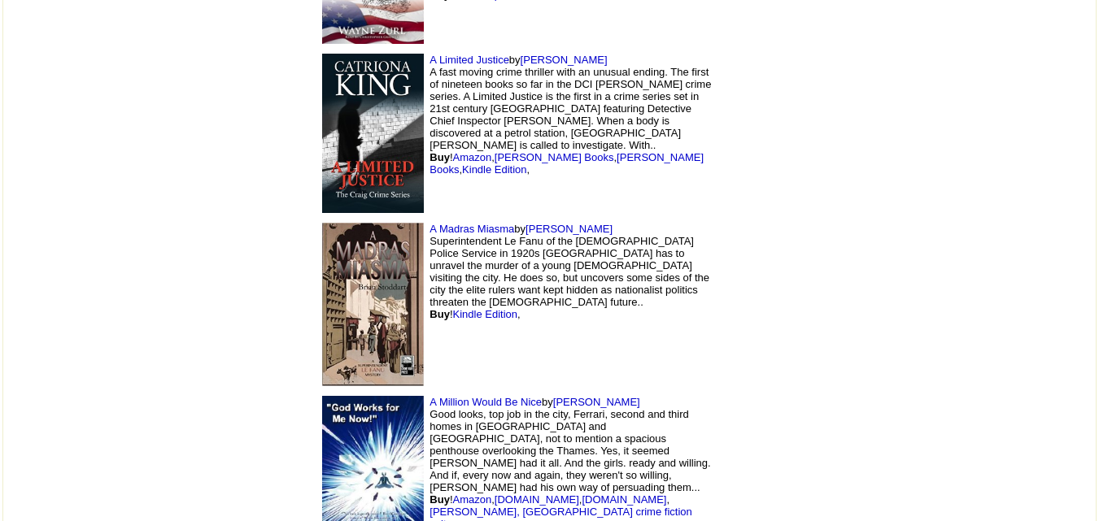
scroll to position [2672, 0]
click at [322, 410] on img at bounding box center [373, 477] width 102 height 164
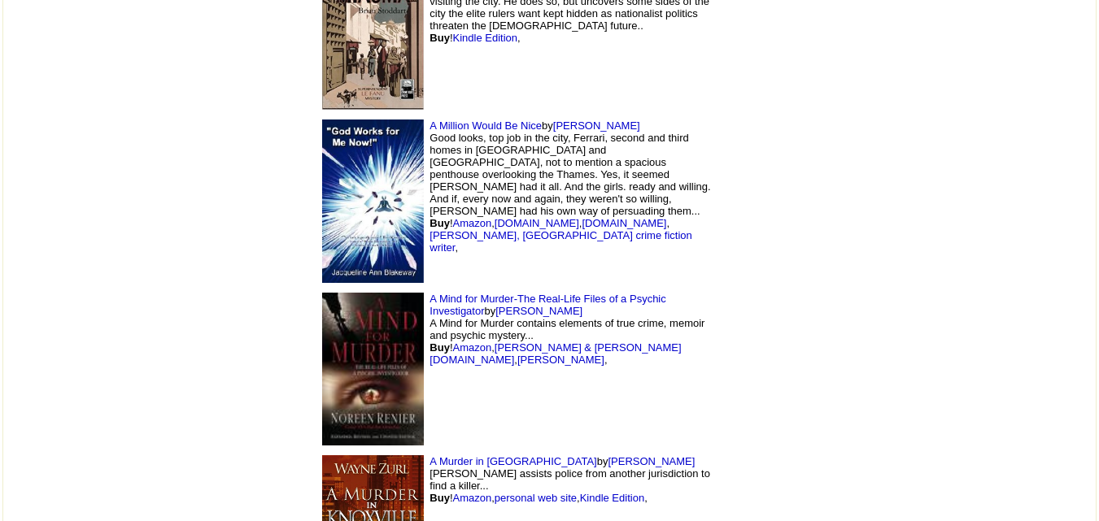
scroll to position [2948, 0]
click at [322, 455] on img at bounding box center [373, 507] width 102 height 104
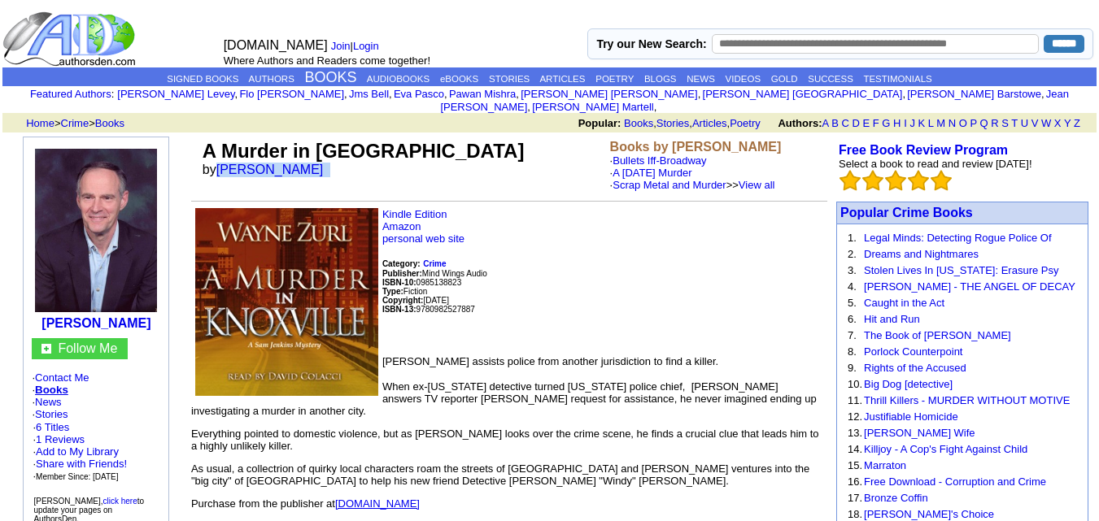
drag, startPoint x: 220, startPoint y: 154, endPoint x: 297, endPoint y: 154, distance: 77.3
click at [297, 163] on font "by [PERSON_NAME]" at bounding box center [269, 170] width 132 height 14
copy font "Wayne Zurl"
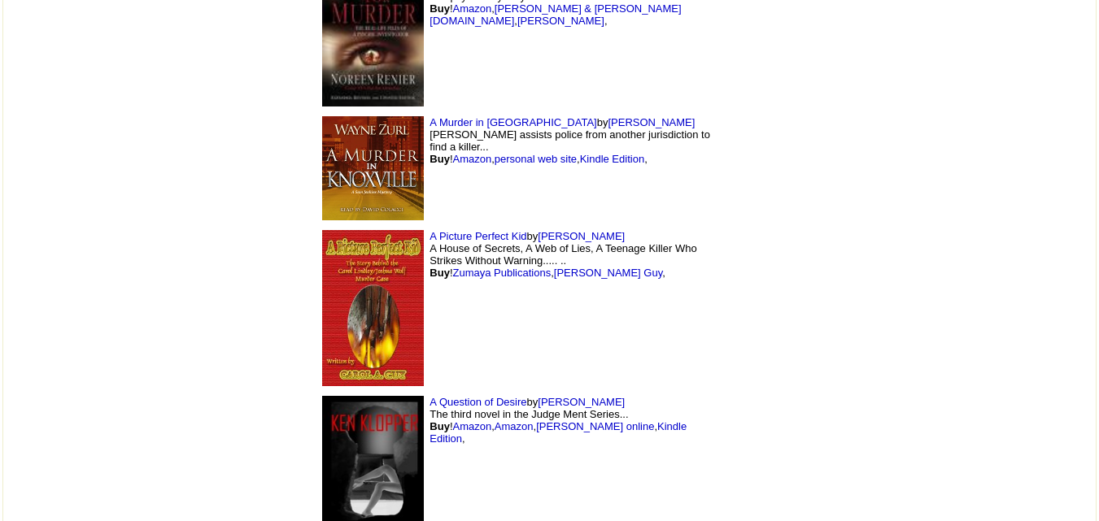
scroll to position [3288, 0]
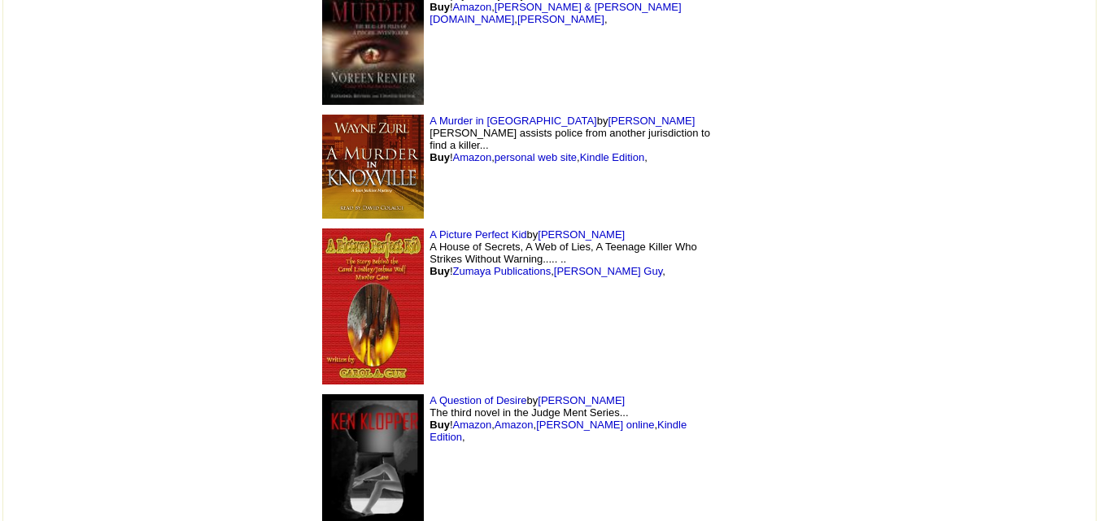
click at [322, 395] on img at bounding box center [373, 472] width 102 height 154
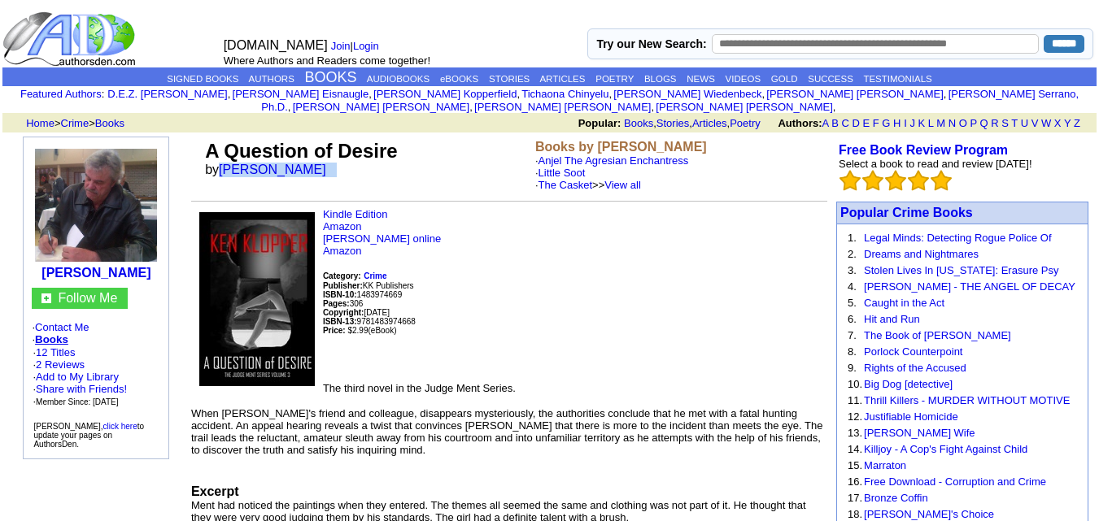
drag, startPoint x: 221, startPoint y: 156, endPoint x: 305, endPoint y: 159, distance: 83.9
click at [305, 163] on font "by Ken Klopper" at bounding box center [271, 170] width 132 height 14
copy font "Ken Klopper"
drag, startPoint x: 199, startPoint y: 137, endPoint x: 413, endPoint y: 139, distance: 214.0
click at [413, 139] on tr "A Question of Desire by Ken Klopper Books by Ken Klopper · Anjel The Agresian E…" at bounding box center [509, 166] width 636 height 58
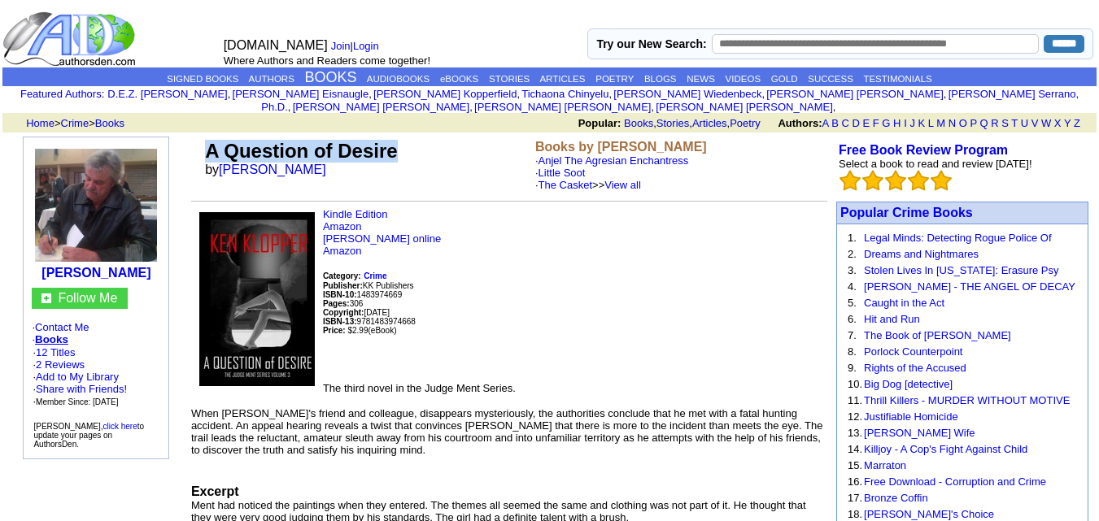
copy tr "A Question of Desire"
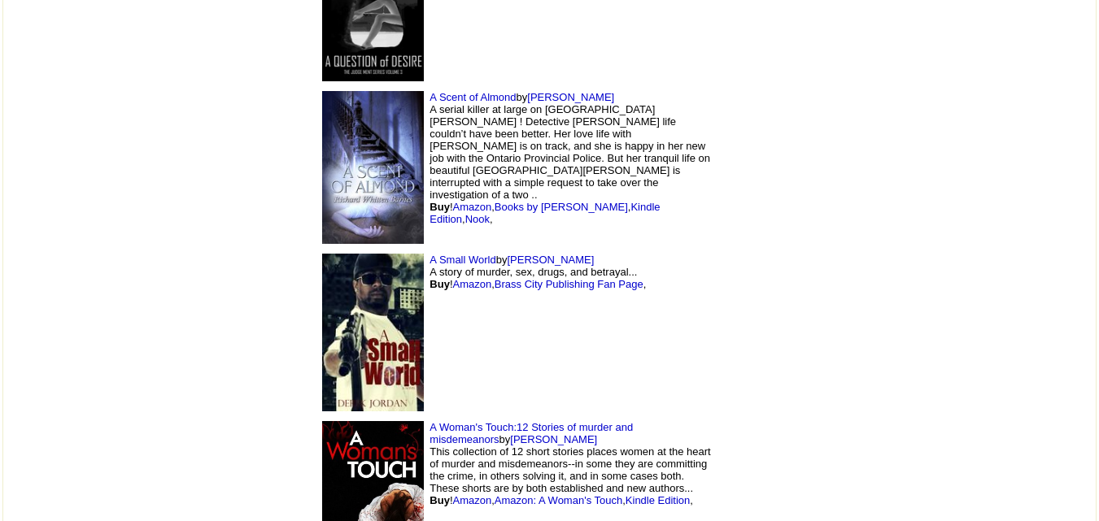
scroll to position [3789, 0]
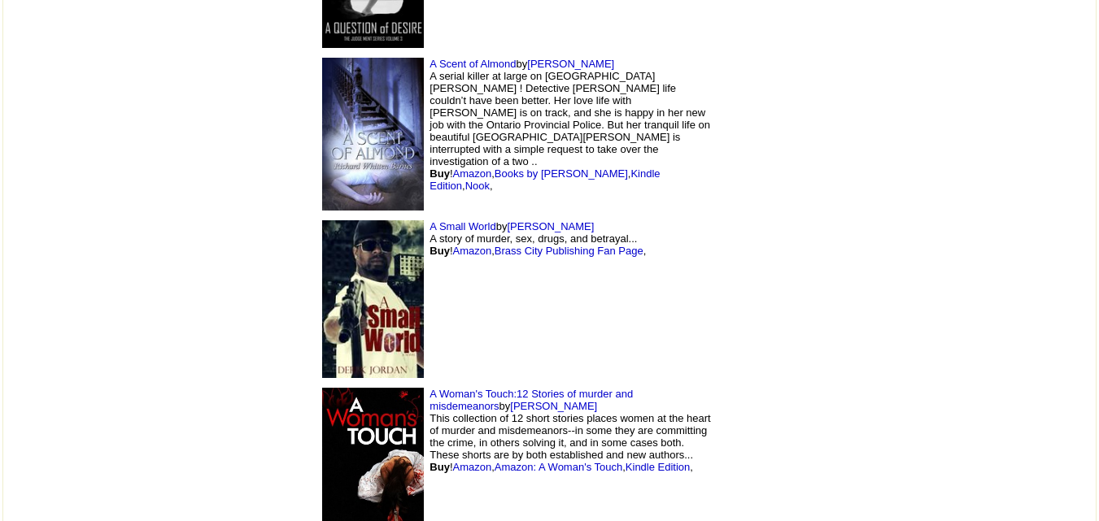
click at [322, 388] on img at bounding box center [373, 456] width 102 height 136
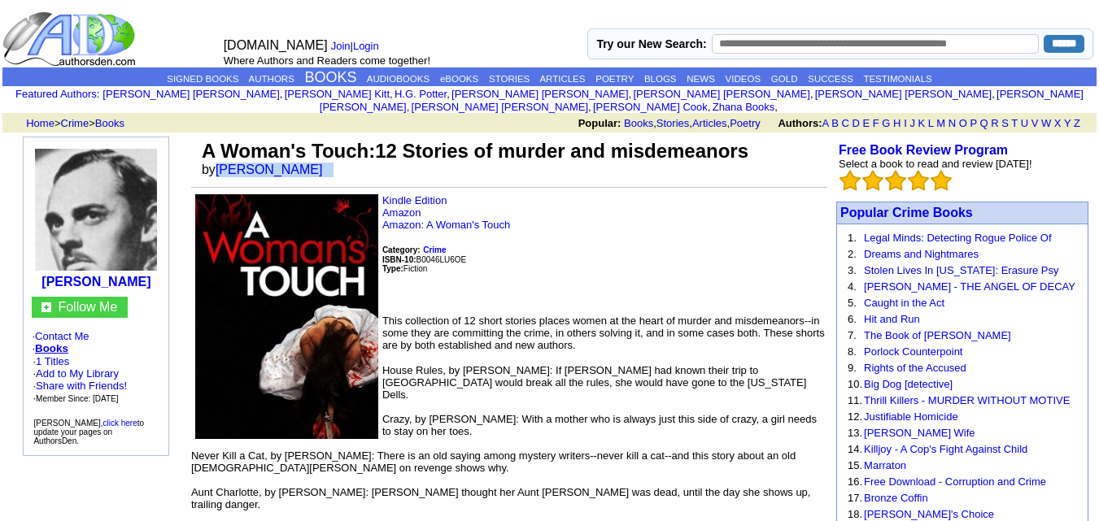
drag, startPoint x: 216, startPoint y: 156, endPoint x: 318, endPoint y: 162, distance: 101.9
click at [318, 162] on td "A Woman's Touch:12 Stories of murder and misdemeanors by Miles Archer" at bounding box center [513, 159] width 629 height 44
copy font "Miles Archer"
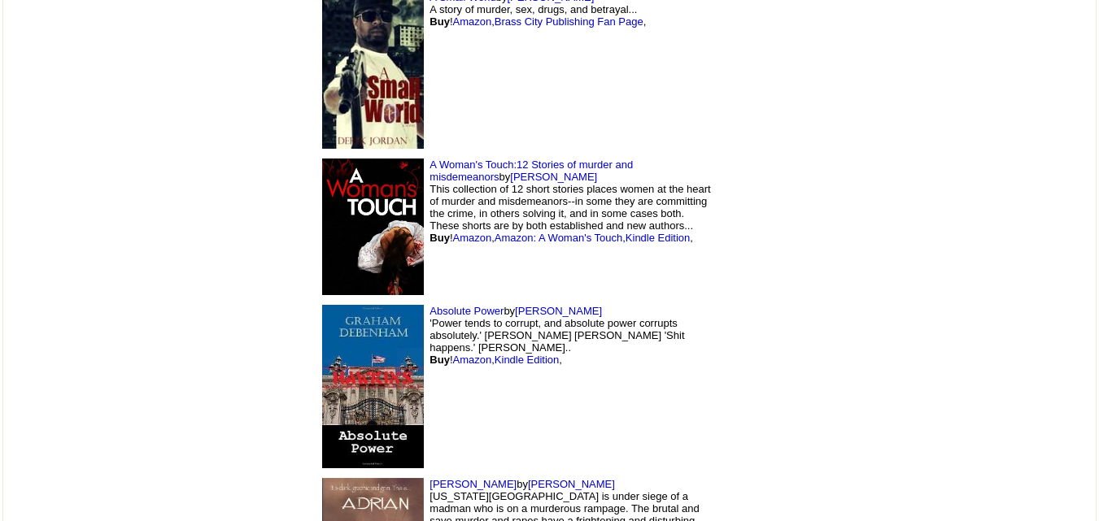
scroll to position [4022, 0]
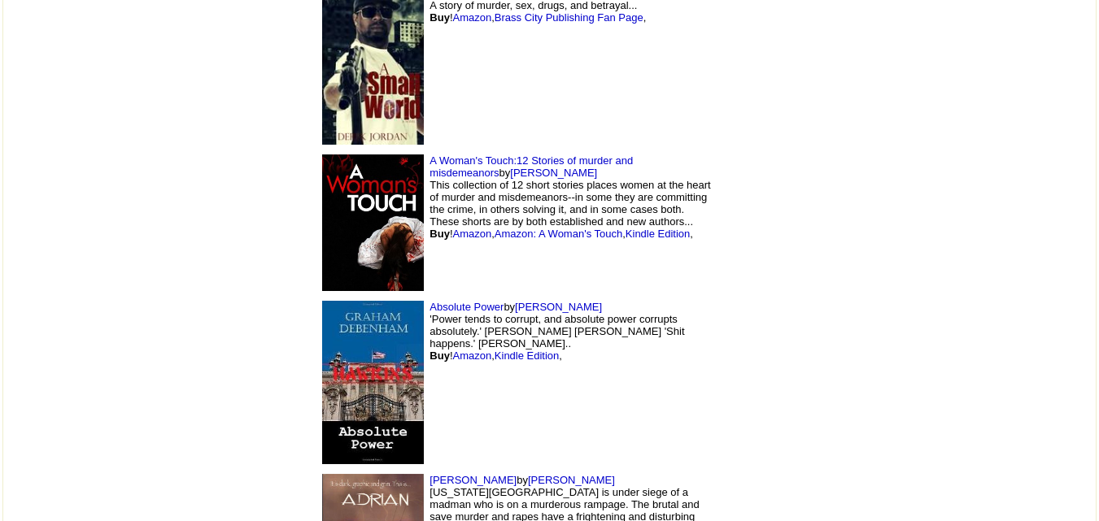
click at [322, 308] on img at bounding box center [373, 383] width 102 height 164
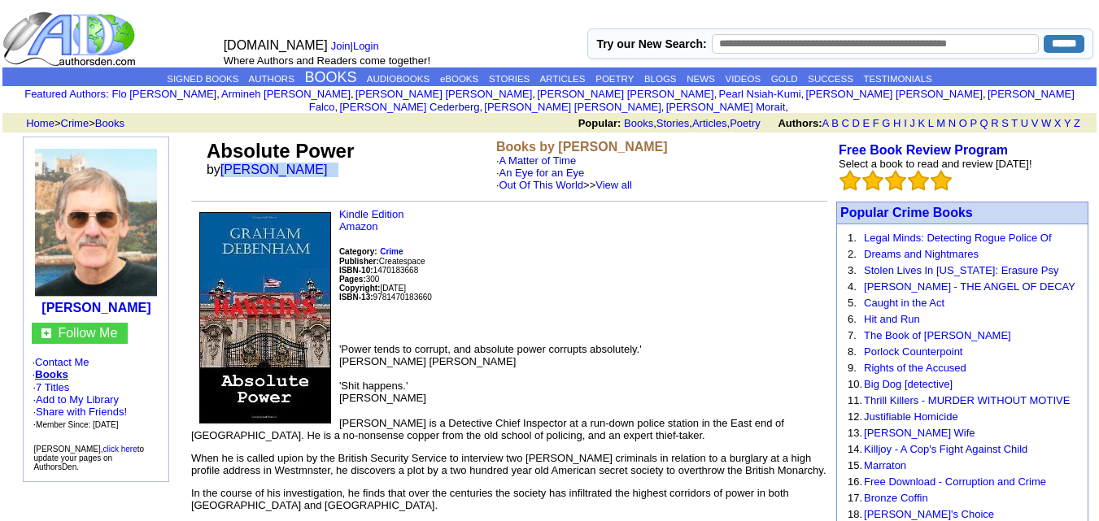
drag, startPoint x: 220, startPoint y: 154, endPoint x: 346, endPoint y: 163, distance: 126.4
click at [338, 163] on font "by Graham Debenham" at bounding box center [273, 170] width 132 height 14
copy font "Graham Debenham"
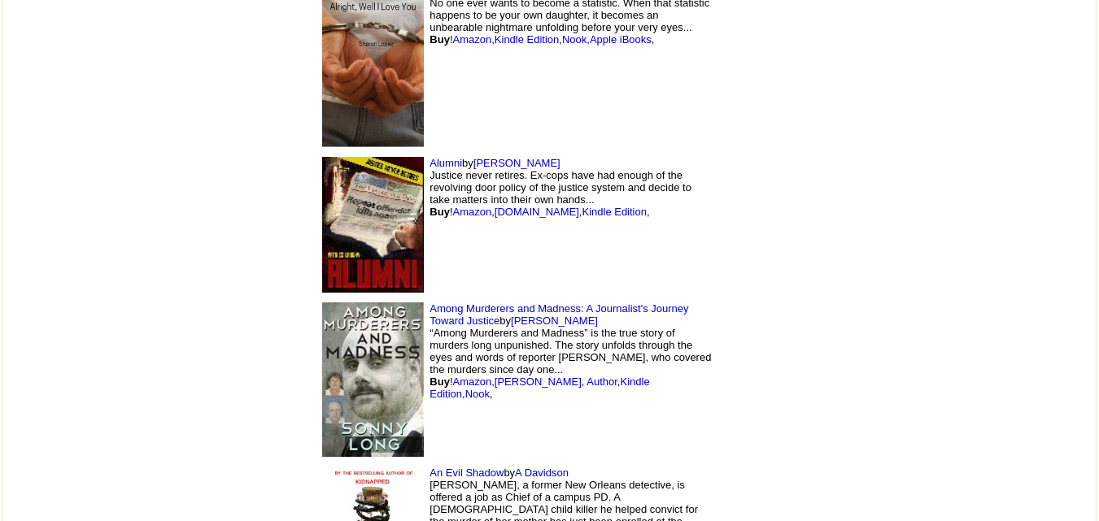
scroll to position [4680, 0]
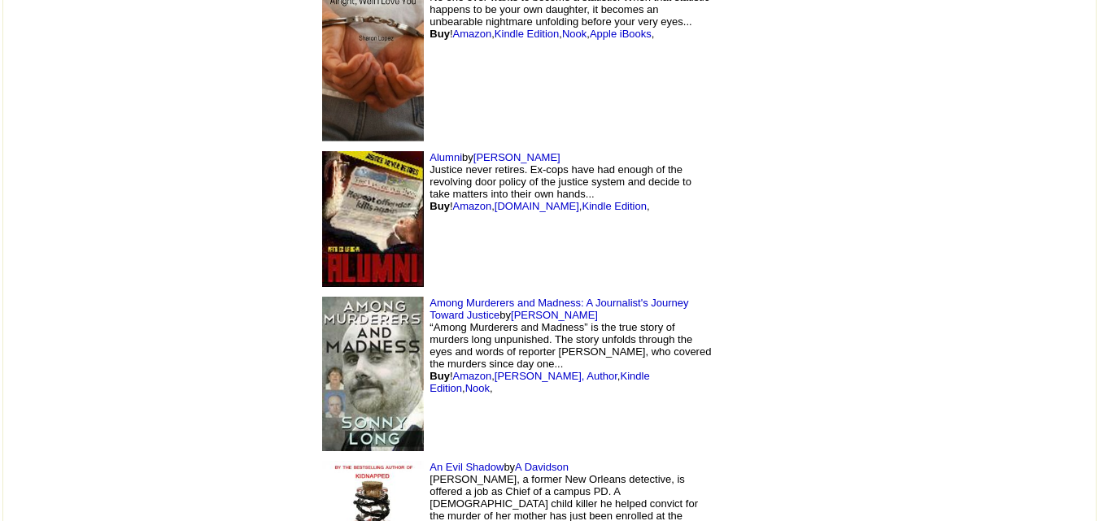
click at [322, 297] on img at bounding box center [373, 374] width 102 height 155
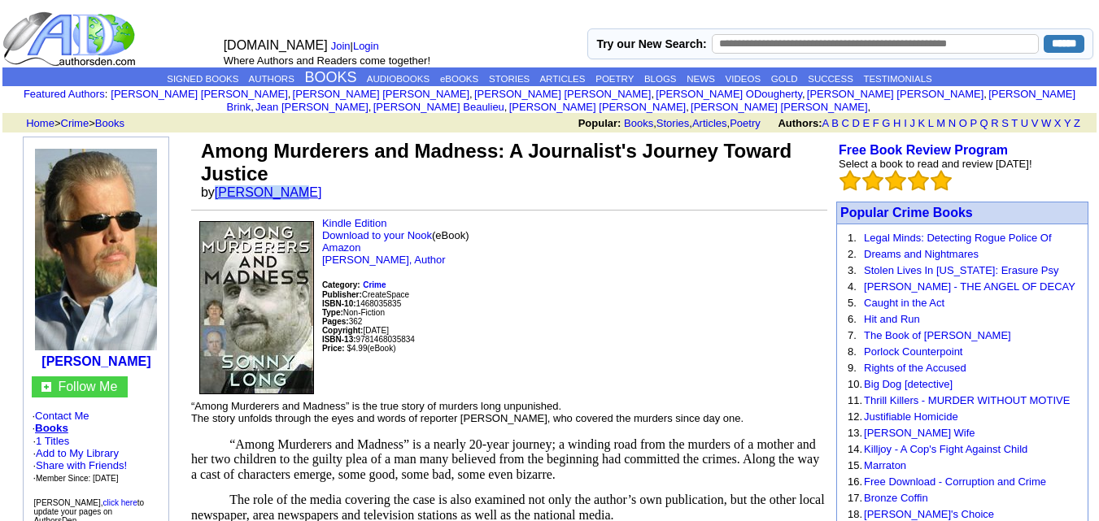
drag, startPoint x: 217, startPoint y: 181, endPoint x: 286, endPoint y: 179, distance: 69.2
click at [286, 185] on font "by [PERSON_NAME]" at bounding box center [267, 192] width 132 height 14
copy link "[PERSON_NAME]"
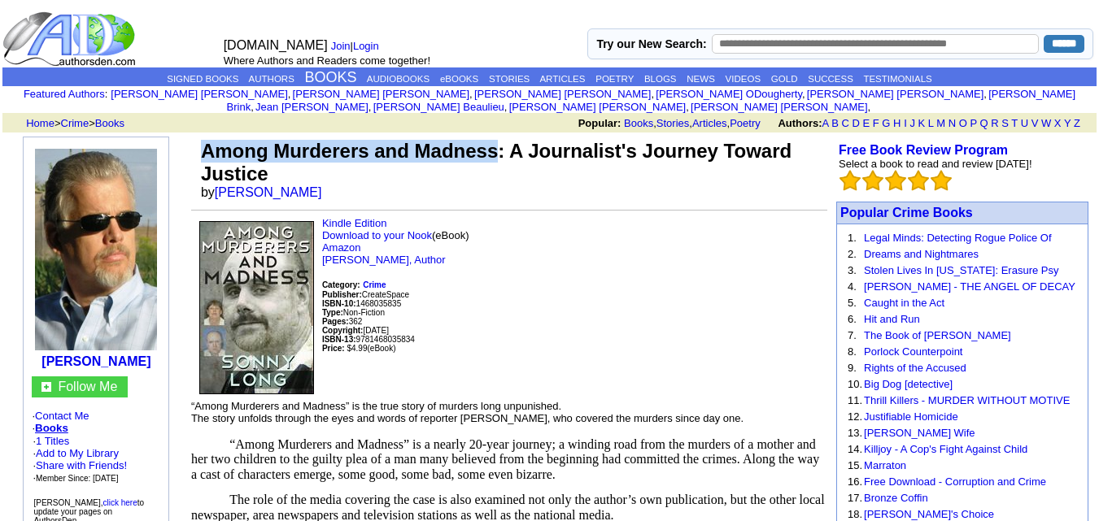
drag, startPoint x: 194, startPoint y: 137, endPoint x: 496, endPoint y: 143, distance: 302.7
click at [496, 143] on tr "Among Murderers and Madness: A Journalist's Journey Toward Justice by [PERSON_N…" at bounding box center [509, 170] width 636 height 67
copy tr "Among Murderers and Madness"
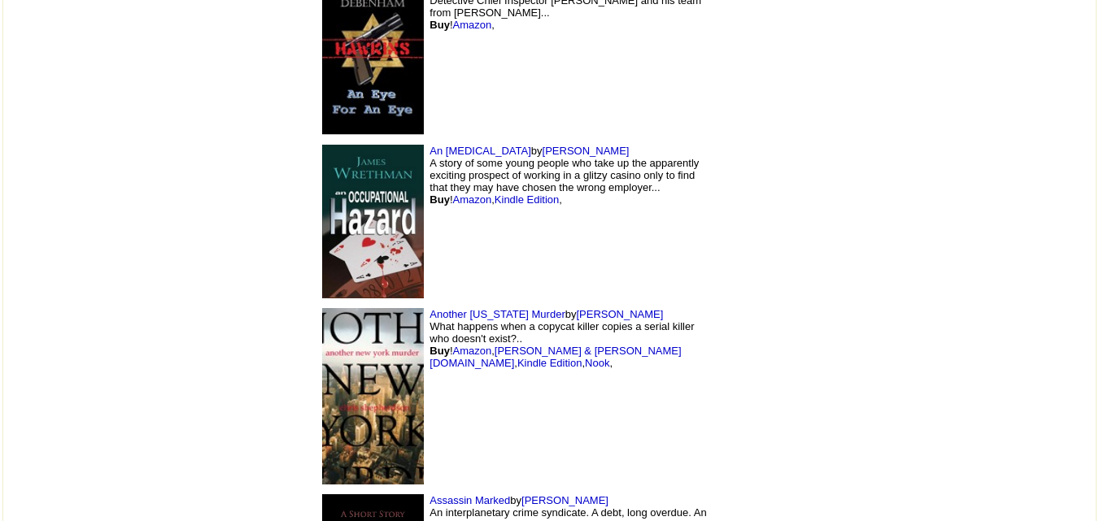
scroll to position [5327, 0]
click at [322, 308] on img at bounding box center [373, 396] width 102 height 177
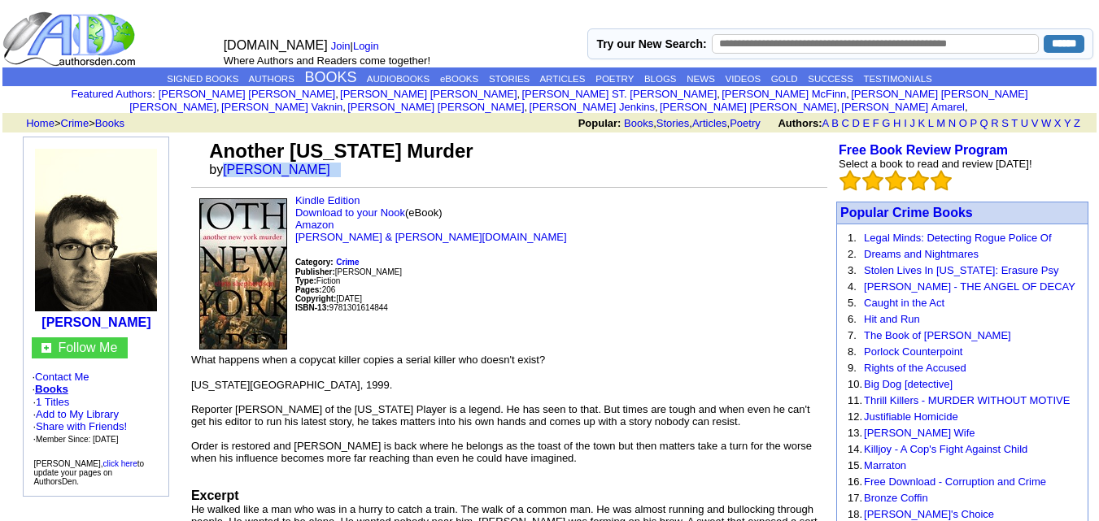
drag, startPoint x: 225, startPoint y: 155, endPoint x: 364, endPoint y: 162, distance: 139.3
click at [364, 162] on td "Another [US_STATE] Murder by [PERSON_NAME]" at bounding box center [517, 159] width 622 height 44
copy font "[PERSON_NAME]"
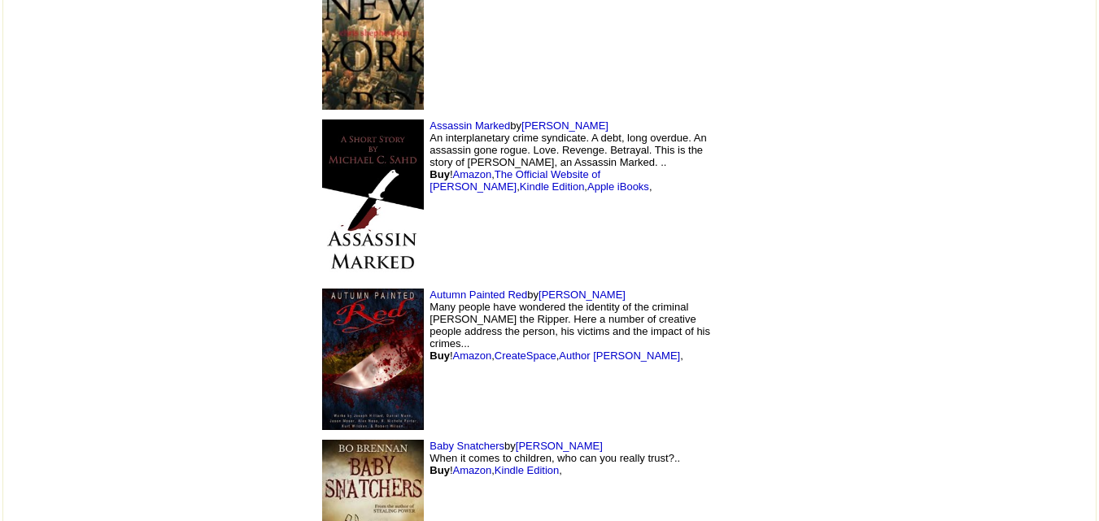
scroll to position [5710, 0]
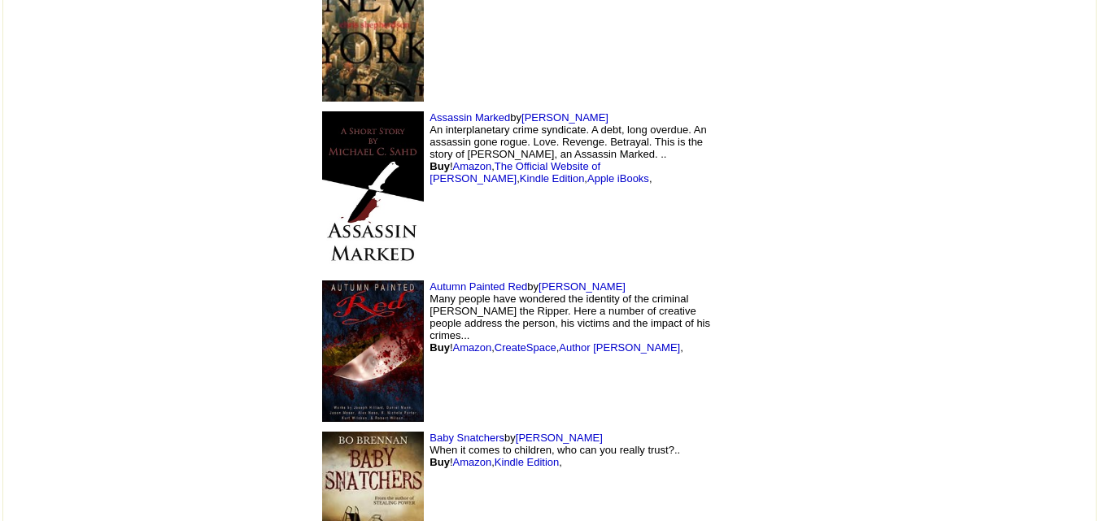
click at [322, 281] on img at bounding box center [373, 352] width 102 height 142
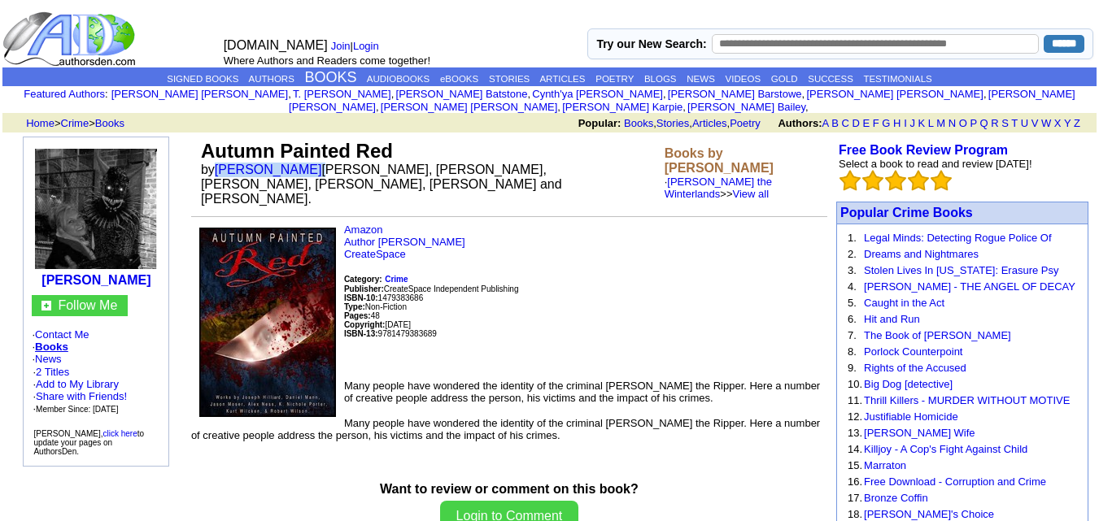
drag, startPoint x: 217, startPoint y: 157, endPoint x: 283, endPoint y: 161, distance: 66.0
click at [283, 163] on font "by [PERSON_NAME] [PERSON_NAME], [PERSON_NAME], [PERSON_NAME], [PERSON_NAME], [P…" at bounding box center [381, 184] width 361 height 43
copy font "[PERSON_NAME]"
drag, startPoint x: 190, startPoint y: 140, endPoint x: 397, endPoint y: 133, distance: 206.8
click at [397, 137] on tr "Autumn Painted Red by [PERSON_NAME] [PERSON_NAME], [PERSON_NAME], [PERSON_NAME]…" at bounding box center [509, 173] width 636 height 73
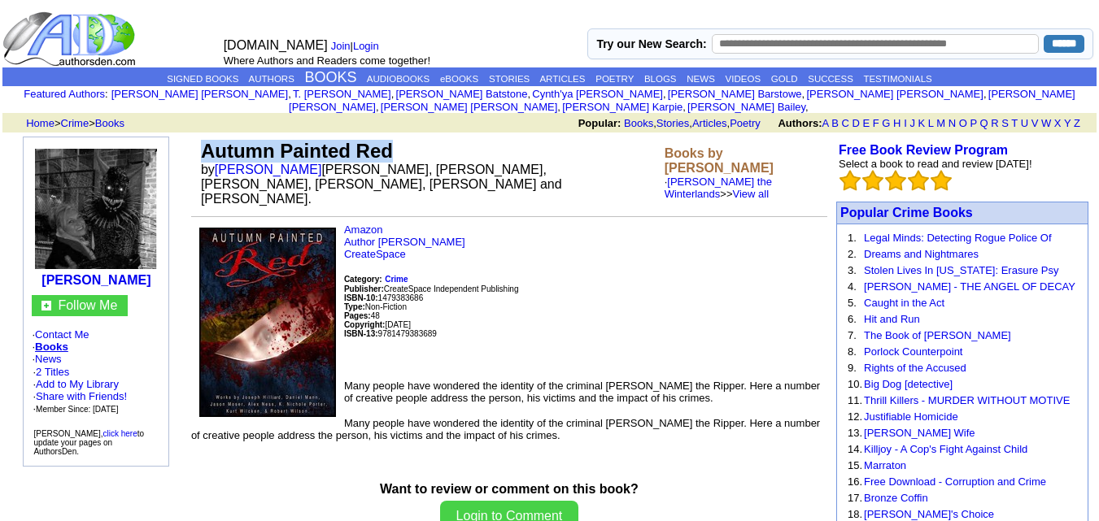
copy tr "Autumn Painted Red"
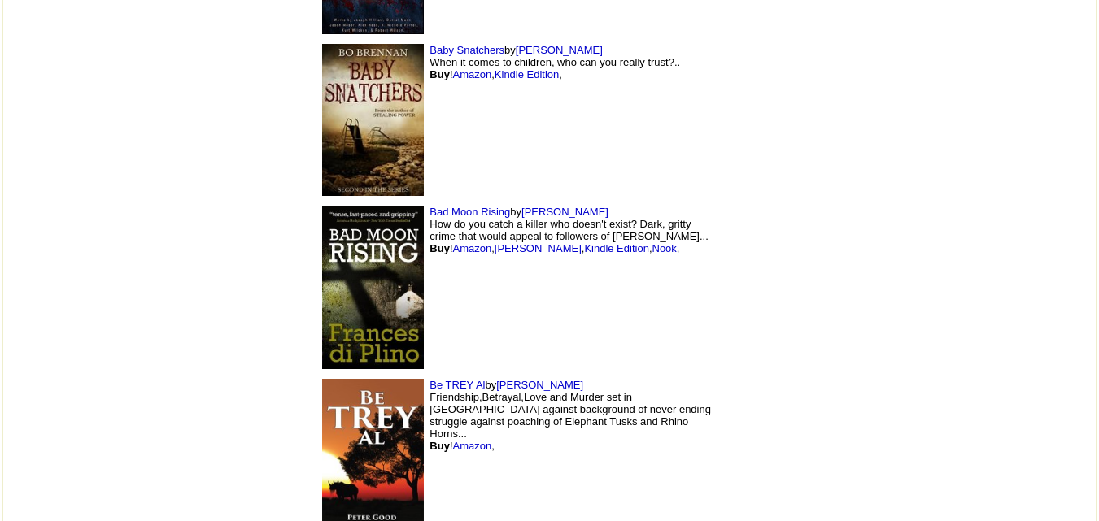
scroll to position [6107, 0]
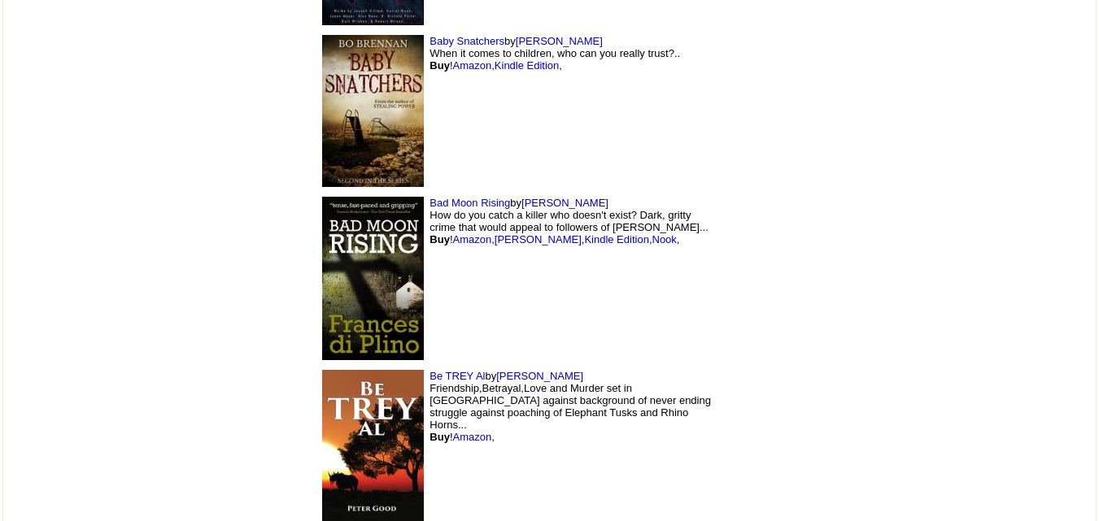
click at [322, 197] on img at bounding box center [373, 279] width 102 height 164
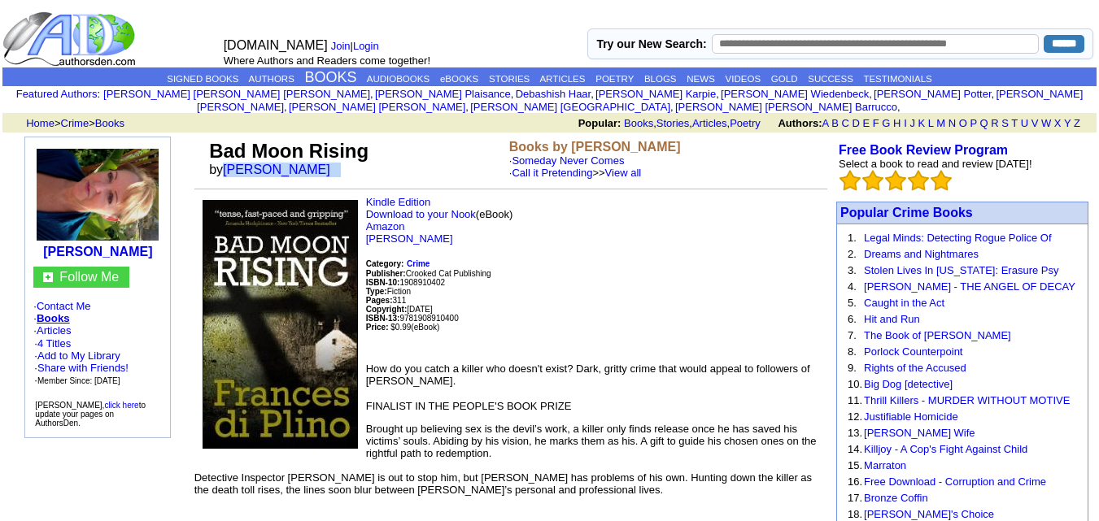
drag, startPoint x: 223, startPoint y: 157, endPoint x: 329, endPoint y: 162, distance: 106.7
click at [329, 163] on font "by [PERSON_NAME]" at bounding box center [275, 170] width 132 height 14
copy font "[PERSON_NAME]"
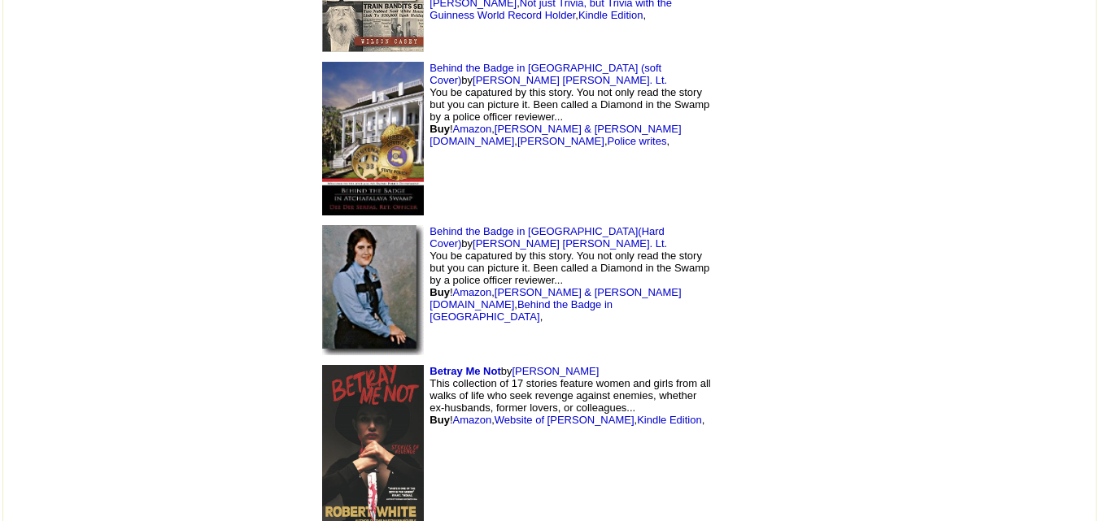
scroll to position [6731, 0]
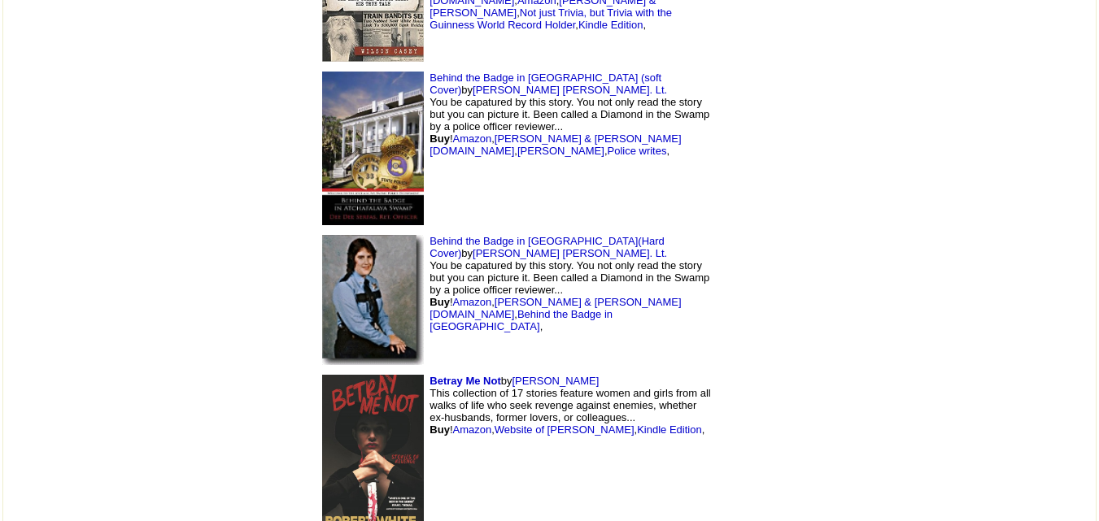
click at [322, 235] on img at bounding box center [373, 300] width 102 height 130
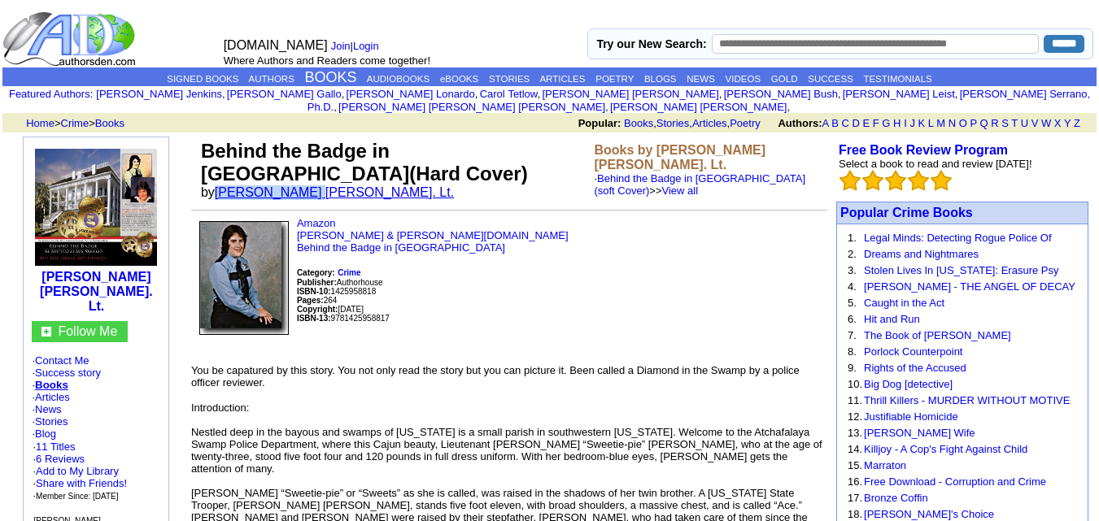
drag, startPoint x: 214, startPoint y: 179, endPoint x: 313, endPoint y: 180, distance: 99.3
click at [313, 185] on font "by [PERSON_NAME] [PERSON_NAME]. Lt." at bounding box center [333, 192] width 264 height 14
copy font "[PERSON_NAME]"
click at [215, 185] on font "by Dee Dee Serpas, Ret. Lt." at bounding box center [333, 192] width 264 height 14
drag, startPoint x: 215, startPoint y: 179, endPoint x: 374, endPoint y: 186, distance: 159.6
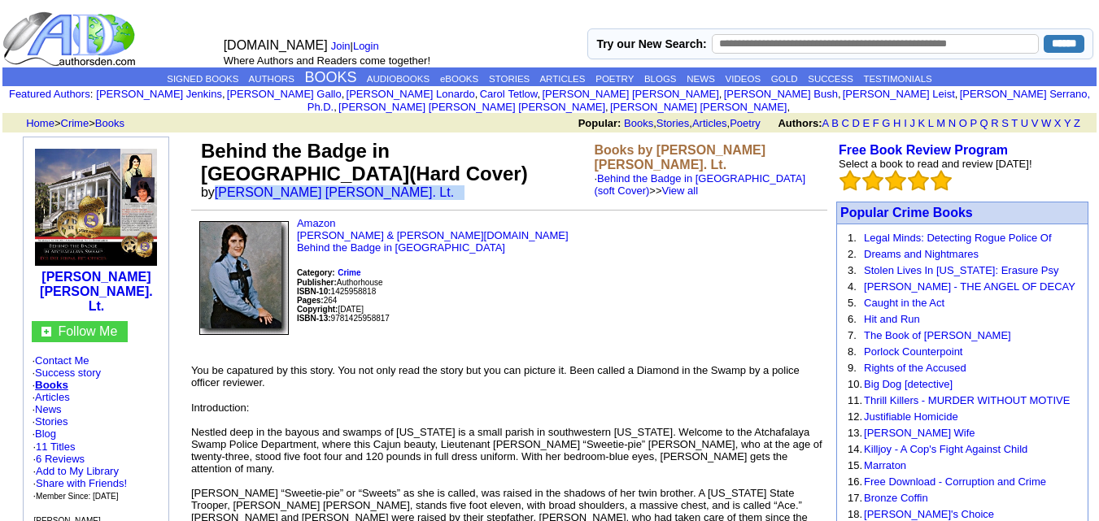
click at [374, 186] on font "by Dee Dee Serpas, Ret. Lt." at bounding box center [333, 192] width 264 height 14
copy font "Dee Dee Serpas, Ret. Lt."
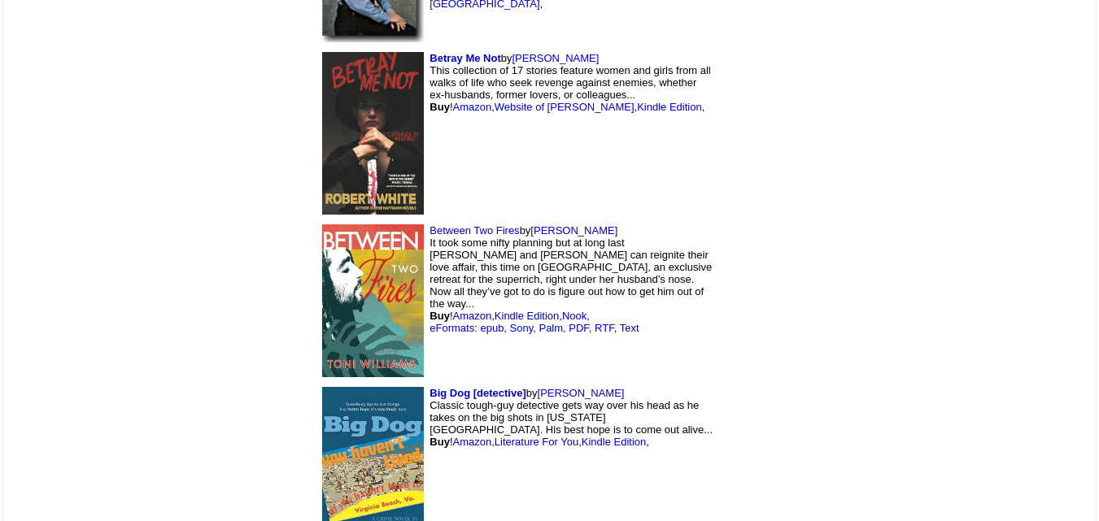
scroll to position [7055, 0]
click at [322, 224] on img at bounding box center [373, 300] width 102 height 153
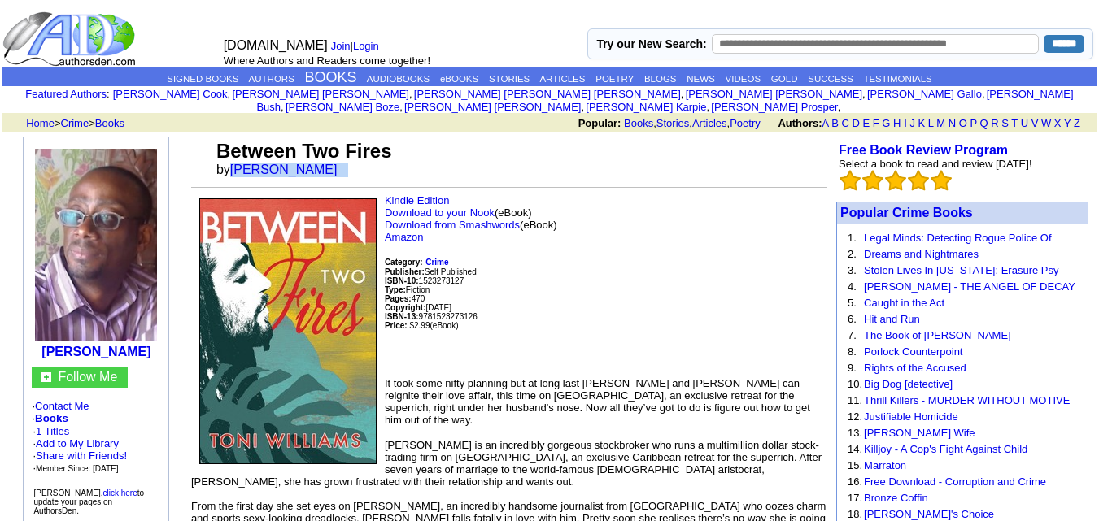
drag, startPoint x: 232, startPoint y: 153, endPoint x: 321, endPoint y: 158, distance: 89.6
click at [321, 158] on td "Between Two Fires by Toni Williams" at bounding box center [520, 159] width 614 height 44
copy font "Toni Williams"
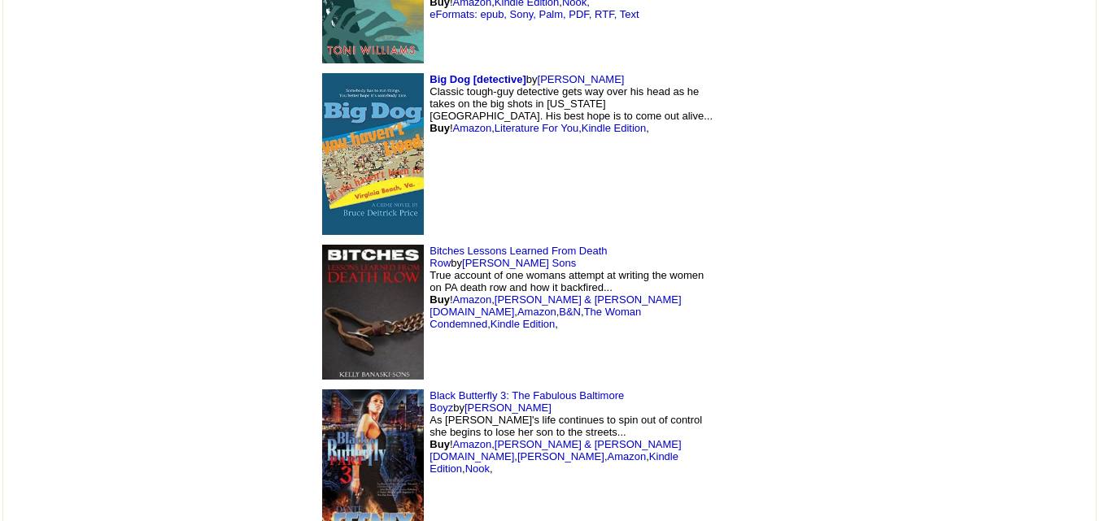
scroll to position [7369, 0]
click at [322, 389] on img at bounding box center [373, 465] width 102 height 153
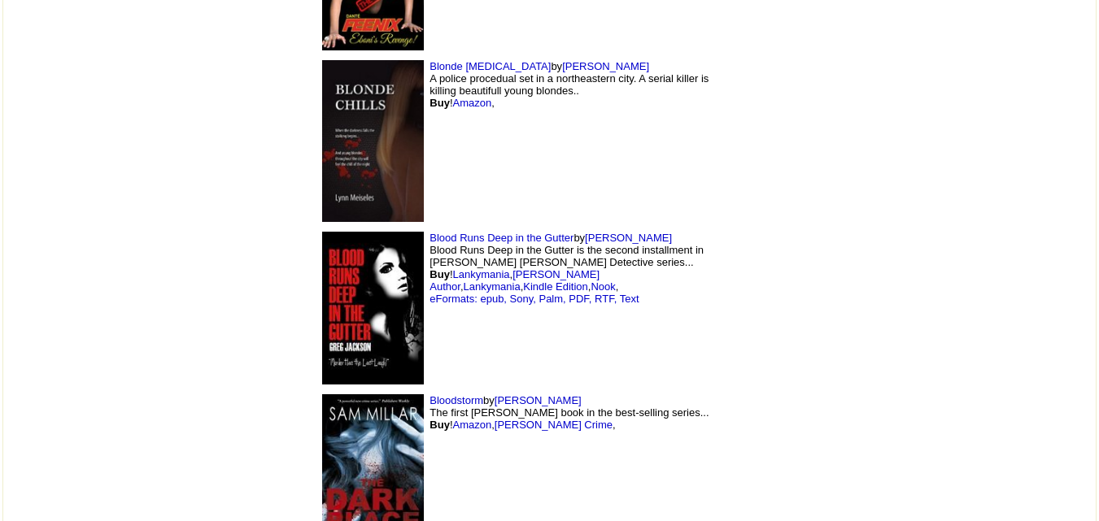
scroll to position [8030, 0]
click at [322, 394] on img at bounding box center [373, 470] width 102 height 153
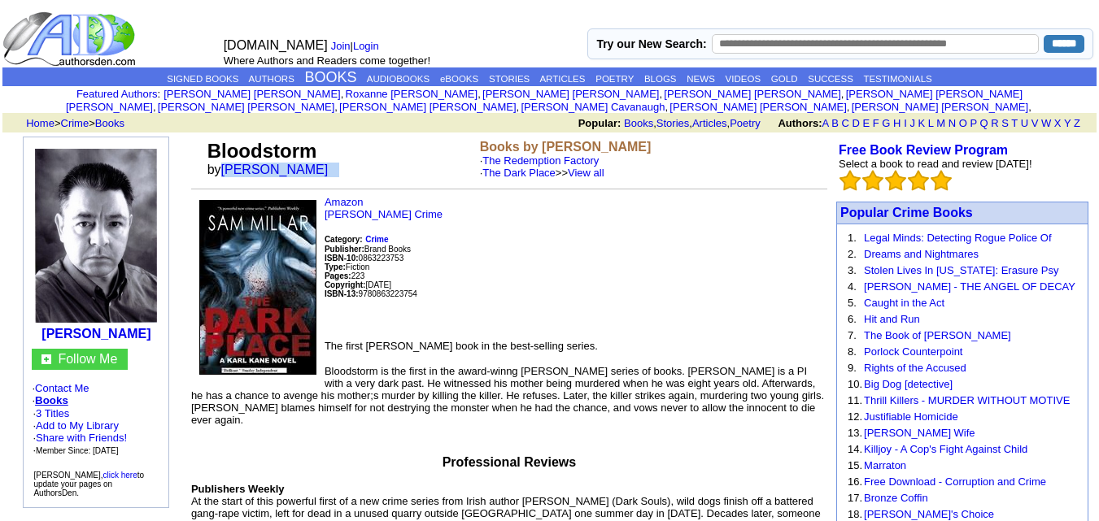
drag, startPoint x: 224, startPoint y: 155, endPoint x: 307, endPoint y: 154, distance: 83.0
click at [307, 154] on td "Bloodstorm by sam millar" at bounding box center [340, 160] width 273 height 46
copy font "sam millar"
drag, startPoint x: 207, startPoint y: 136, endPoint x: 334, endPoint y: 137, distance: 126.9
click at [334, 137] on td "Bloodstorm by sam millar" at bounding box center [340, 160] width 273 height 46
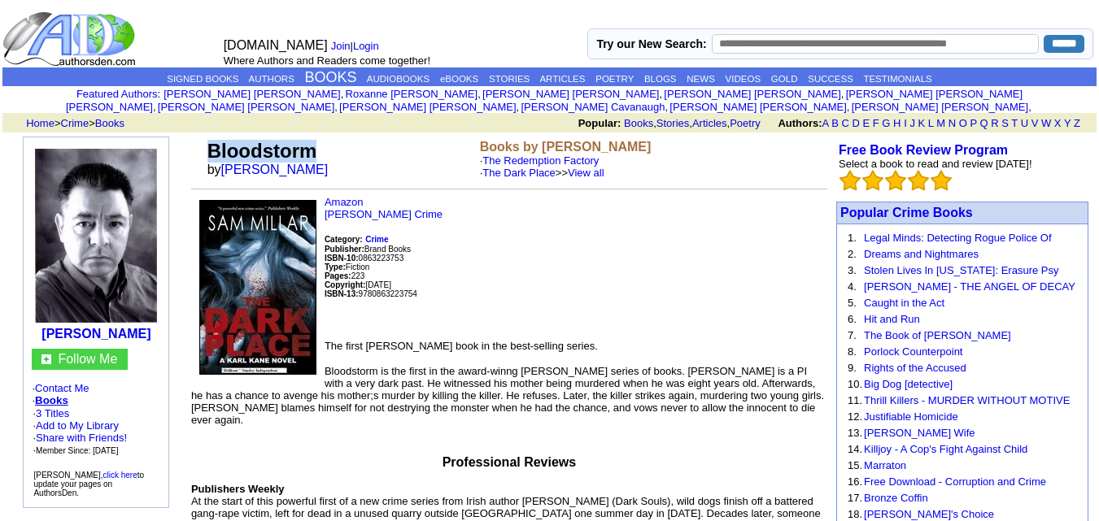
copy font "Bloodstorm"
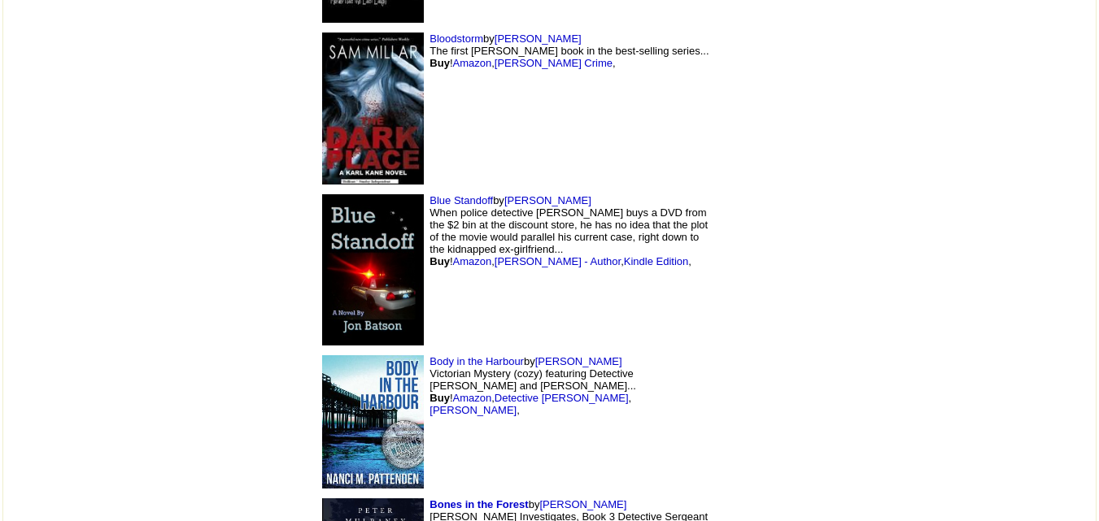
scroll to position [8392, 0]
click at [322, 194] on img at bounding box center [373, 269] width 102 height 151
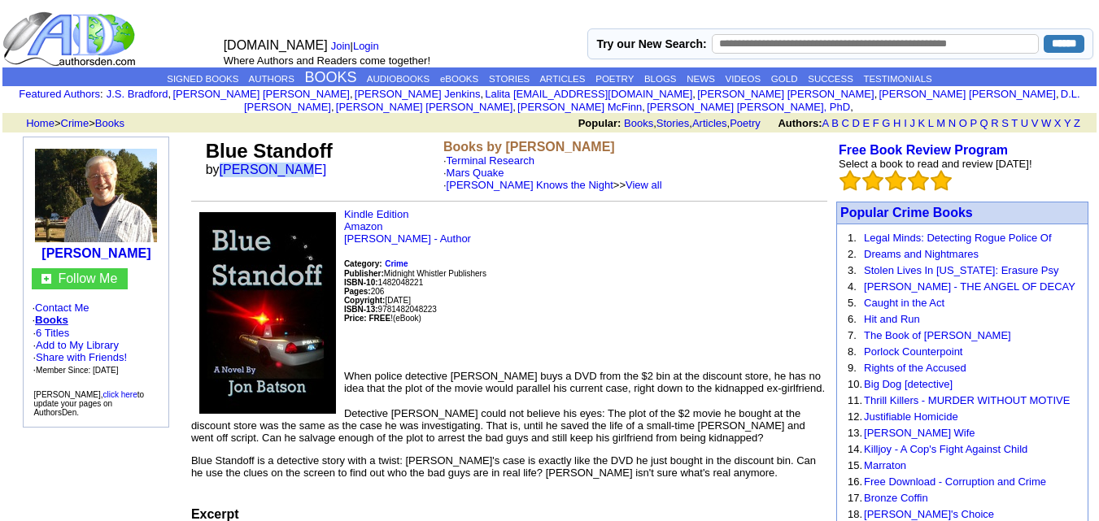
drag, startPoint x: 223, startPoint y: 155, endPoint x: 291, endPoint y: 157, distance: 68.4
click at [291, 163] on font "by Jon Batson" at bounding box center [272, 170] width 132 height 14
copy font "Jon Batson"
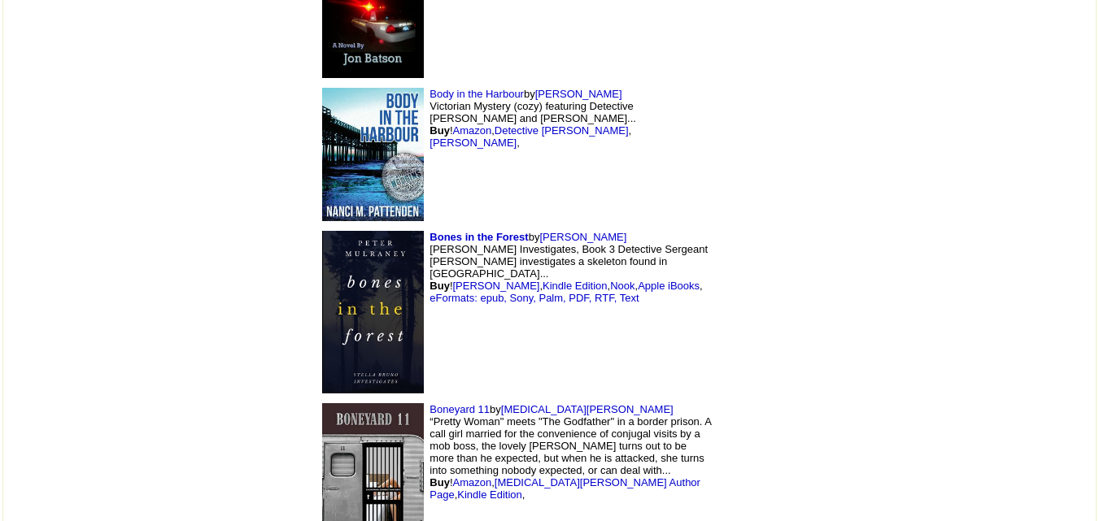
scroll to position [8661, 0]
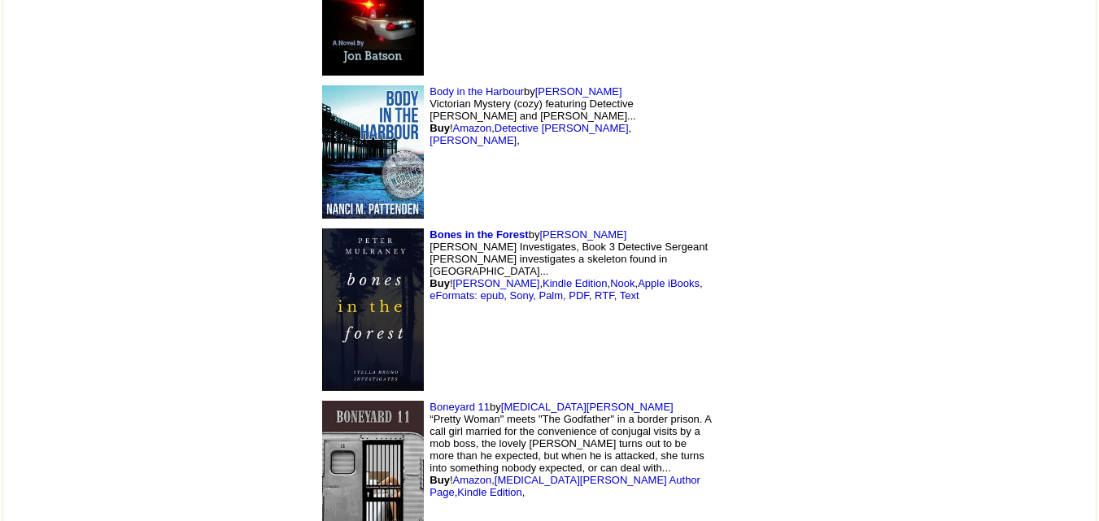
click at [322, 229] on img at bounding box center [373, 310] width 102 height 163
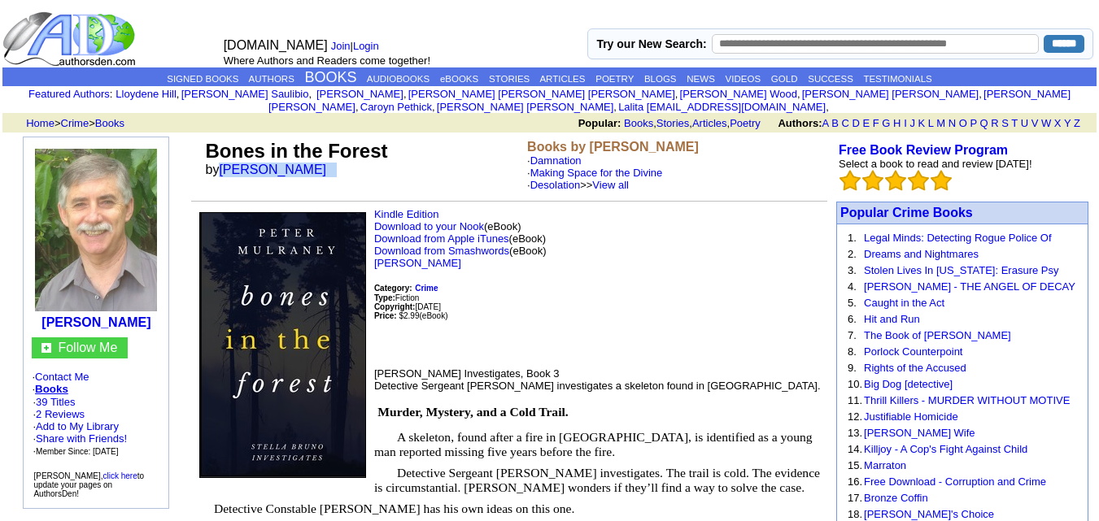
drag, startPoint x: 219, startPoint y: 156, endPoint x: 331, endPoint y: 159, distance: 112.3
click at [331, 159] on td "Bones in the Forest by Peter Mulraney" at bounding box center [364, 166] width 322 height 58
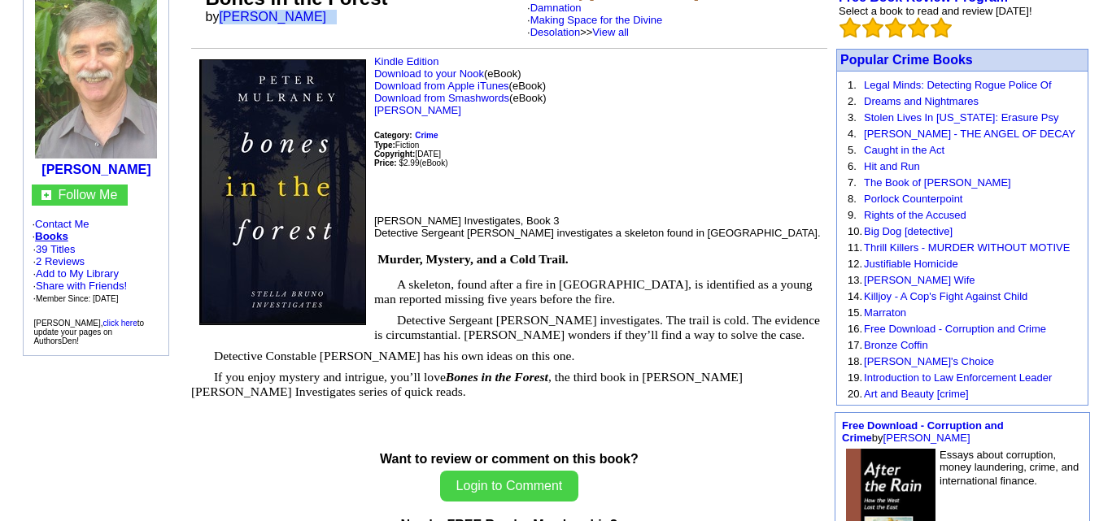
scroll to position [156, 0]
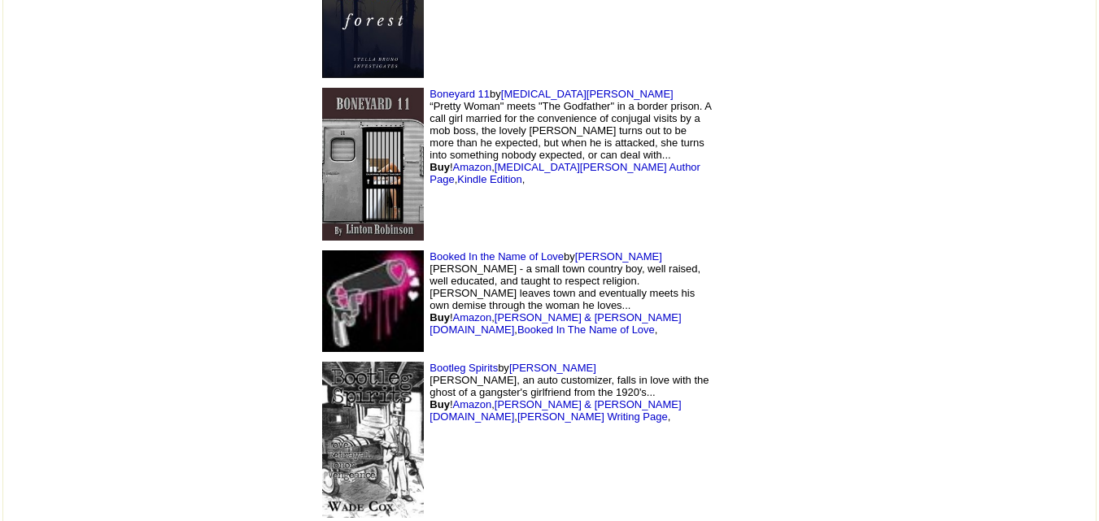
scroll to position [8975, 0]
click at [322, 250] on img at bounding box center [373, 301] width 102 height 102
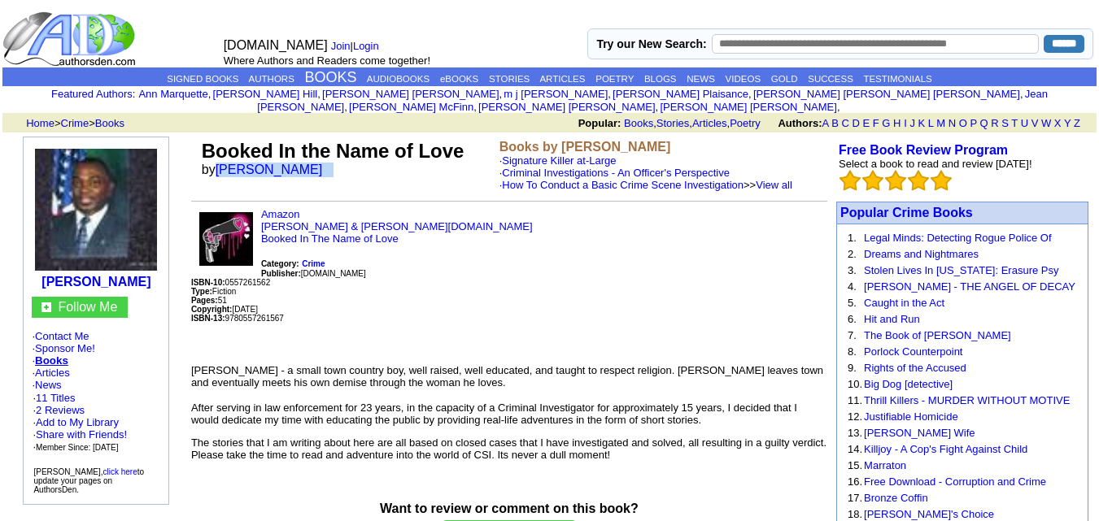
drag, startPoint x: 216, startPoint y: 154, endPoint x: 334, endPoint y: 167, distance: 118.7
click at [334, 167] on td "Booked In the Name of Love by Anthony T Craft" at bounding box center [348, 166] width 298 height 58
copy font "Anthony T Craft"
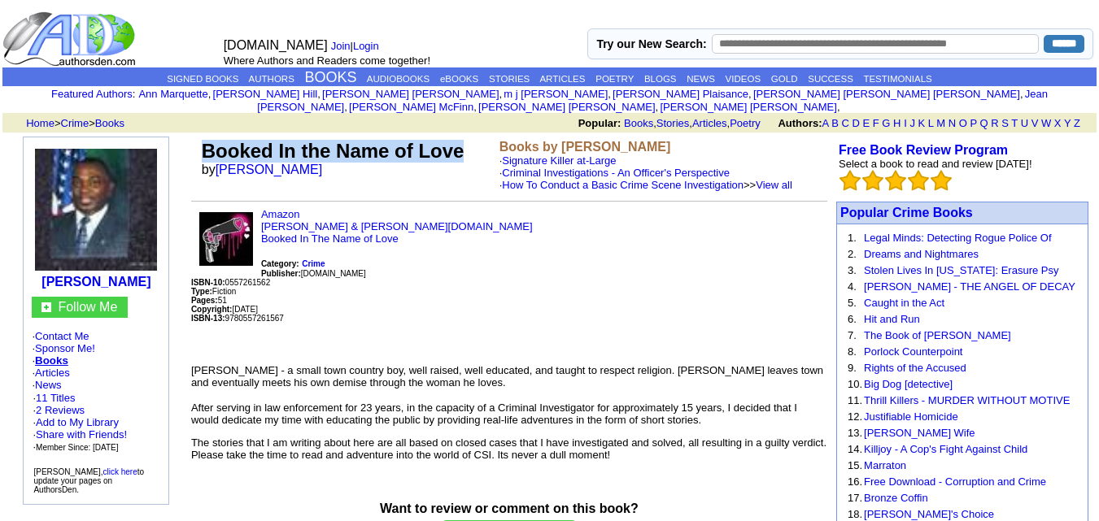
drag, startPoint x: 202, startPoint y: 138, endPoint x: 465, endPoint y: 136, distance: 263.6
click at [465, 137] on td "Booked In the Name of Love by Anthony T Craft" at bounding box center [348, 166] width 298 height 58
copy font "Booked In the Name of Love"
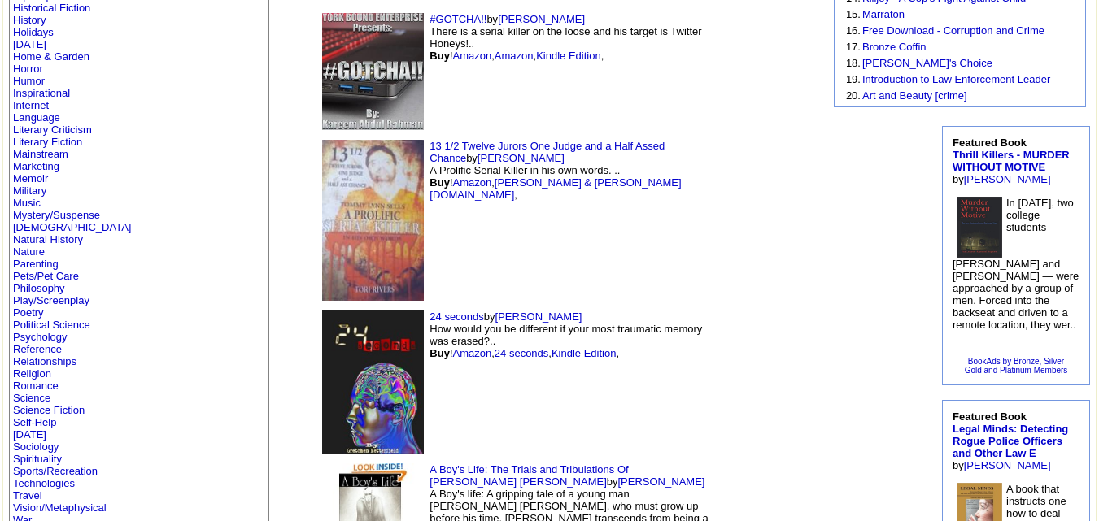
scroll to position [388, 0]
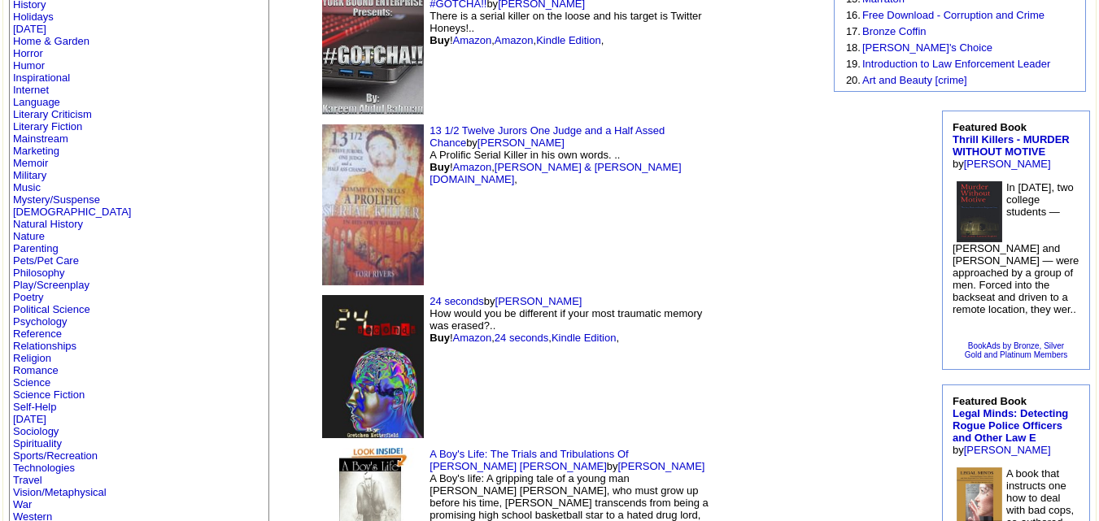
click at [322, 297] on img at bounding box center [373, 366] width 102 height 143
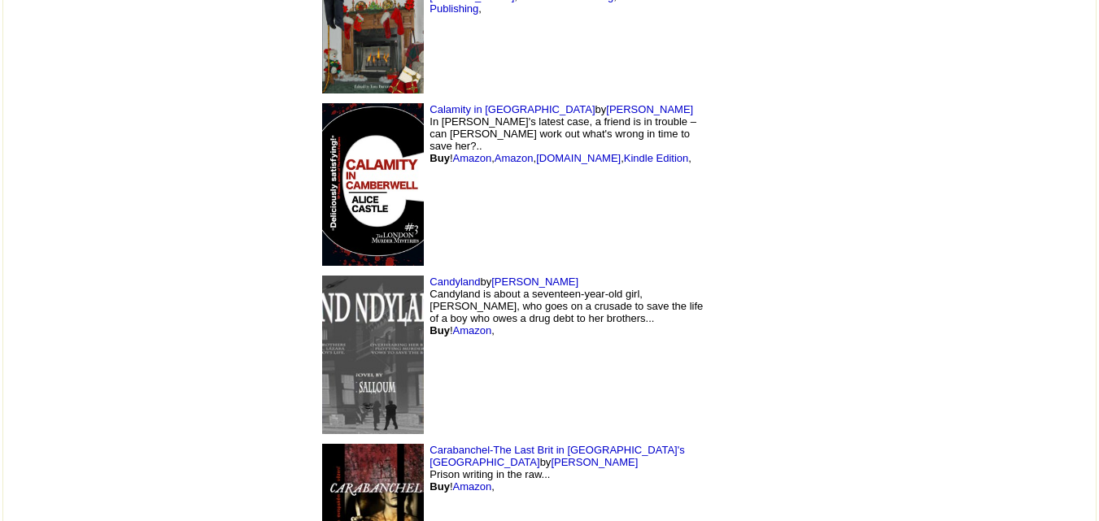
scroll to position [11284, 0]
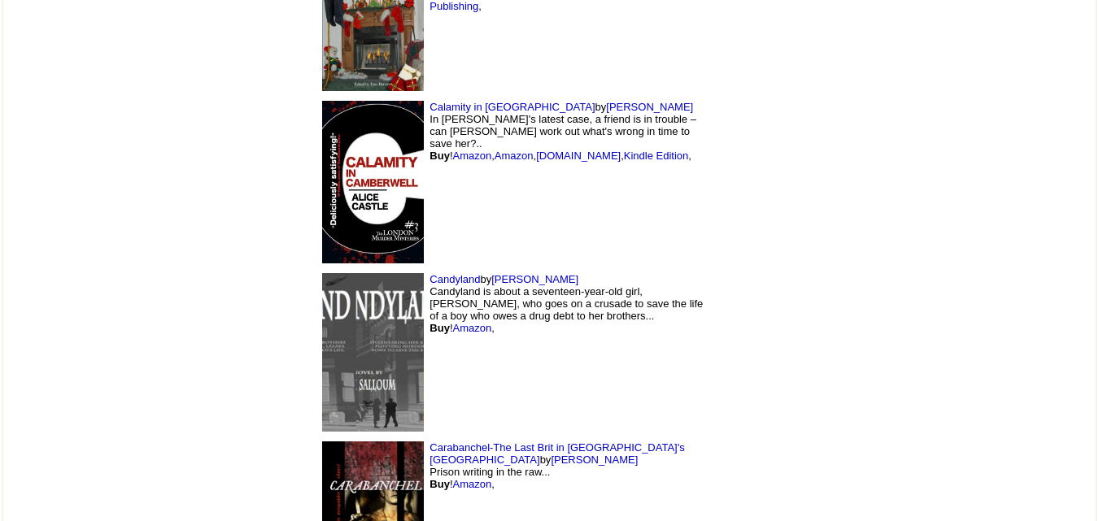
click at [322, 101] on img at bounding box center [373, 182] width 102 height 163
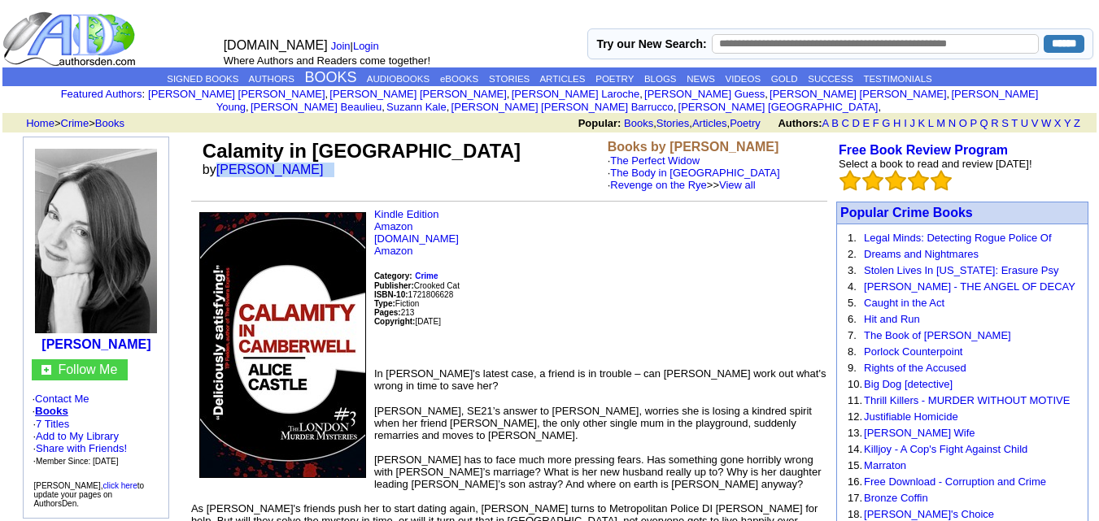
drag, startPoint x: 220, startPoint y: 156, endPoint x: 317, endPoint y: 159, distance: 97.7
click at [317, 159] on td "Calamity in [GEOGRAPHIC_DATA] by [PERSON_NAME]" at bounding box center [401, 166] width 405 height 58
copy font "[PERSON_NAME]"
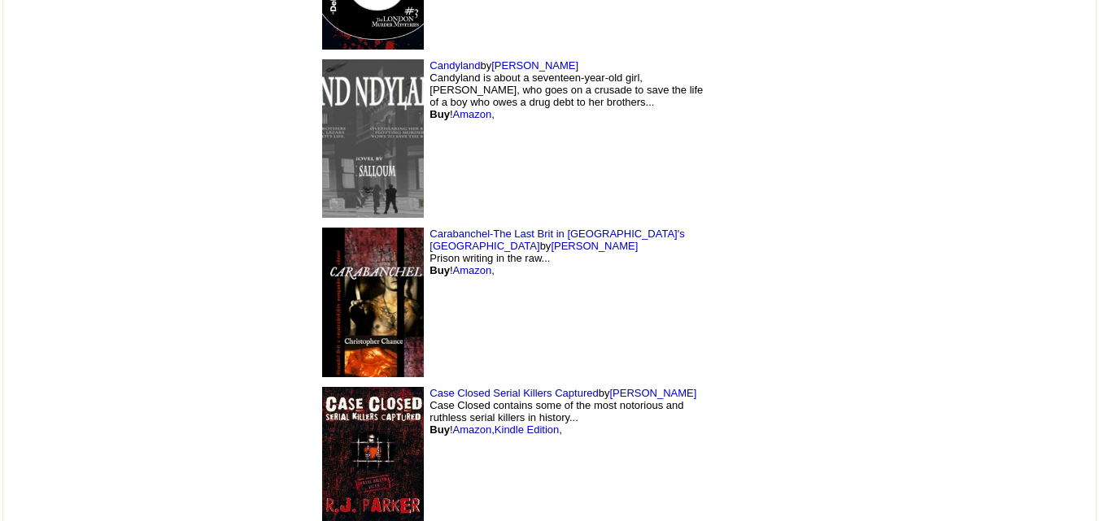
scroll to position [11501, 0]
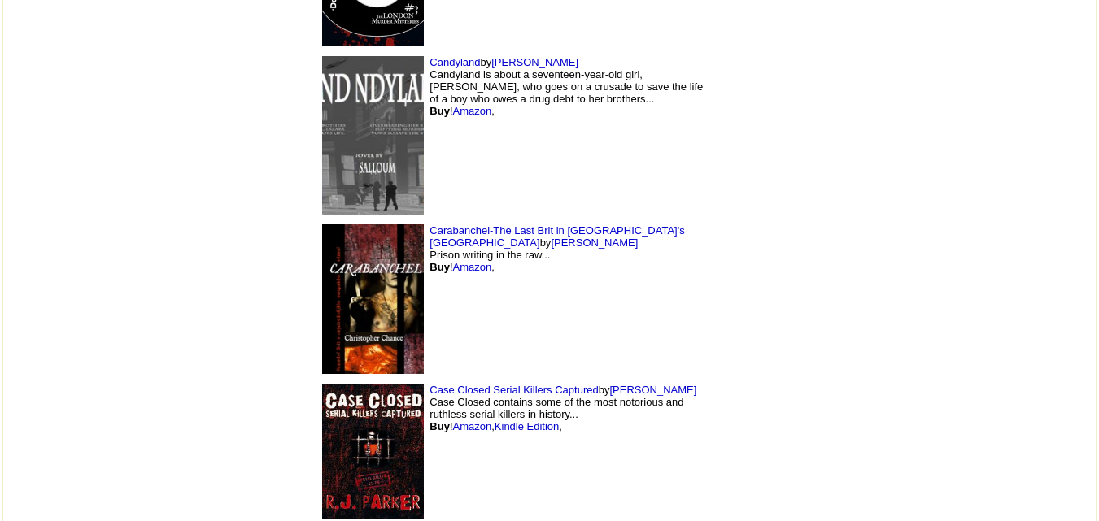
click at [322, 225] on img at bounding box center [373, 300] width 102 height 150
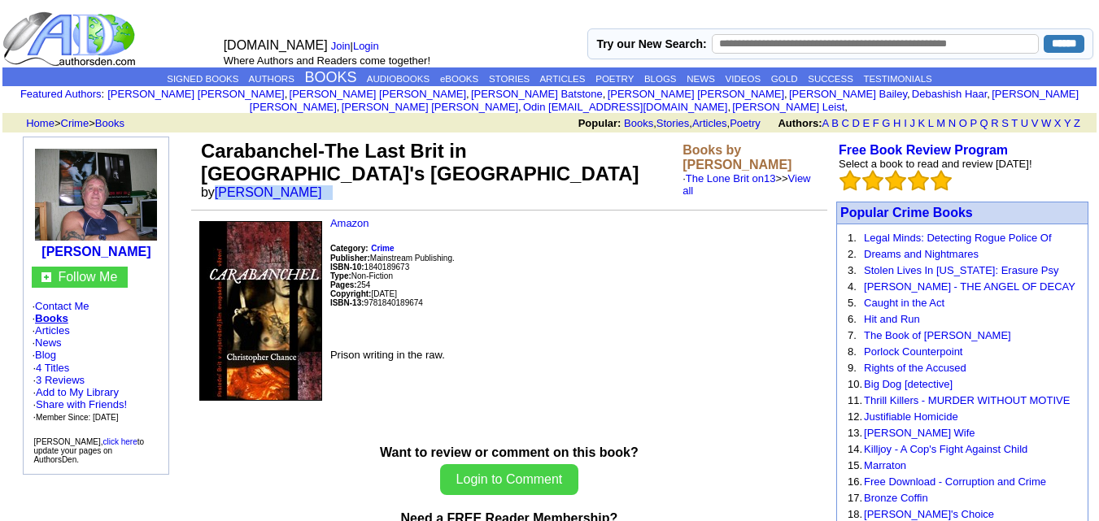
drag, startPoint x: 216, startPoint y: 178, endPoint x: 359, endPoint y: 185, distance: 143.3
click at [359, 185] on td "Carabanchel-The Last Brit in Europe's Hellhole Prison by Christopher Chance" at bounding box center [439, 170] width 482 height 67
copy font "Christopher Chance"
